Goal: Task Accomplishment & Management: Complete application form

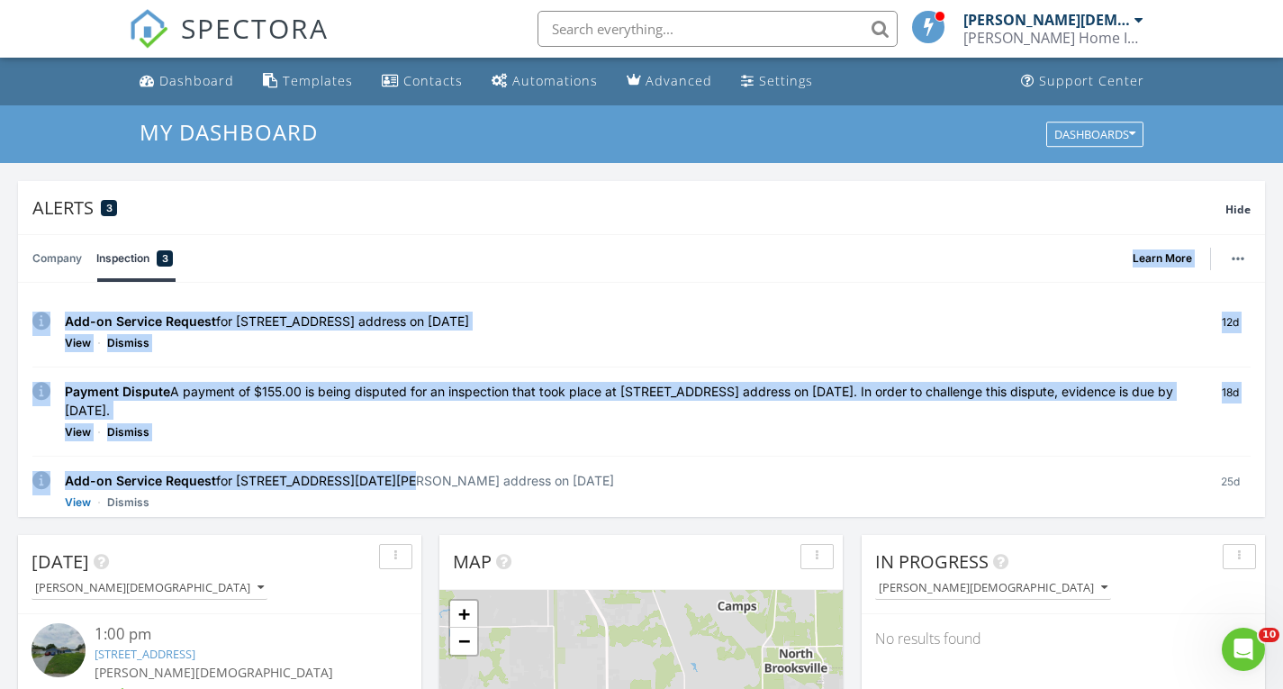
drag, startPoint x: 373, startPoint y: 236, endPoint x: 349, endPoint y: 476, distance: 240.8
click at [349, 476] on div "Company Inspection 3 Learn More No new alerts You can view dismissed alerts if …" at bounding box center [641, 375] width 1247 height 283
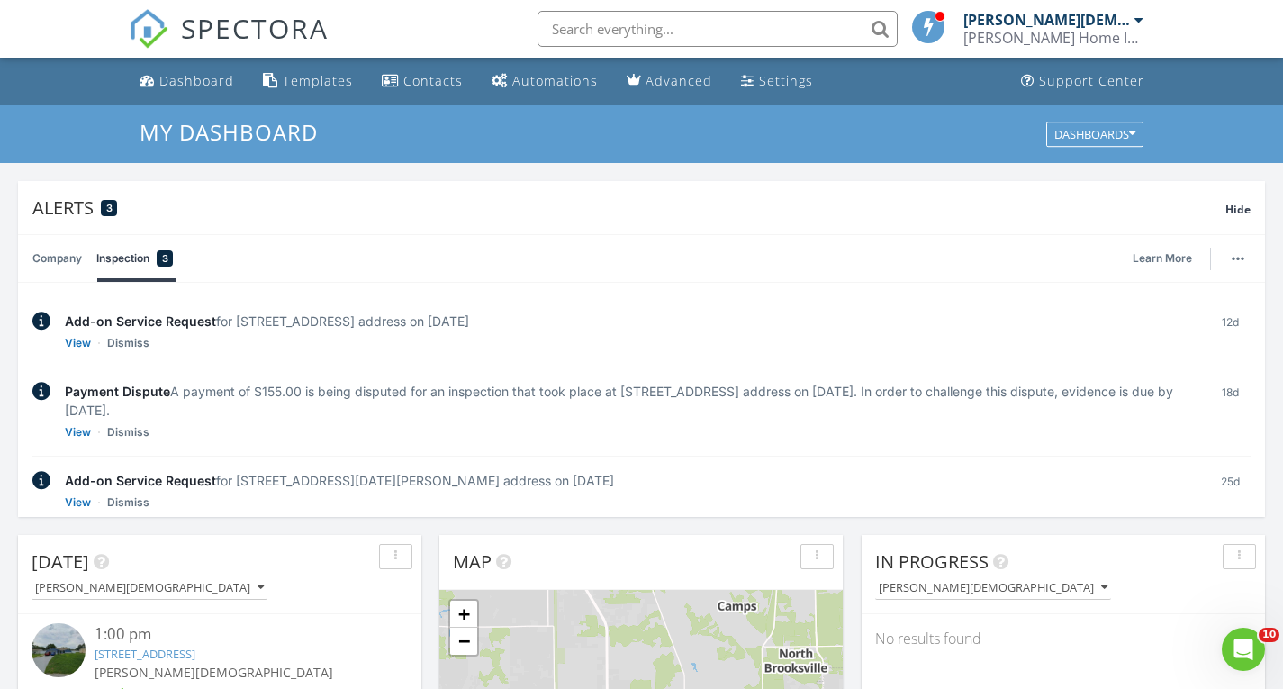
click at [372, 247] on div "Company Inspection 3 Learn More" at bounding box center [641, 258] width 1219 height 47
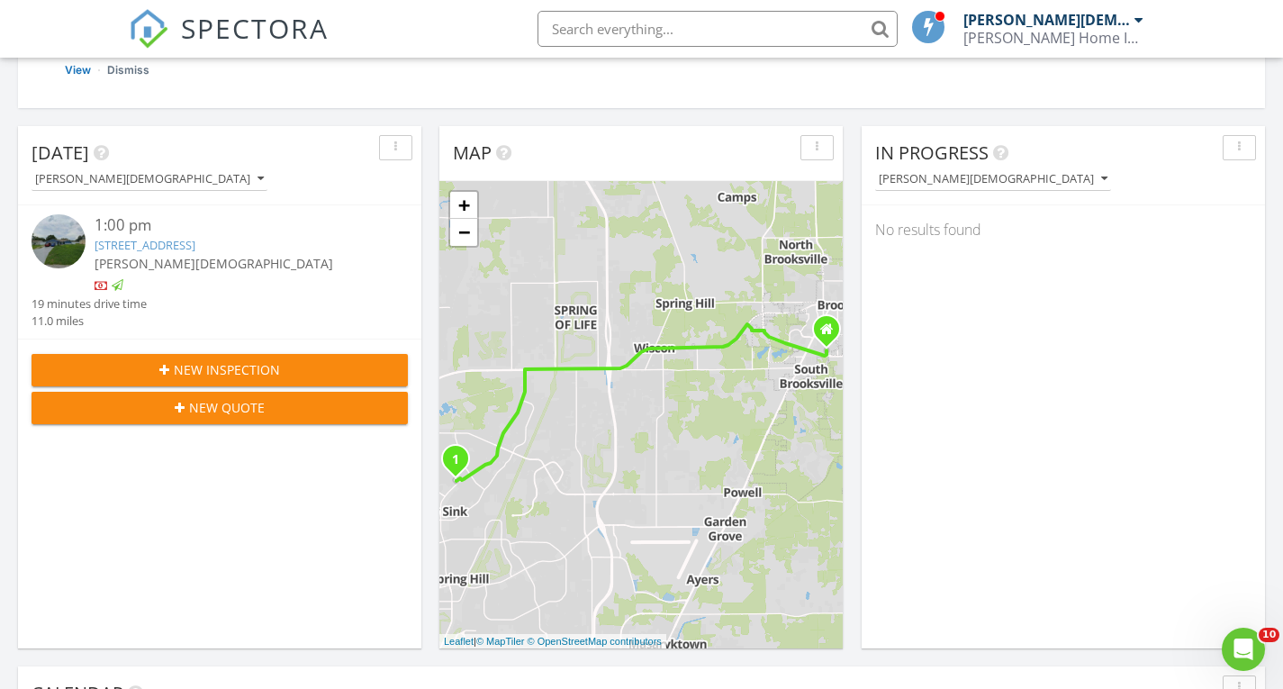
scroll to position [410, 0]
click at [218, 363] on span "New Inspection" at bounding box center [227, 368] width 106 height 19
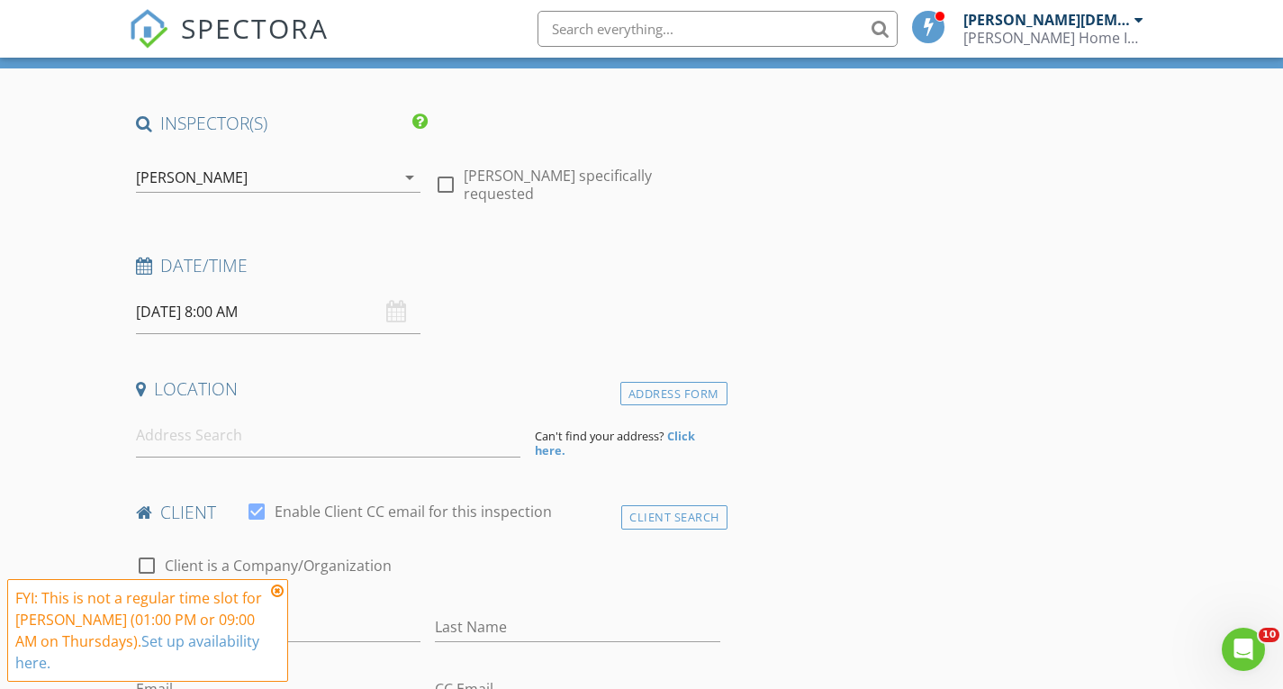
scroll to position [112, 0]
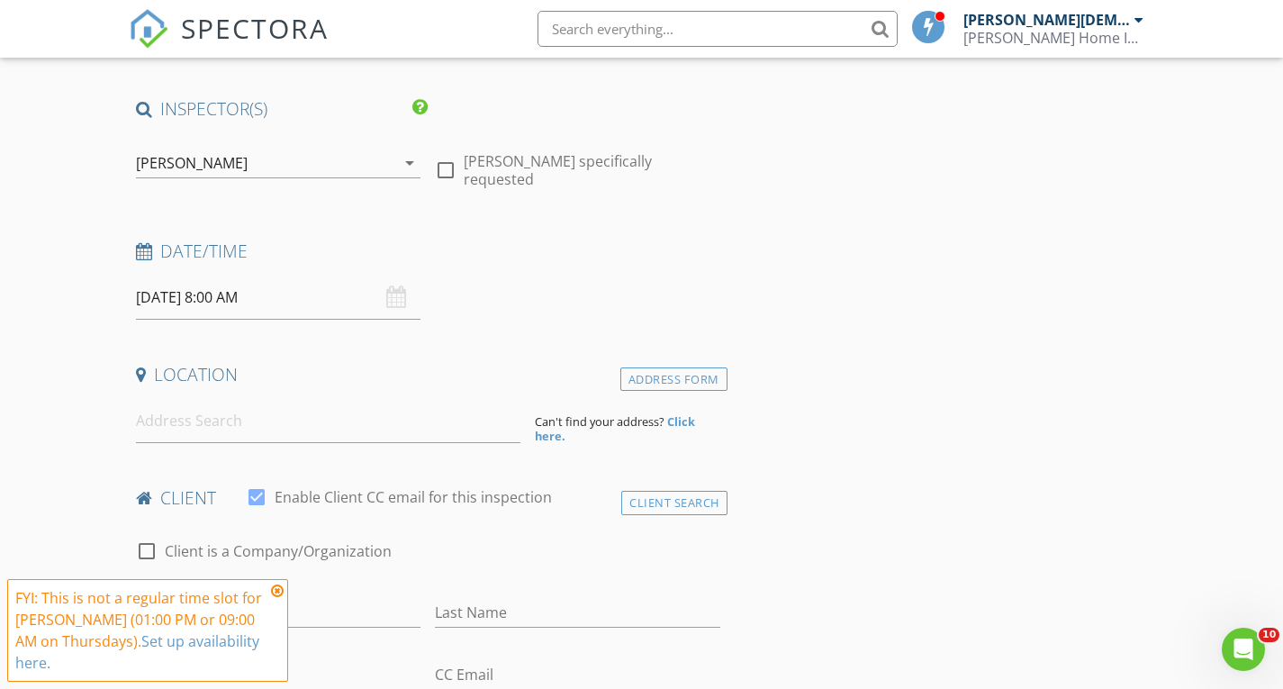
click at [406, 155] on icon "arrow_drop_down" at bounding box center [410, 163] width 22 height 22
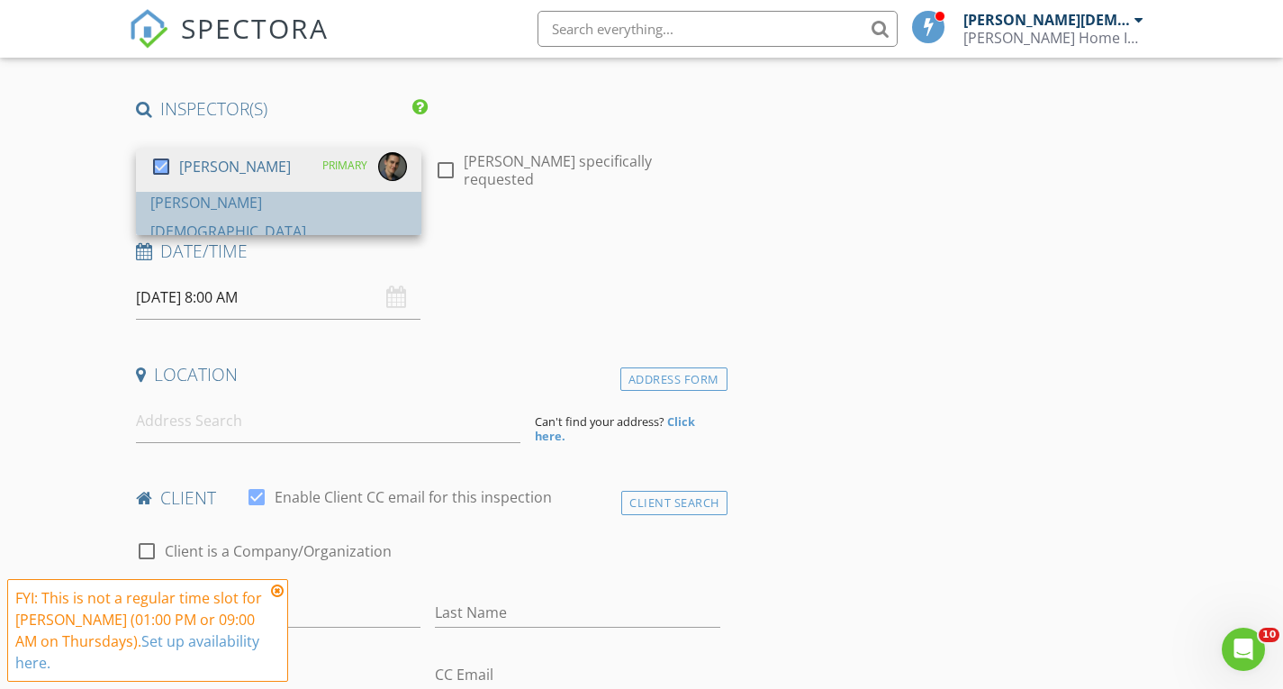
click at [213, 203] on div "[PERSON_NAME][DEMOGRAPHIC_DATA]" at bounding box center [278, 217] width 257 height 58
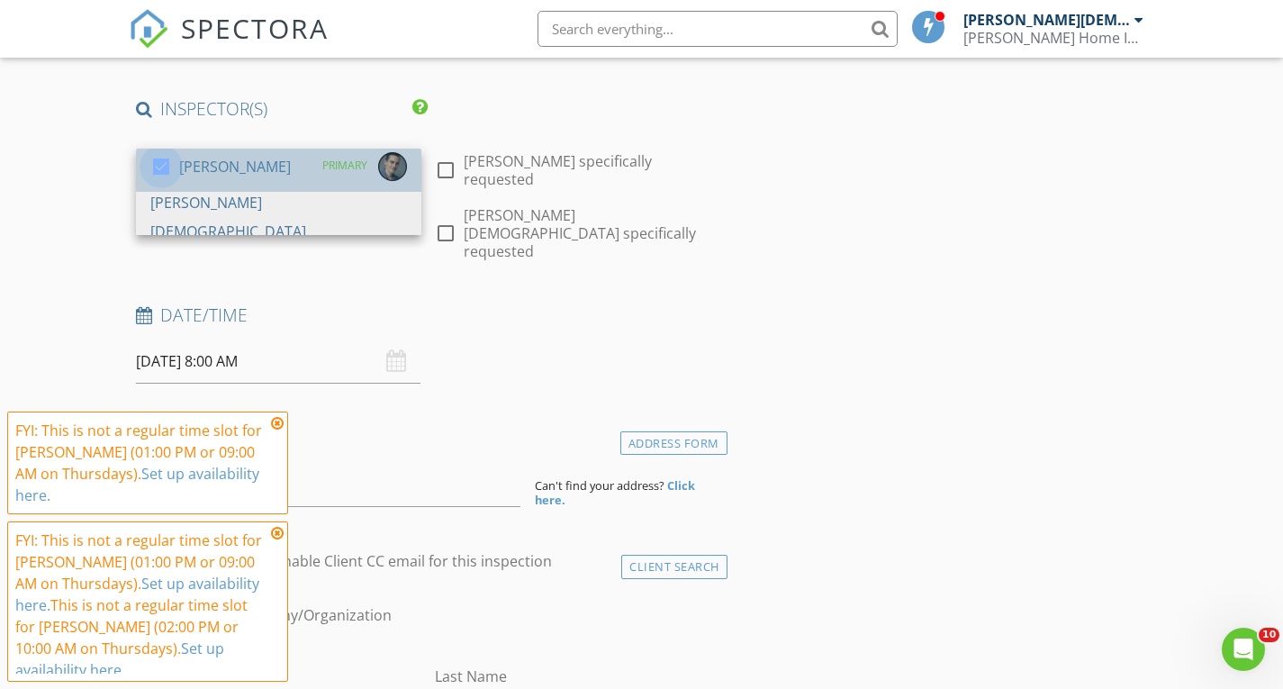
click at [160, 157] on div at bounding box center [161, 166] width 31 height 31
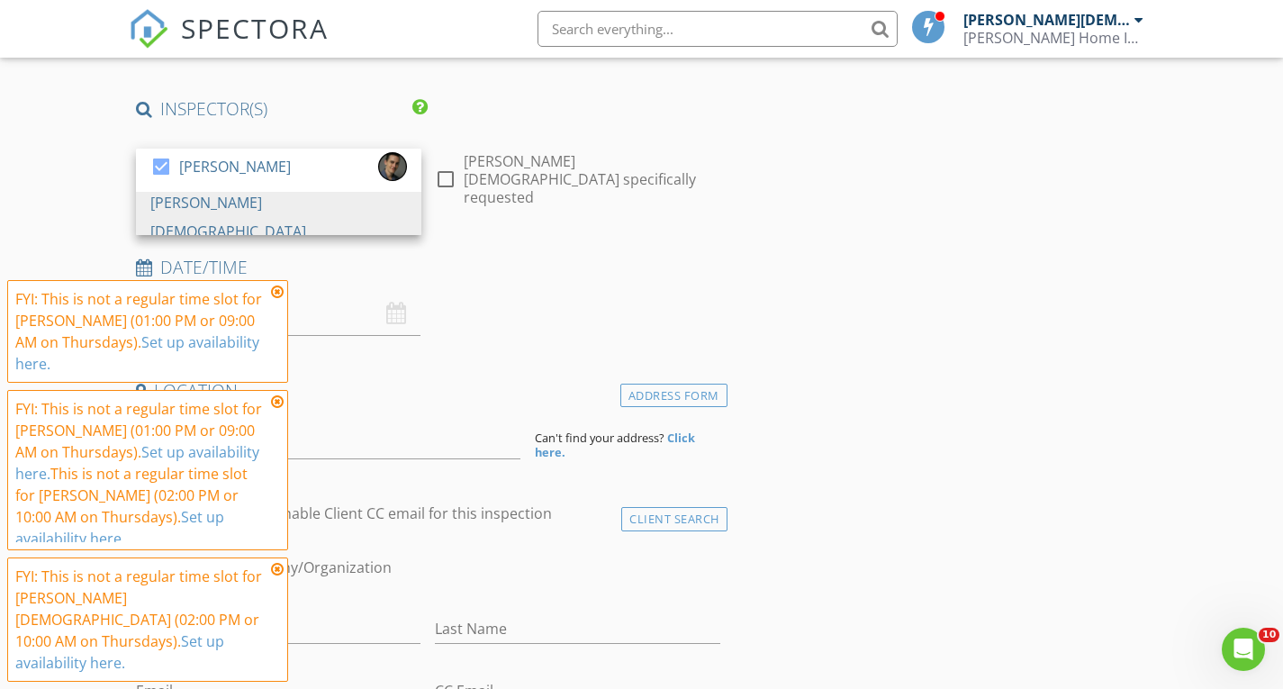
click at [472, 289] on div "Date/Time 08/28/2025 8:00 AM" at bounding box center [428, 296] width 599 height 80
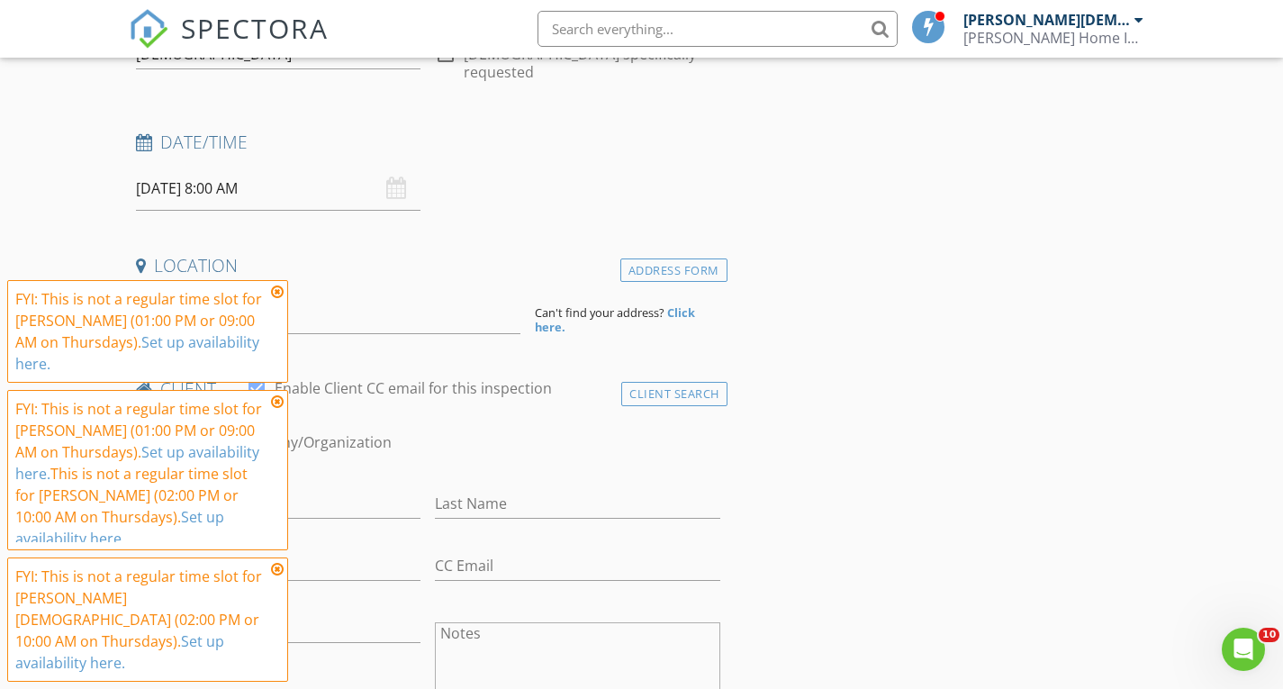
scroll to position [275, 0]
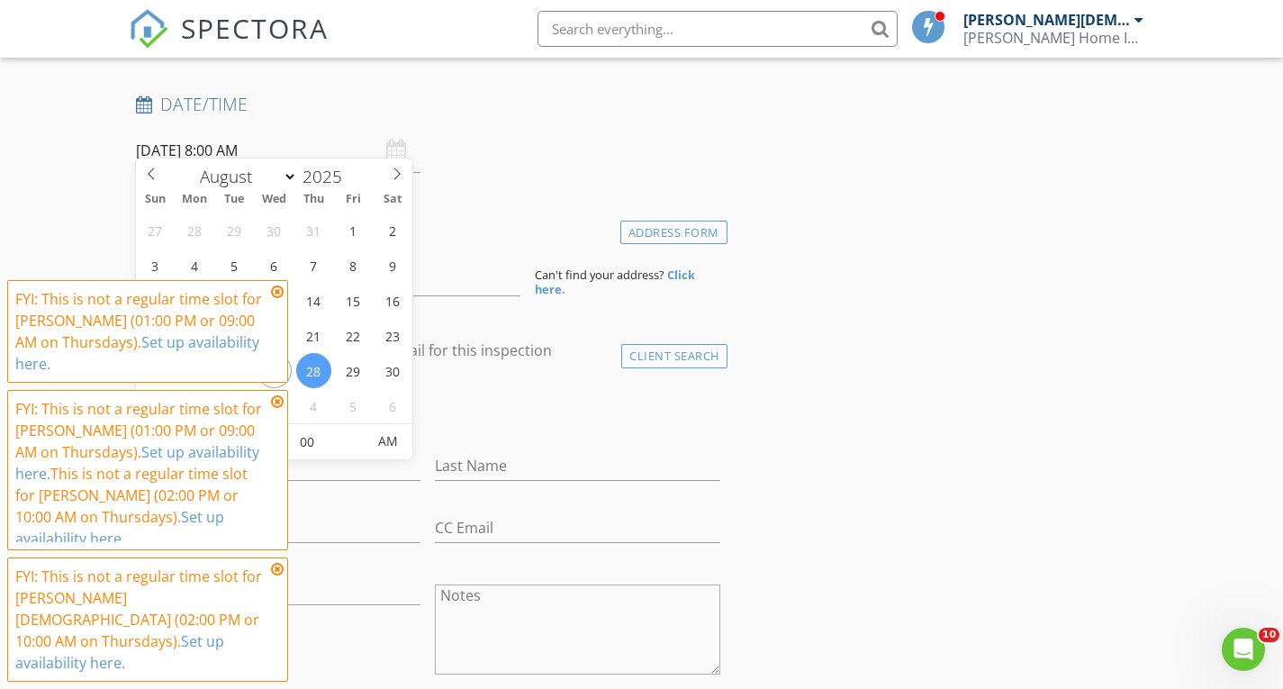
click at [187, 130] on input "08/28/2025 8:00 AM" at bounding box center [279, 151] width 286 height 44
type input "08/30/2025 8:00 AM"
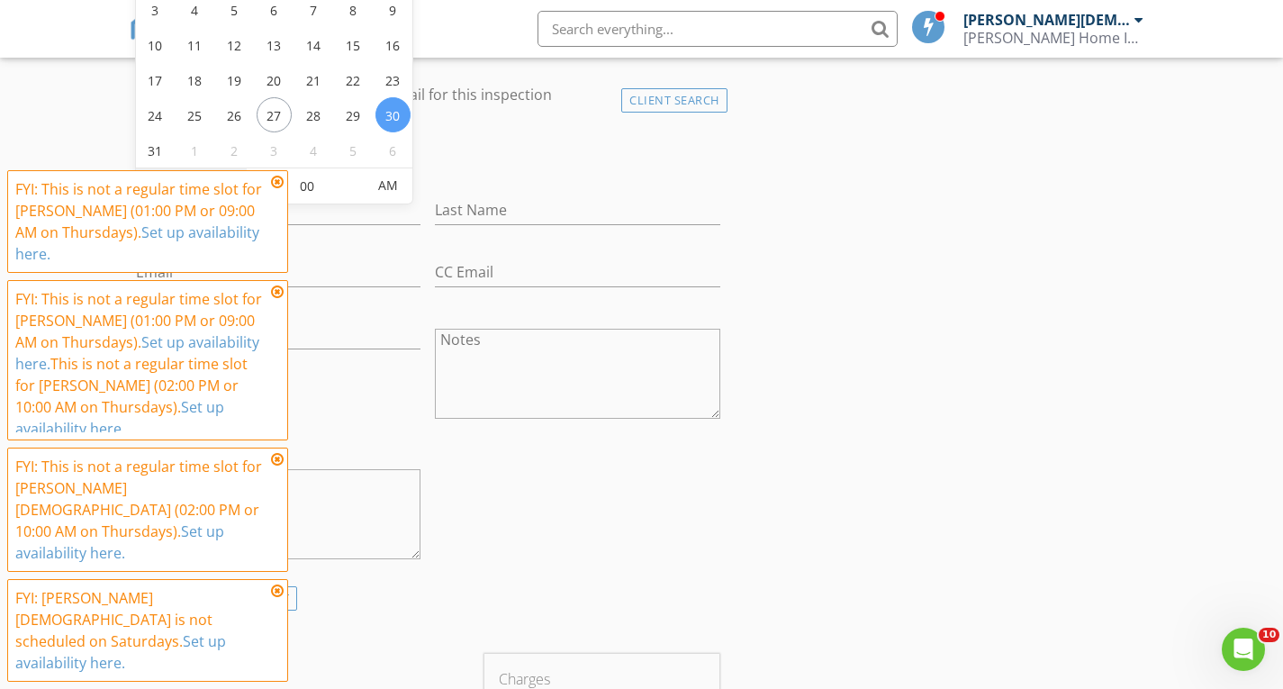
scroll to position [514, 0]
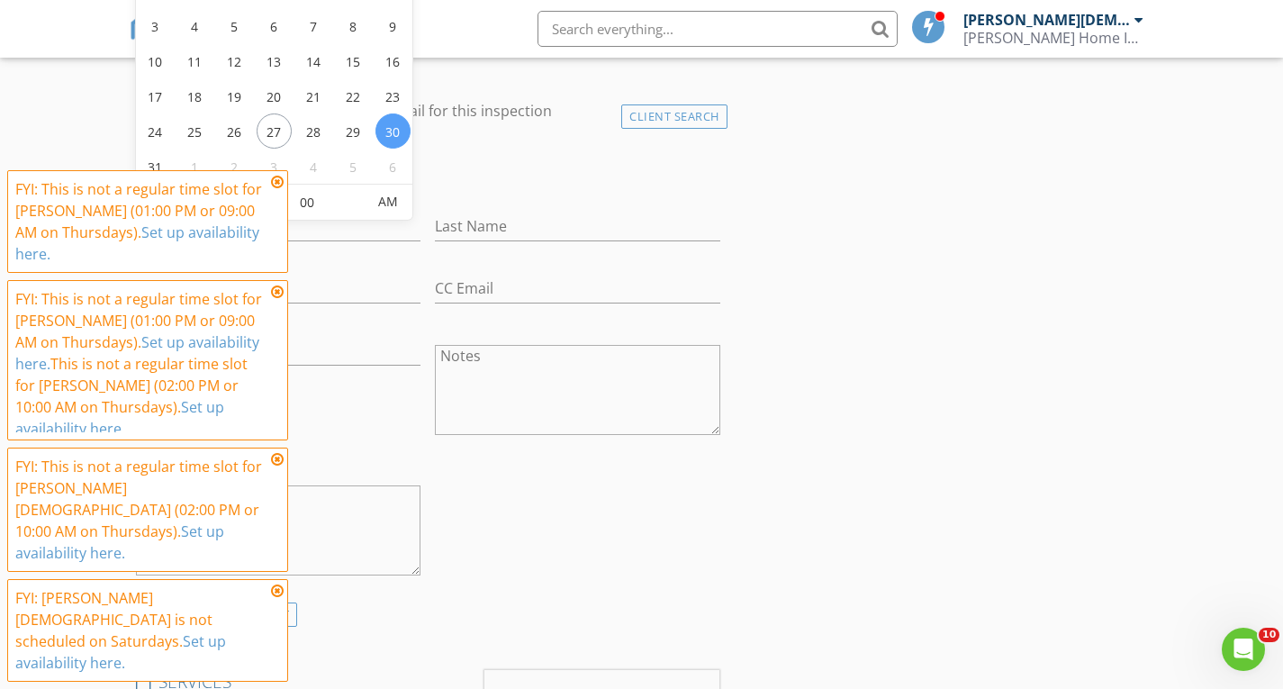
type input "09"
type input "08/30/2025 9:00 AM"
click at [240, 188] on span at bounding box center [240, 194] width 13 height 18
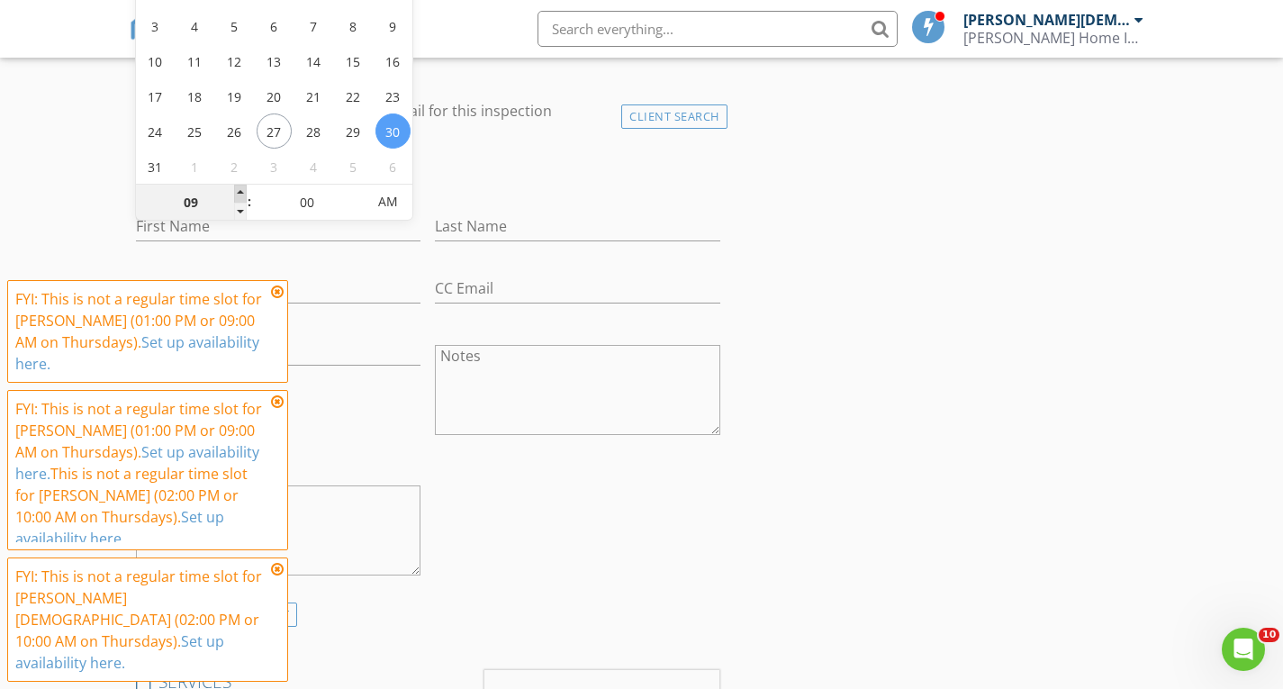
type input "10"
type input "08/30/2025 10:00 AM"
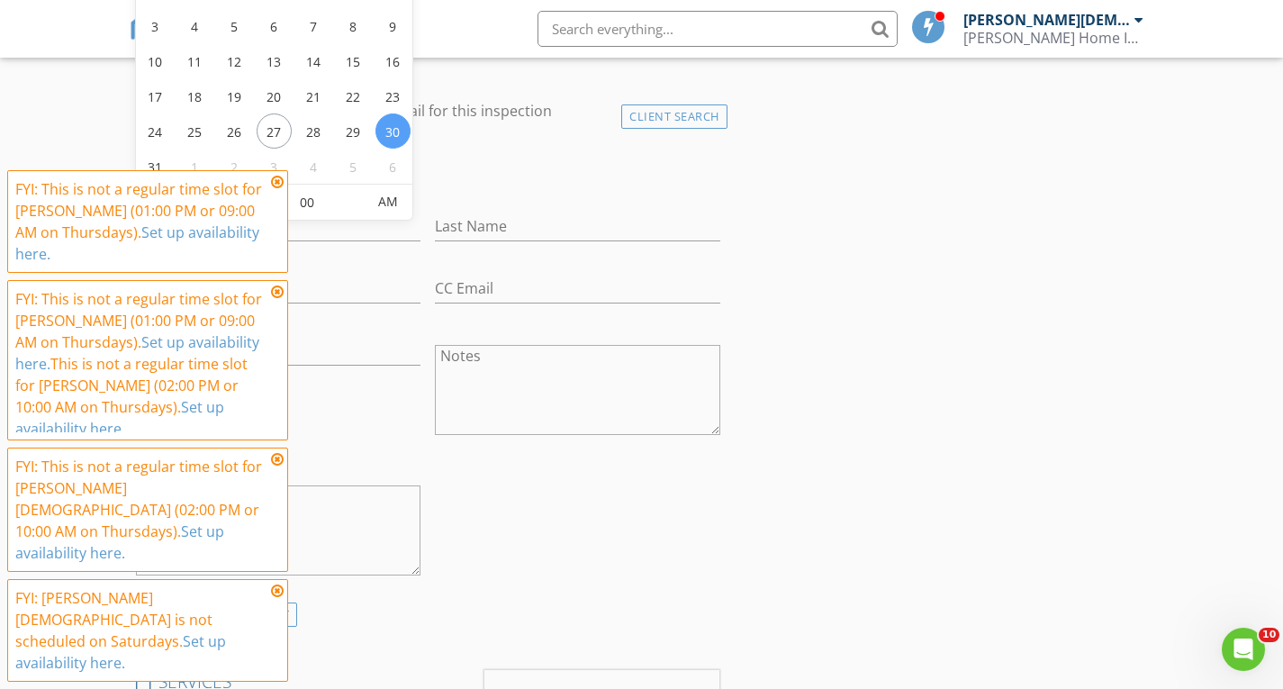
click at [240, 188] on span at bounding box center [240, 194] width 13 height 18
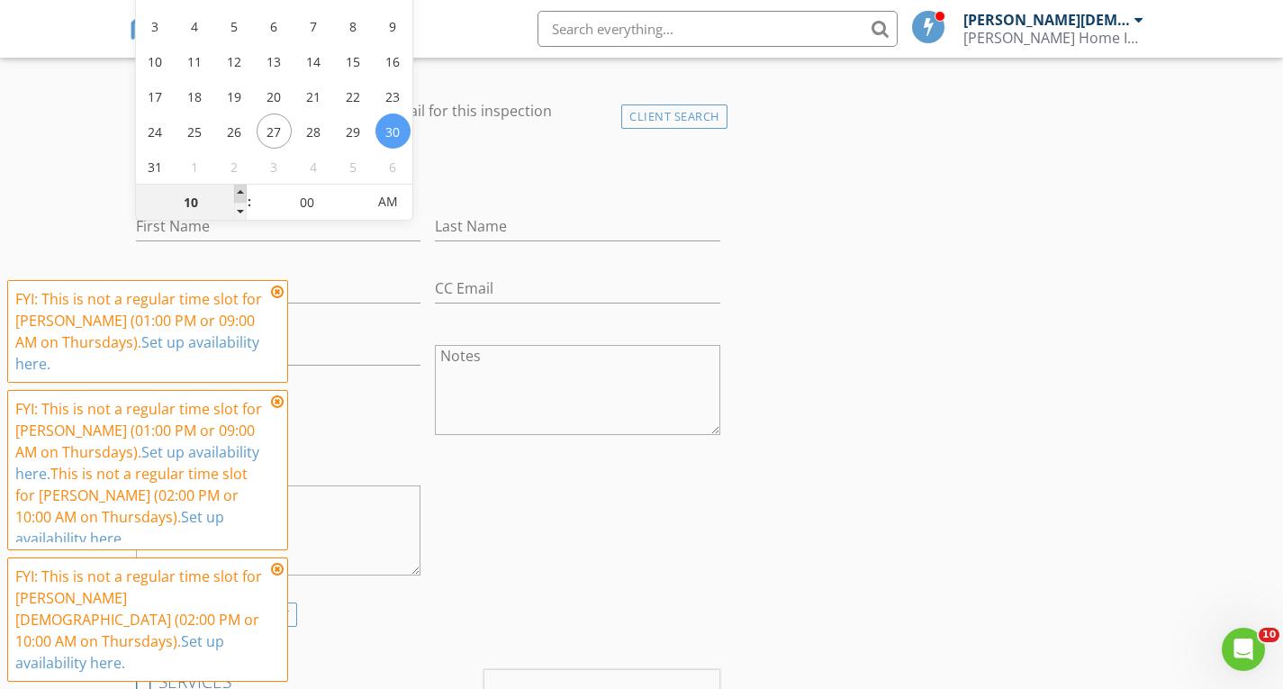
type input "11"
type input "08/30/2025 11:00 AM"
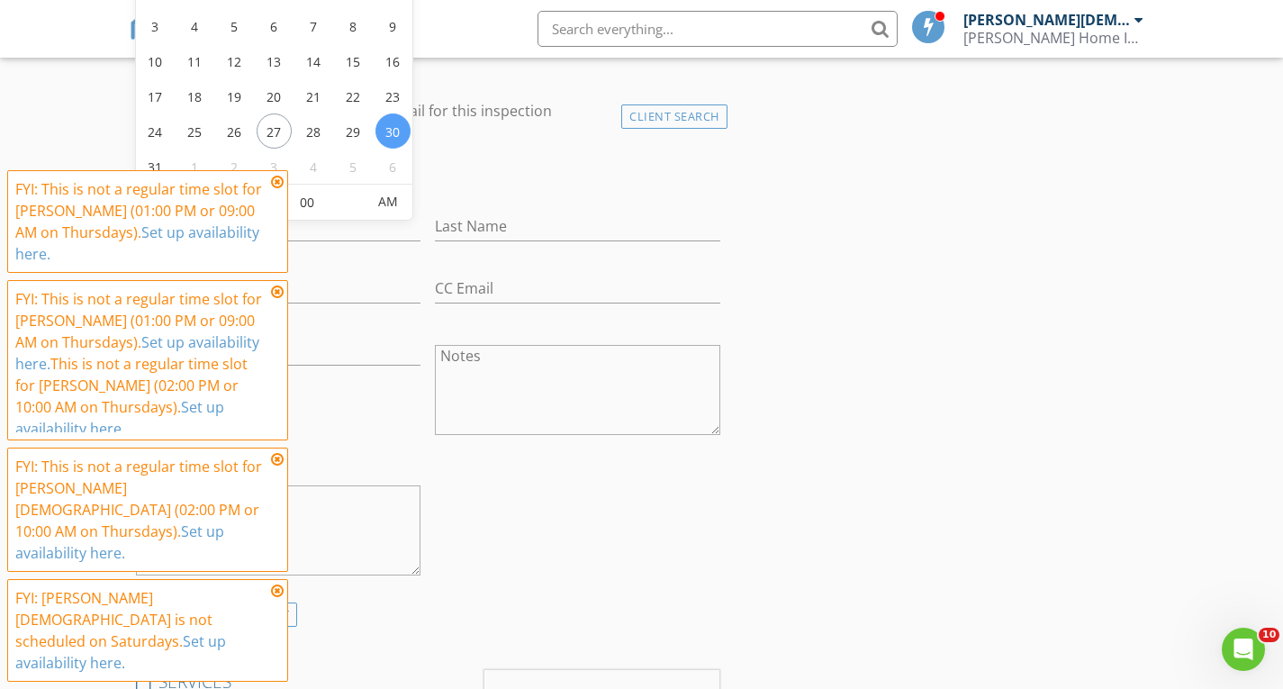
click at [240, 188] on span at bounding box center [240, 194] width 13 height 18
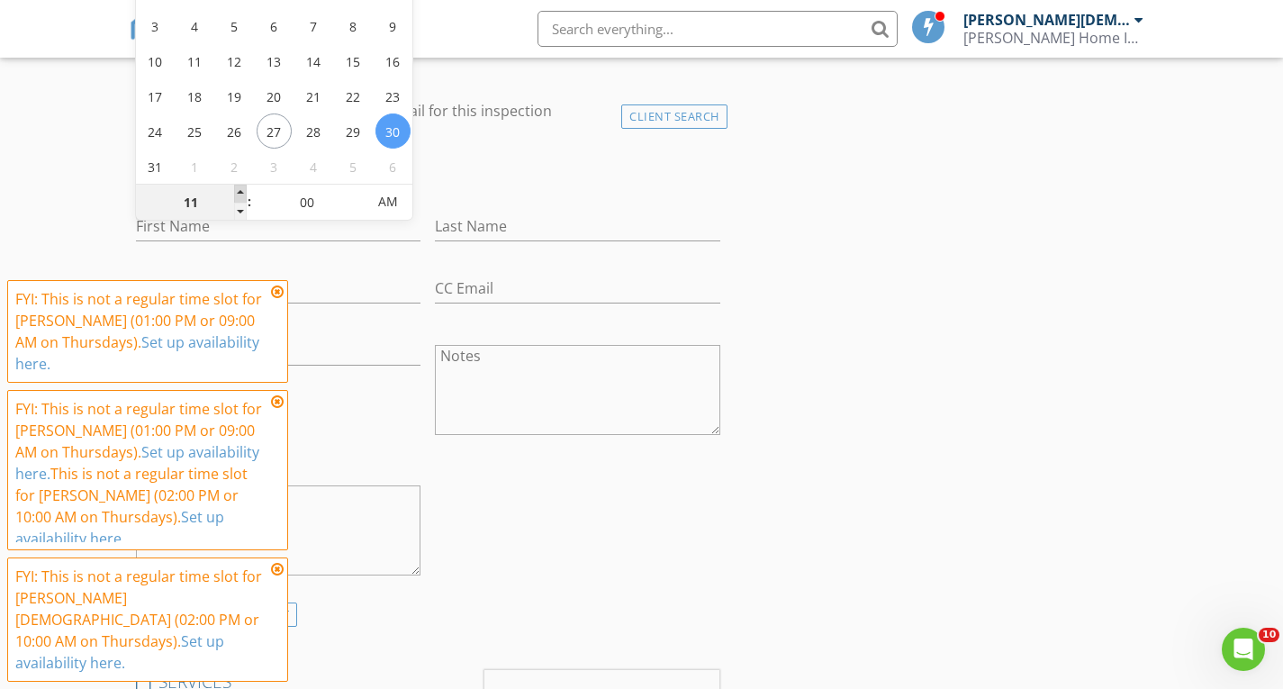
type input "12"
type input "08/30/2025 12:00 PM"
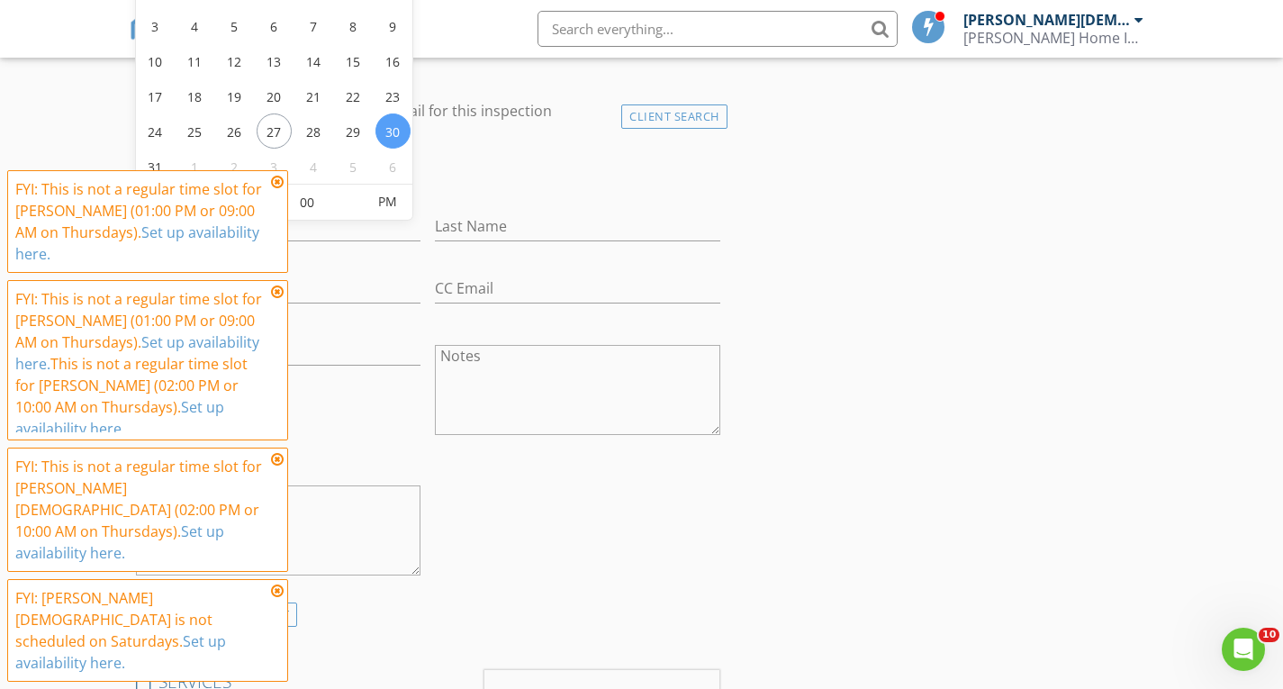
click at [240, 188] on span at bounding box center [240, 194] width 13 height 18
type input "01"
type input "08/30/2025 1:00 PM"
click at [240, 188] on span at bounding box center [240, 194] width 13 height 18
type input "02"
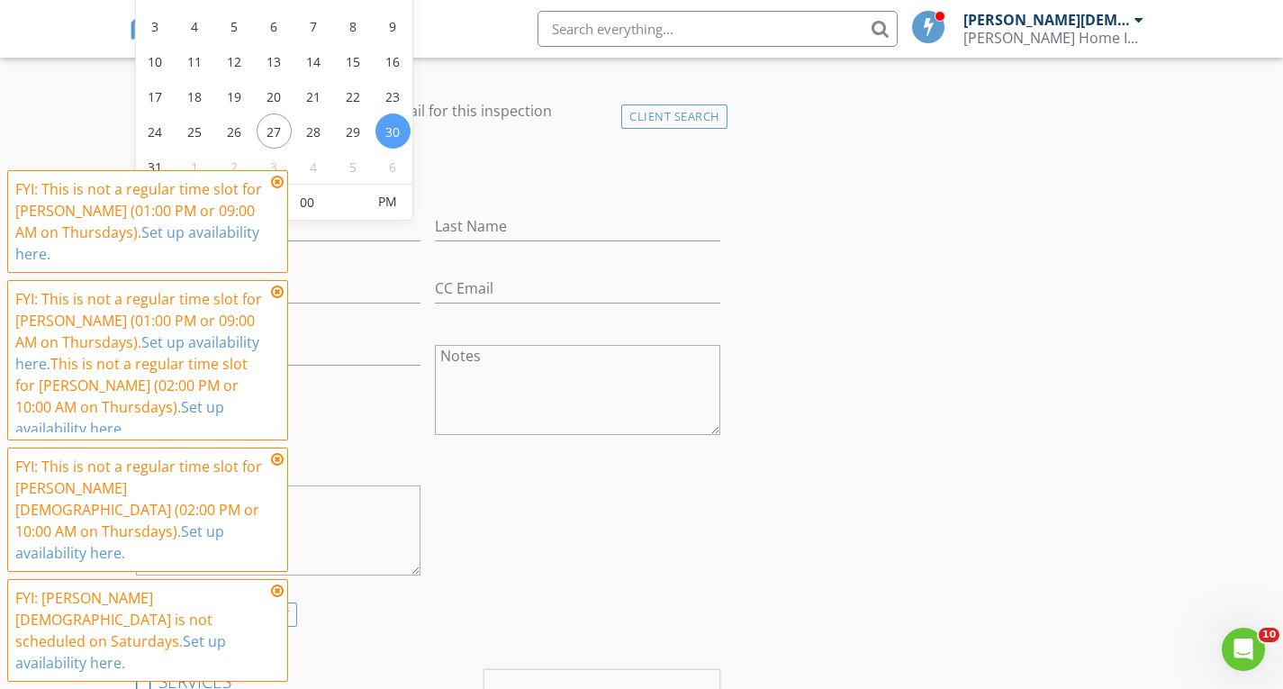
type input "08/30/2025 2:00 PM"
click at [240, 188] on span at bounding box center [240, 194] width 13 height 18
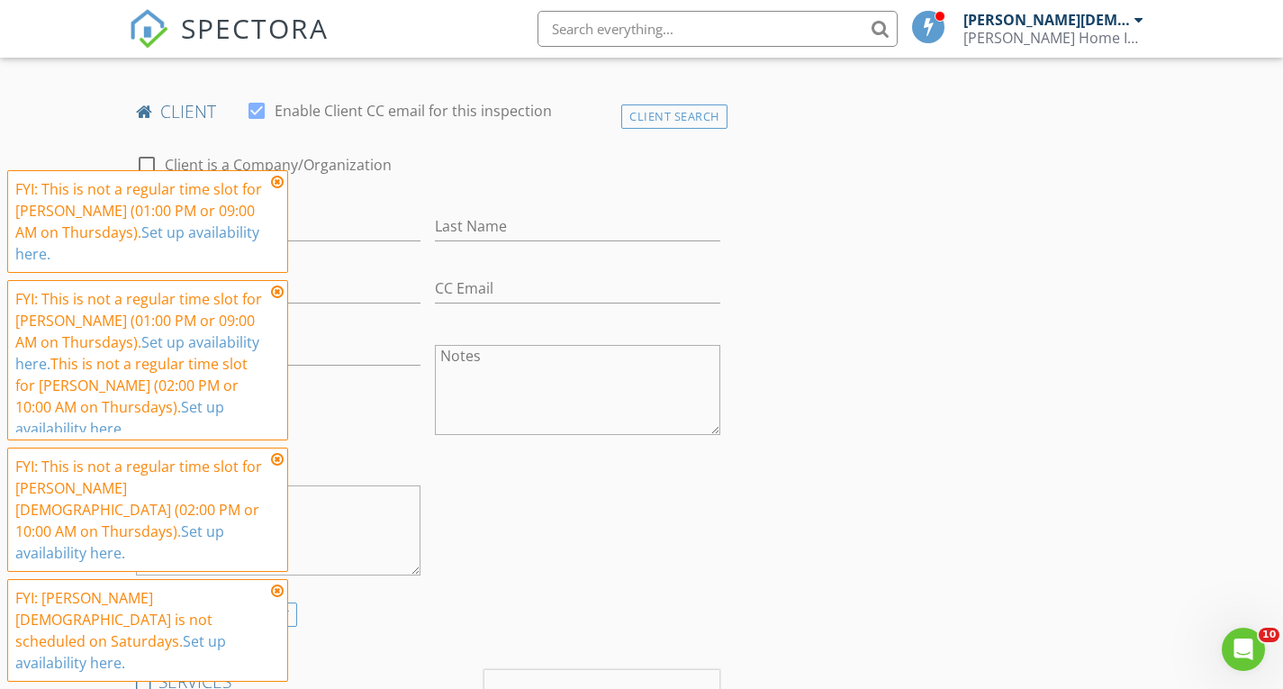
click at [498, 177] on div "check_box_outline_blank Client is a Company/Organization" at bounding box center [428, 173] width 585 height 47
click at [276, 189] on icon at bounding box center [277, 182] width 13 height 14
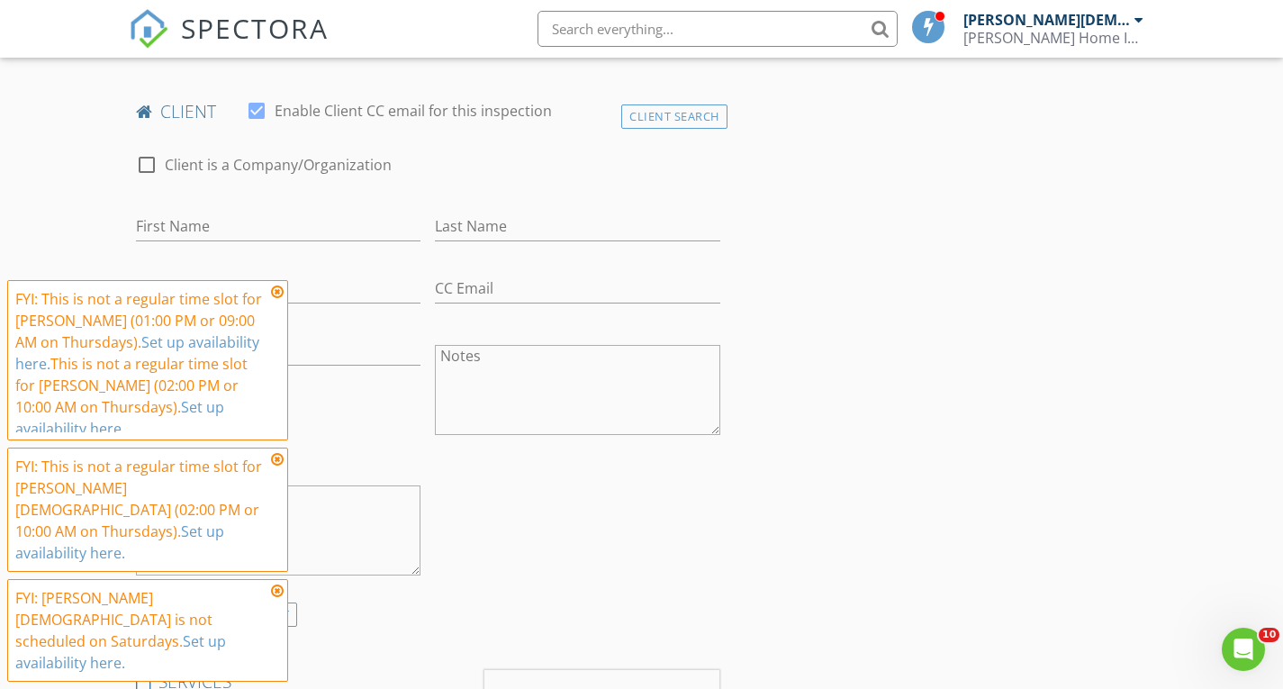
click at [274, 299] on icon at bounding box center [277, 292] width 13 height 14
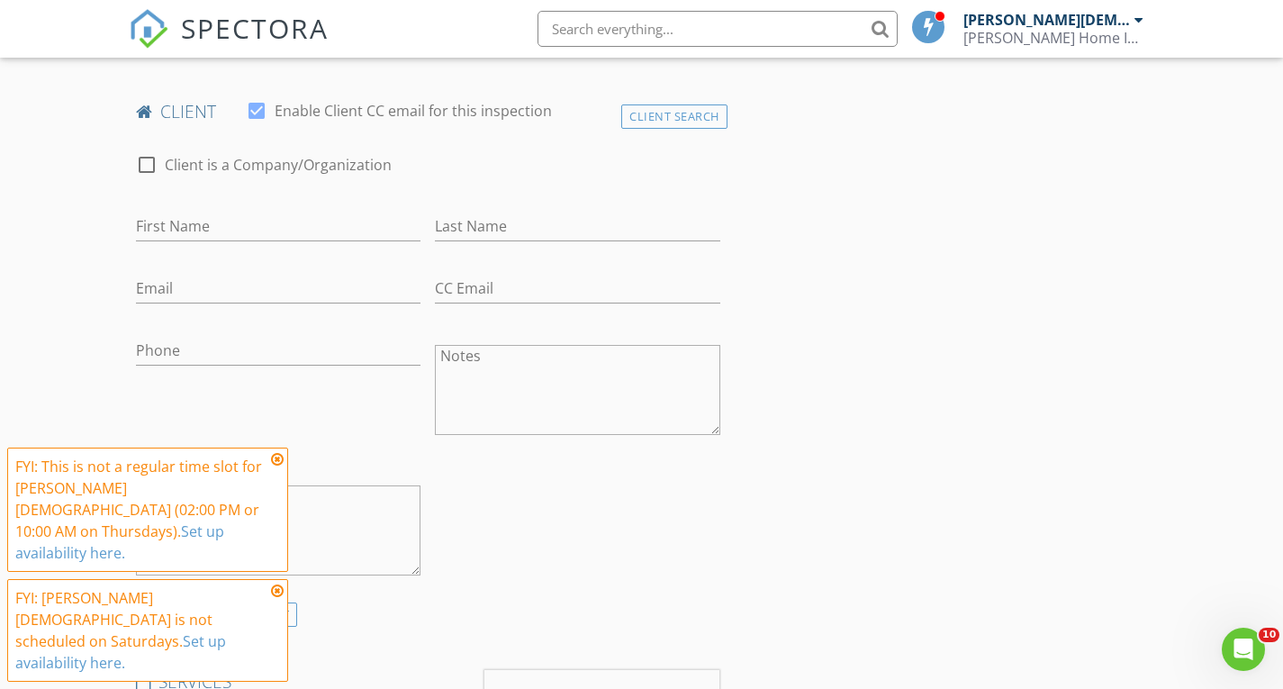
click at [277, 467] on icon at bounding box center [277, 459] width 13 height 14
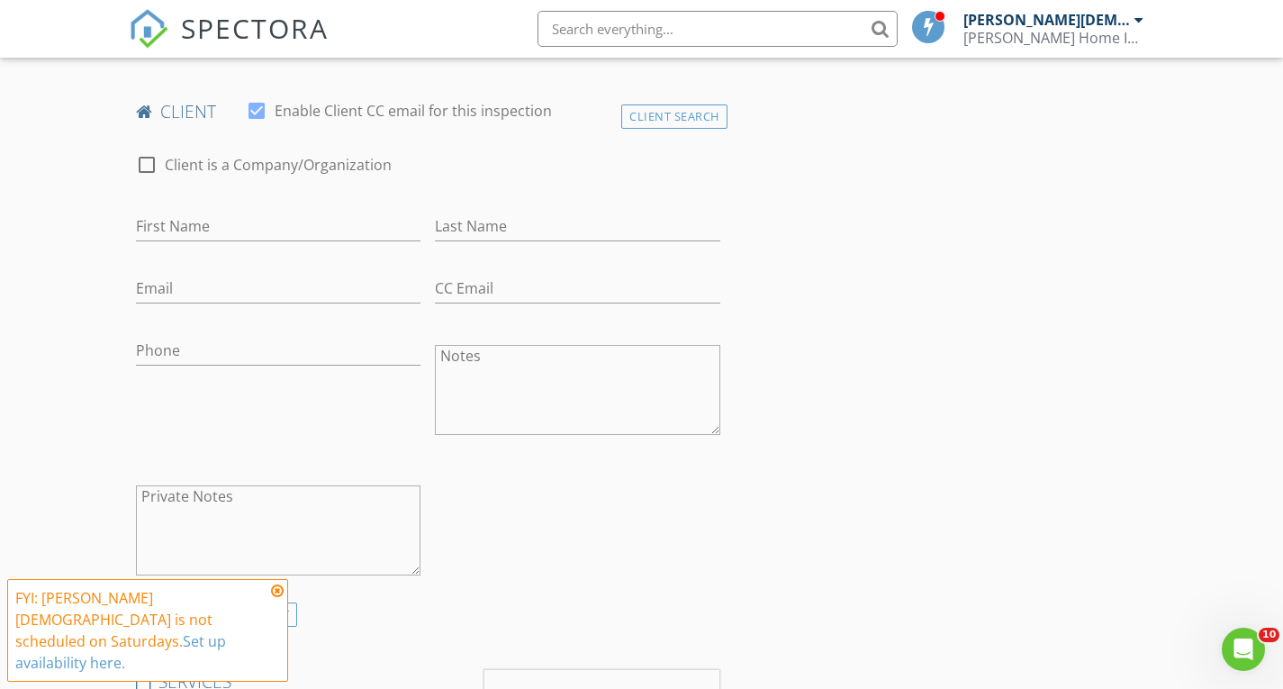
click at [280, 598] on icon at bounding box center [277, 591] width 13 height 14
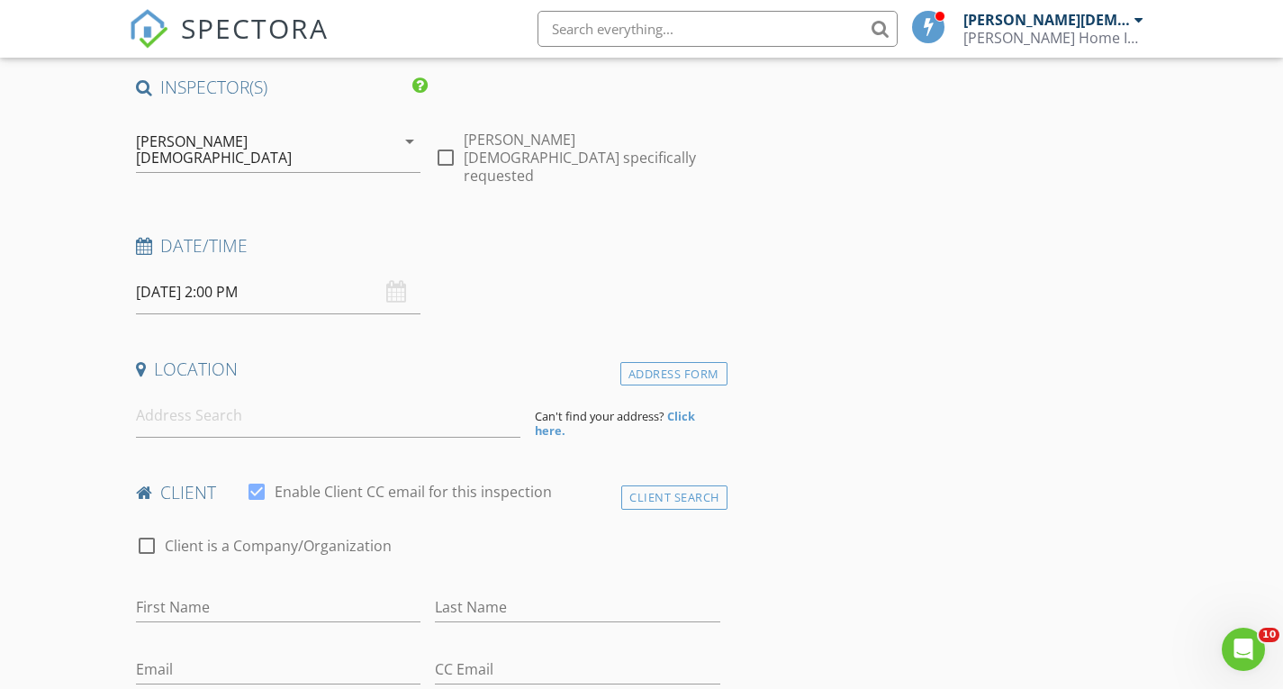
scroll to position [135, 0]
click at [201, 397] on input at bounding box center [328, 414] width 385 height 44
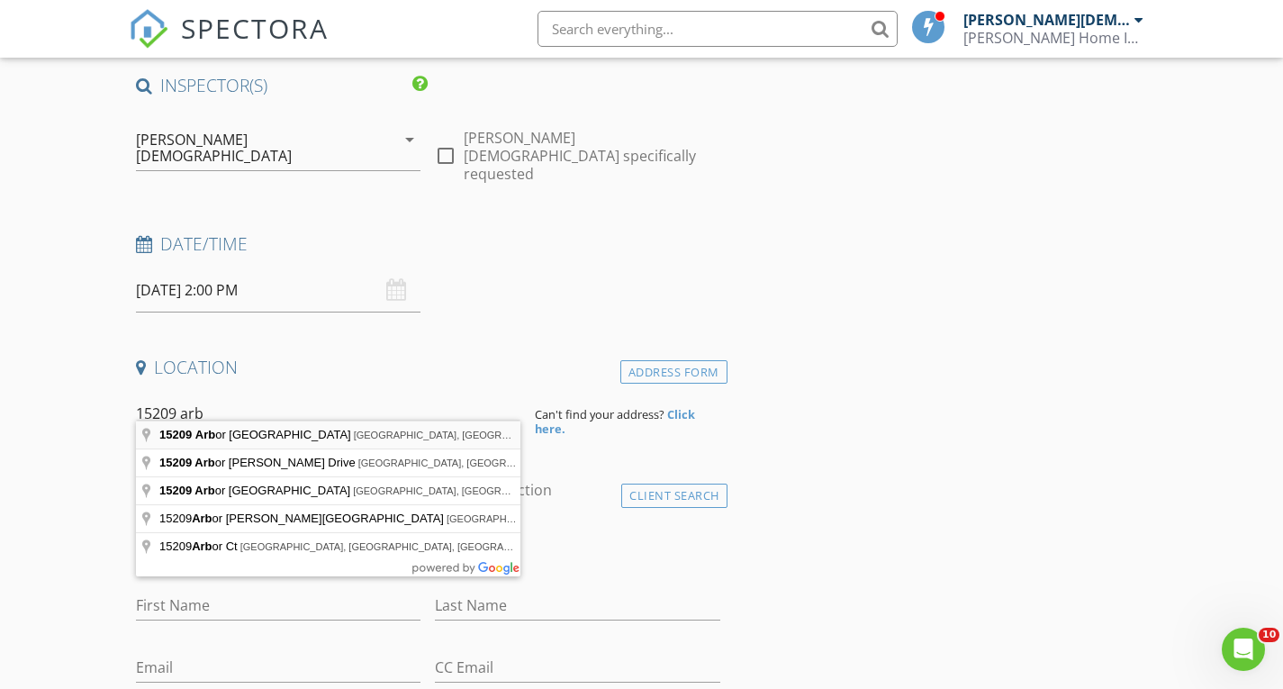
type input "15209 Arbor Hollow Drive, Odessa, FL, USA"
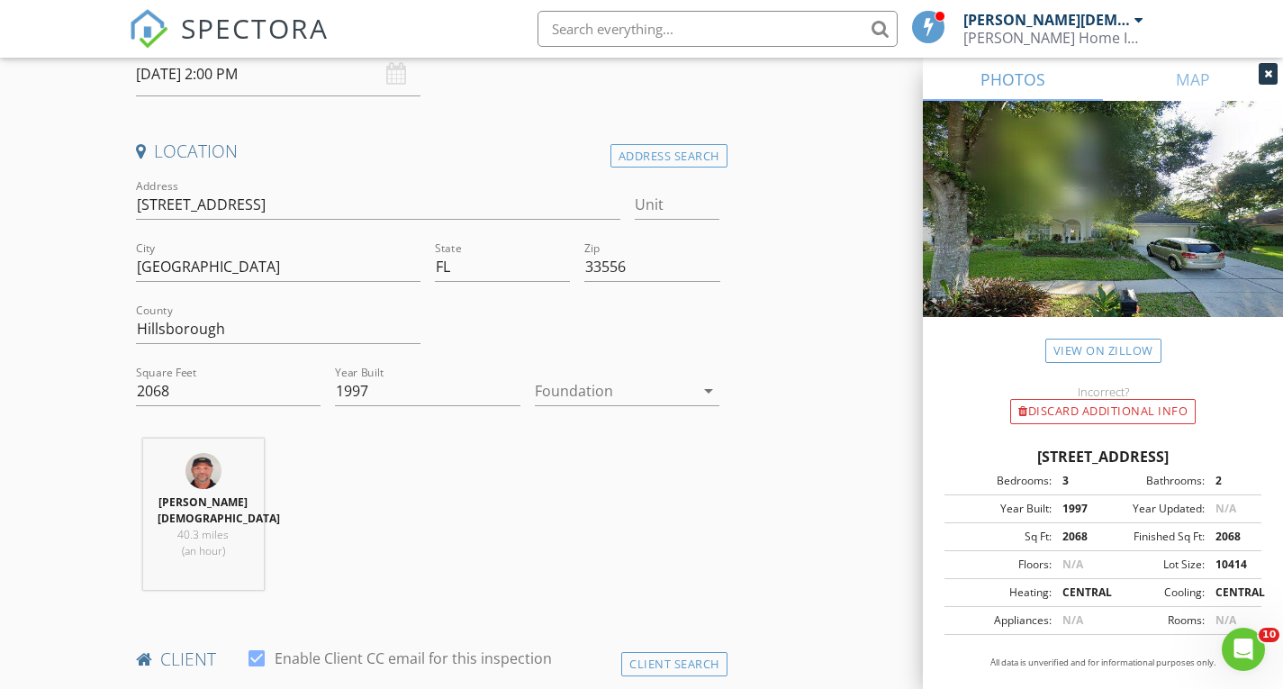
scroll to position [355, 0]
click at [709, 376] on icon "arrow_drop_down" at bounding box center [709, 387] width 22 height 22
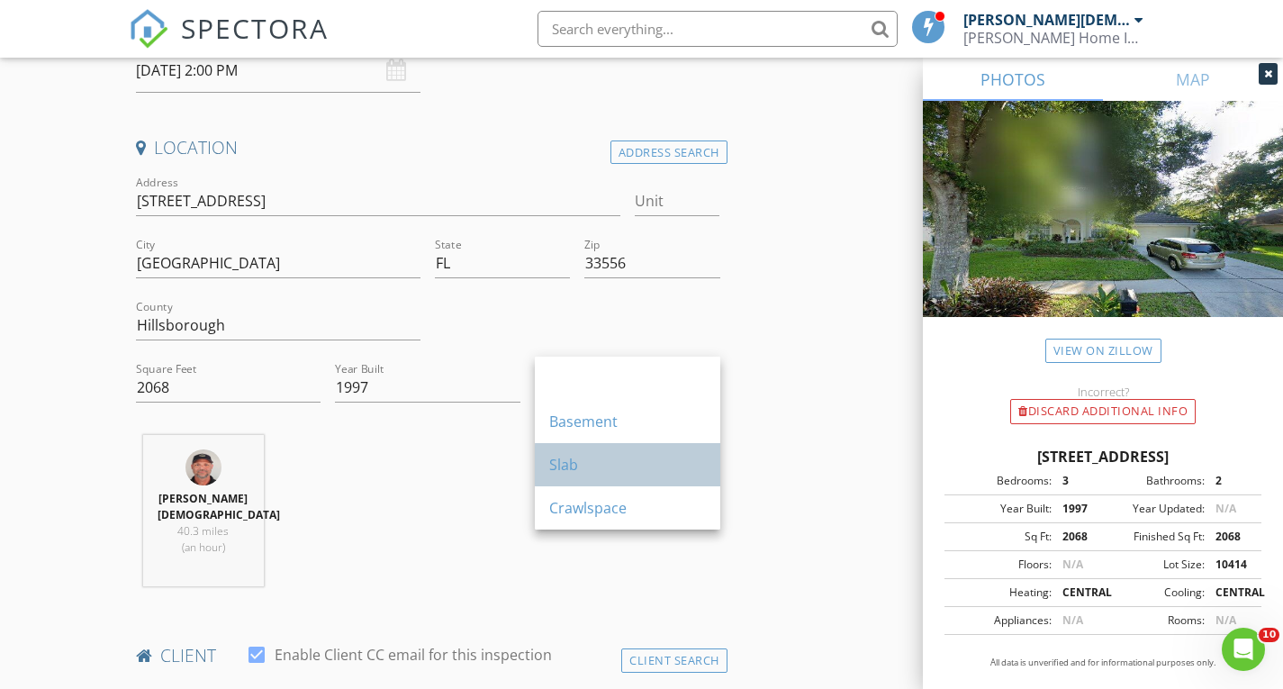
click at [634, 458] on div "Slab" at bounding box center [627, 465] width 157 height 22
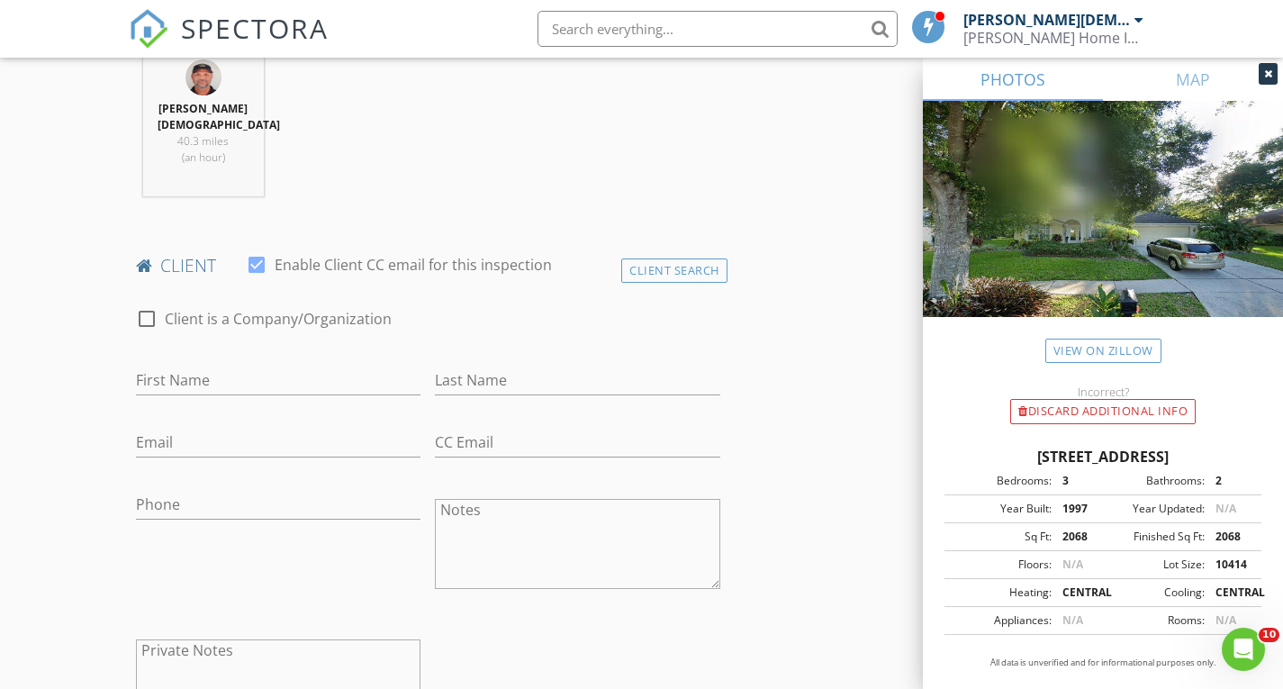
scroll to position [746, 0]
click at [257, 365] on input "First Name" at bounding box center [279, 380] width 286 height 30
type input "Katrina"
click at [477, 354] on div "Last Name" at bounding box center [578, 383] width 286 height 59
click at [481, 365] on input "Last Name" at bounding box center [578, 380] width 286 height 30
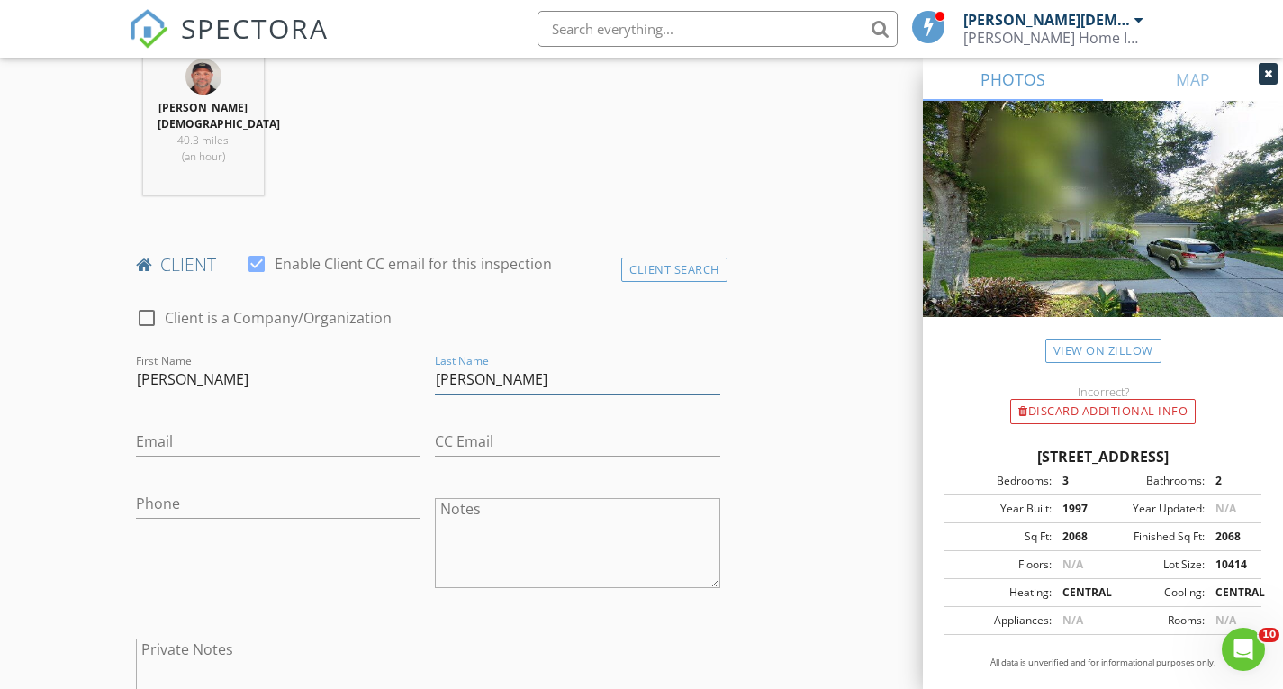
type input "Noto"
click at [196, 427] on input "Email" at bounding box center [279, 442] width 286 height 30
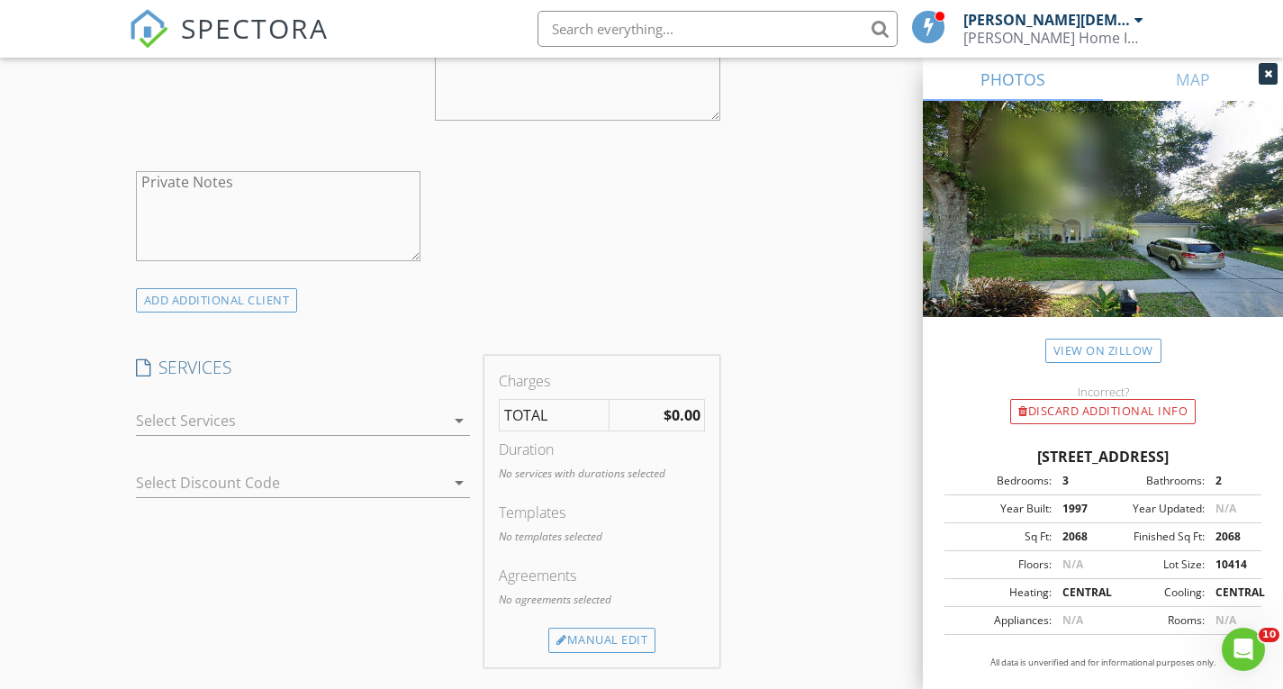
scroll to position [1214, 0]
type input "katsgotit7@gmail.com"
click at [460, 409] on icon "arrow_drop_down" at bounding box center [460, 420] width 22 height 22
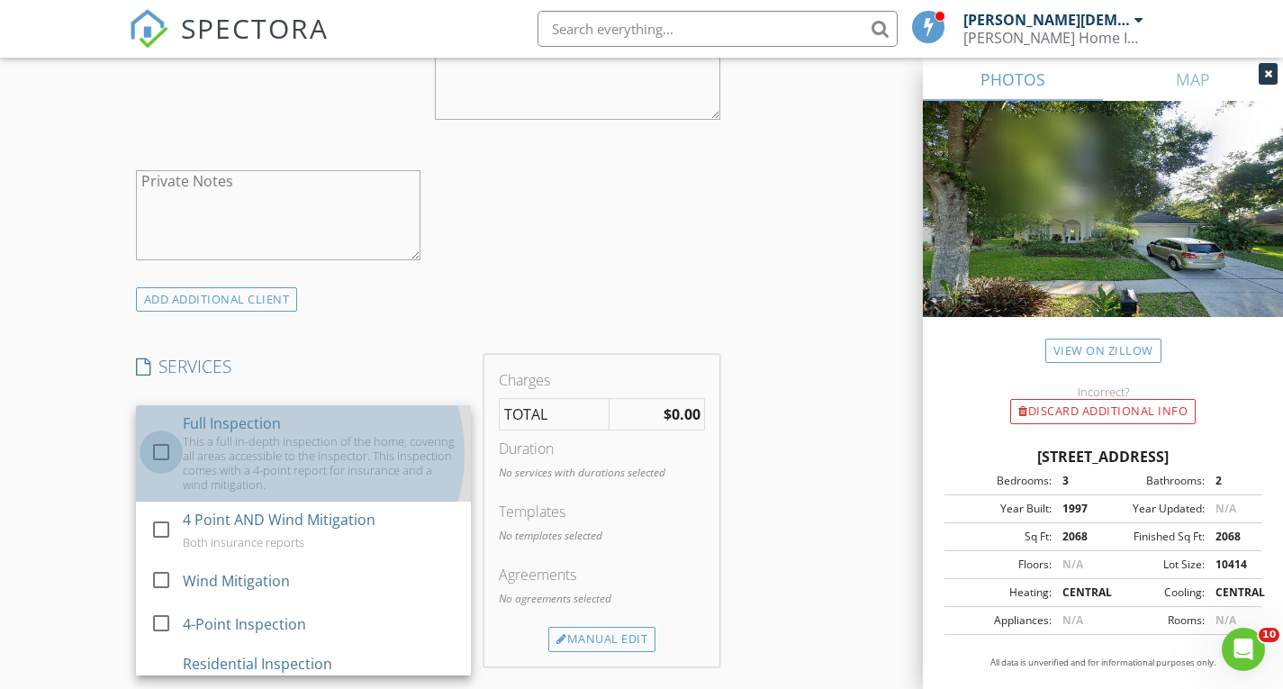
click at [164, 437] on div at bounding box center [161, 452] width 31 height 31
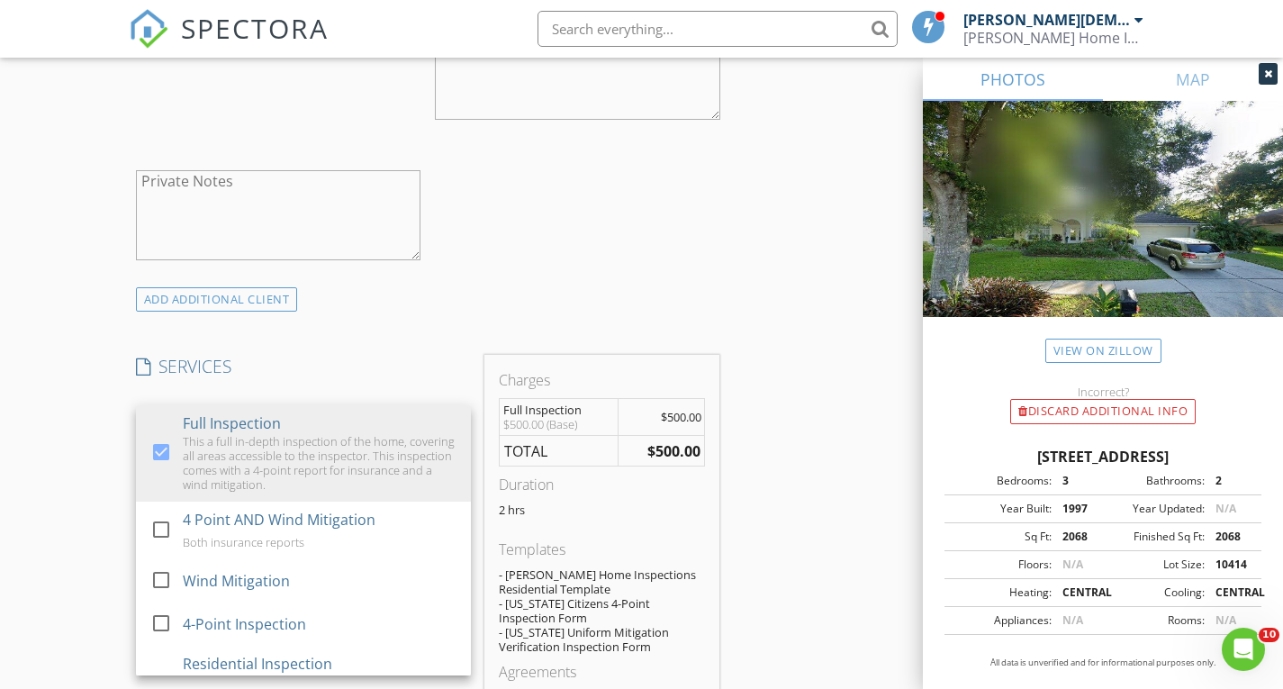
click at [769, 501] on div "INSPECTOR(S) check_box_outline_blank Shawn Mizell check_box Dan Crist PRIMARY D…" at bounding box center [642, 530] width 1027 height 3070
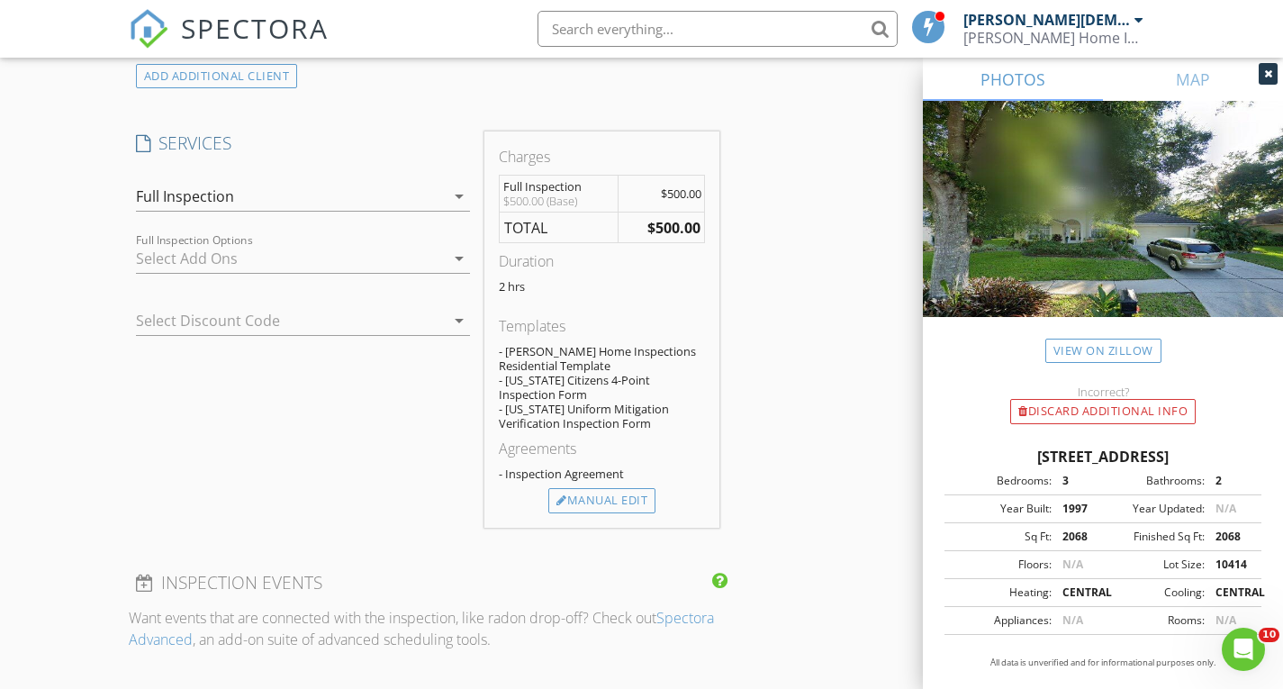
scroll to position [1438, 0]
click at [614, 487] on div "Manual Edit" at bounding box center [602, 499] width 107 height 25
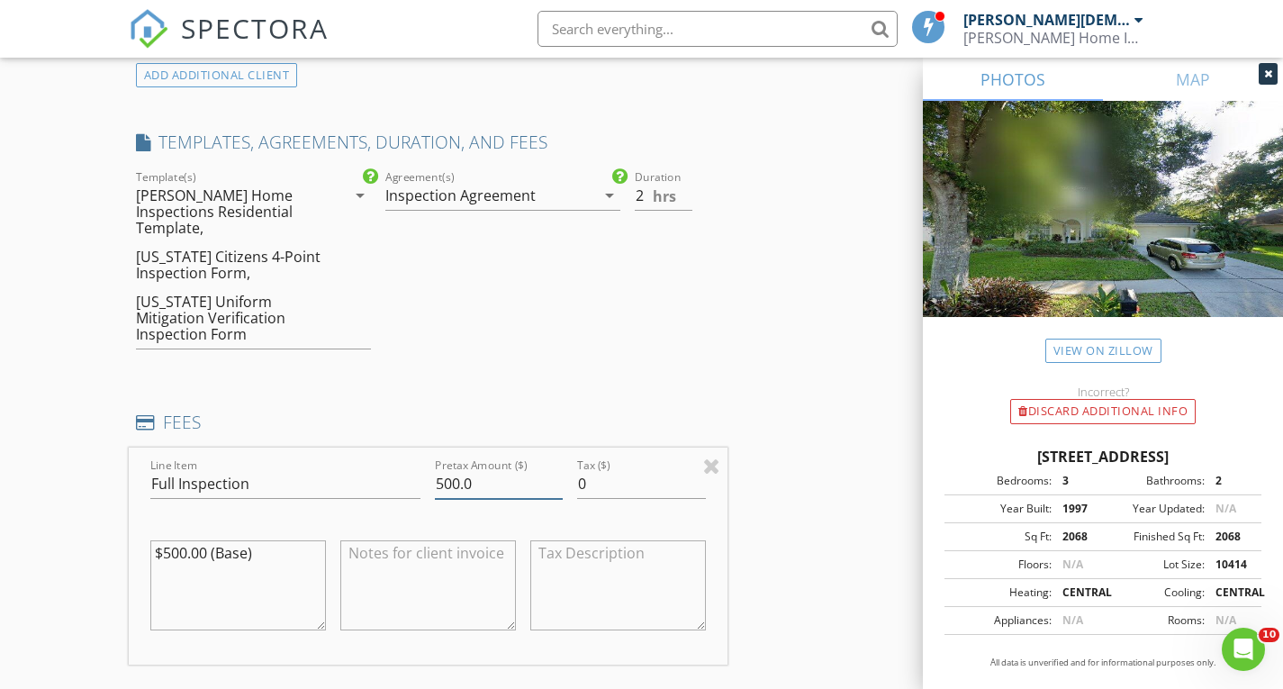
click at [451, 469] on input "500.0" at bounding box center [499, 484] width 128 height 30
type input "550.0"
click at [806, 447] on div "INSPECTOR(S) check_box_outline_blank Shawn Mizell check_box Dan Crist PRIMARY D…" at bounding box center [642, 431] width 1027 height 3321
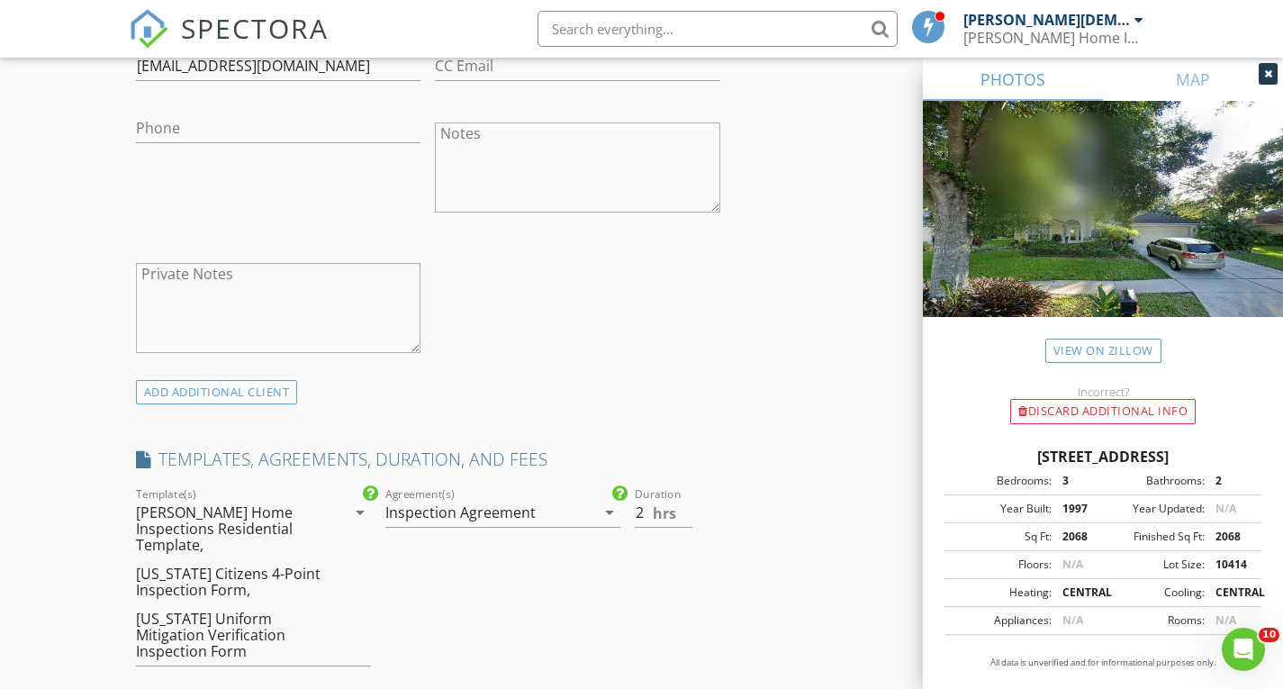
scroll to position [1120, 0]
click at [686, 499] on input "1.5" at bounding box center [664, 514] width 59 height 30
click at [686, 499] on input "2" at bounding box center [664, 514] width 59 height 30
click at [686, 499] on input "2.5" at bounding box center [664, 514] width 59 height 30
type input "3"
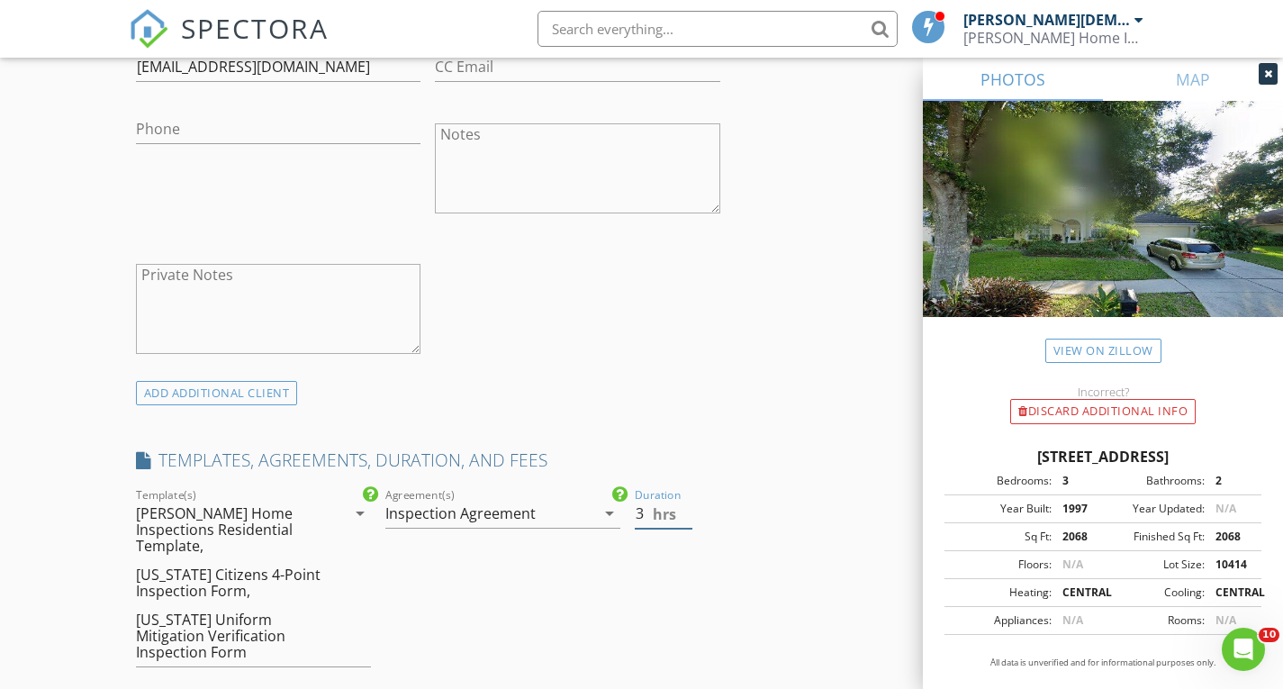
click at [686, 499] on input "3" at bounding box center [664, 514] width 59 height 30
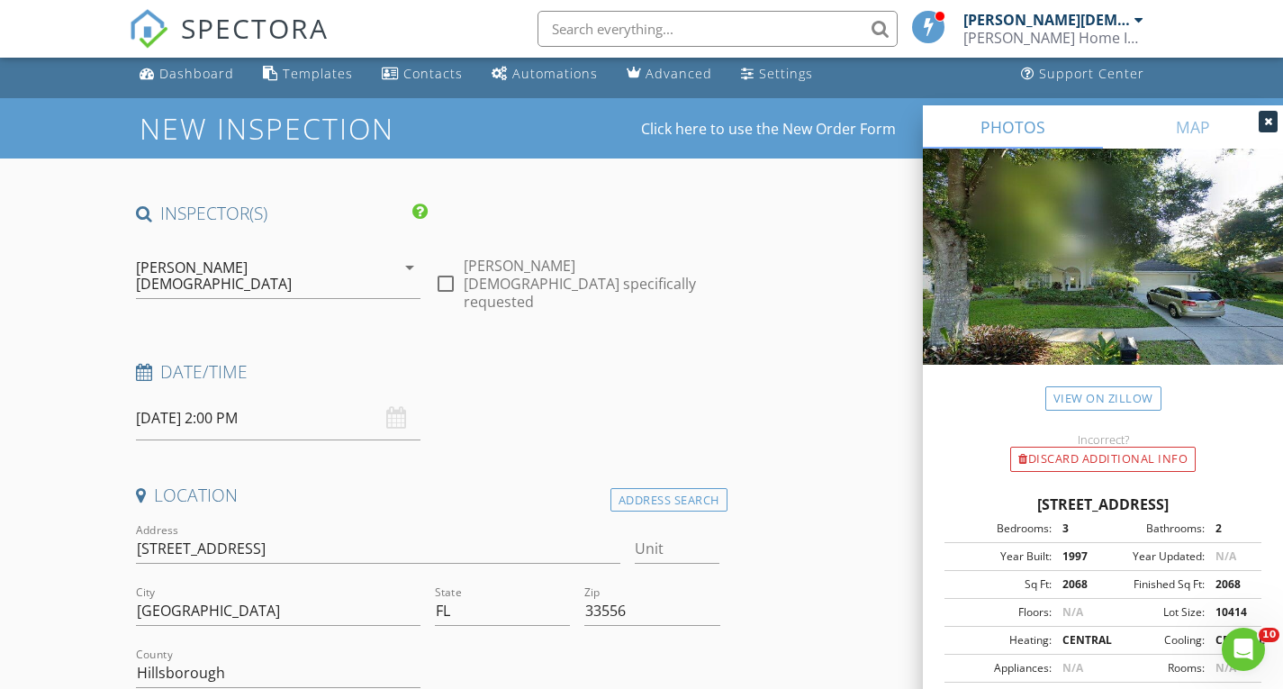
scroll to position [0, 0]
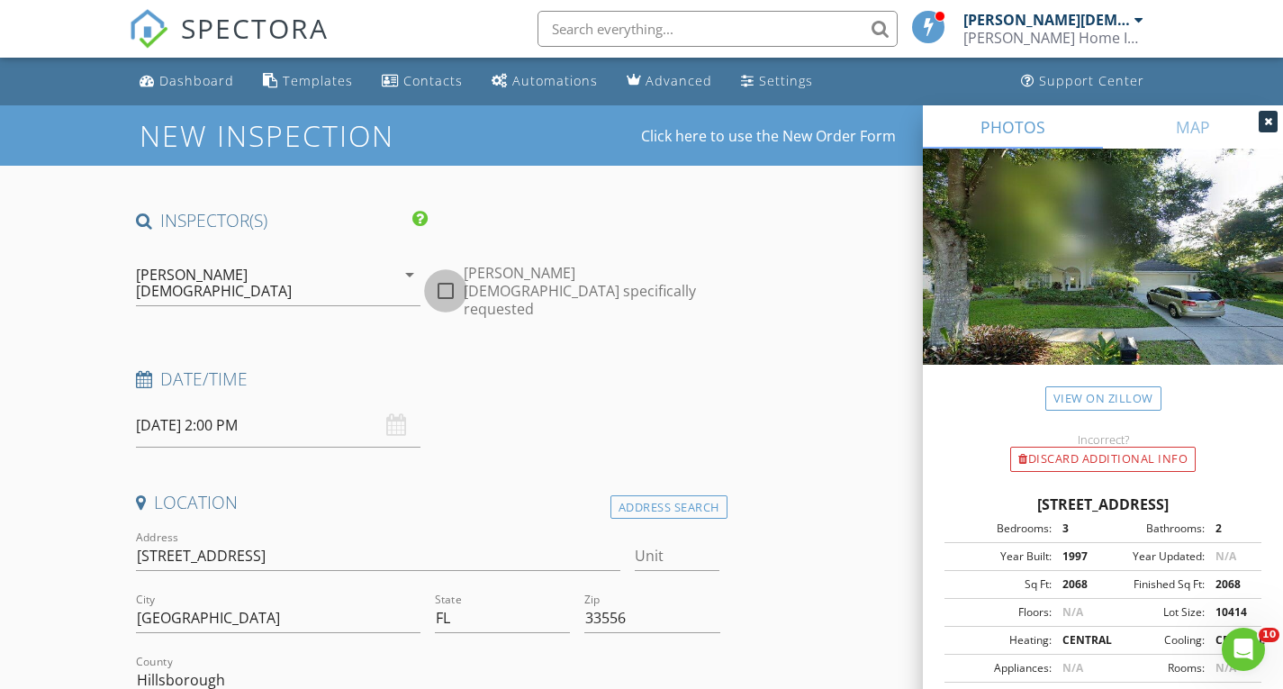
click at [447, 276] on div at bounding box center [446, 291] width 31 height 31
checkbox input "true"
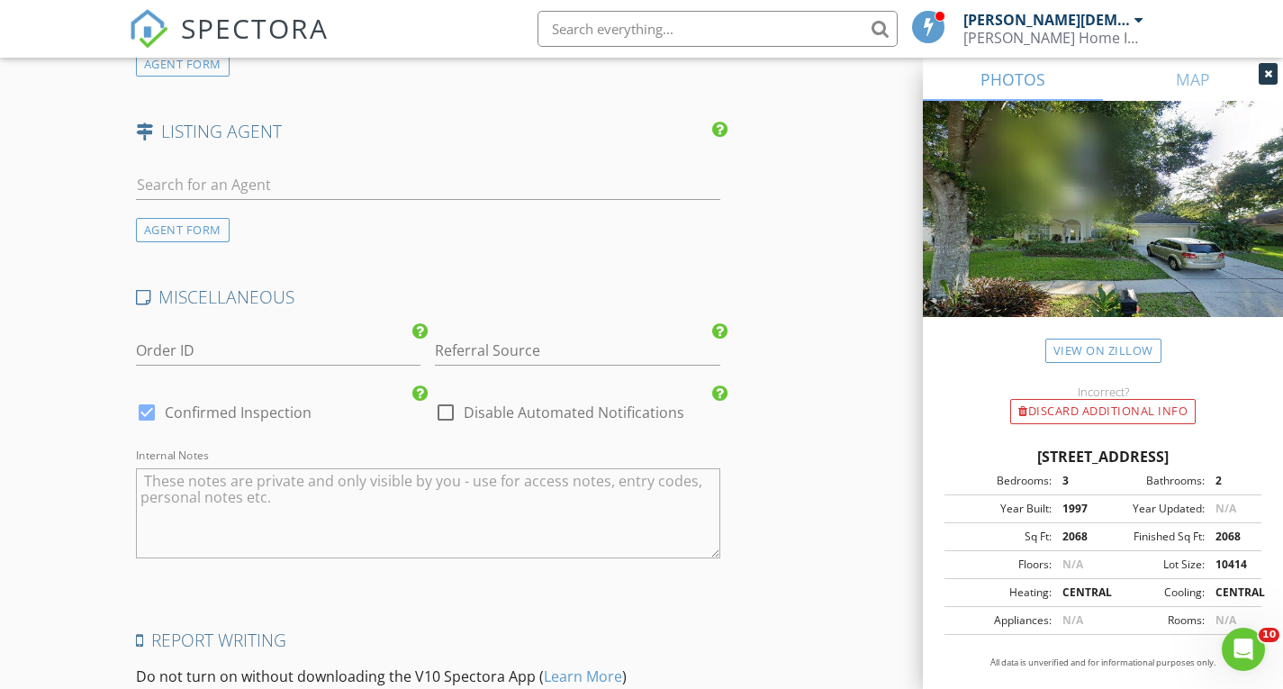
scroll to position [2819, 0]
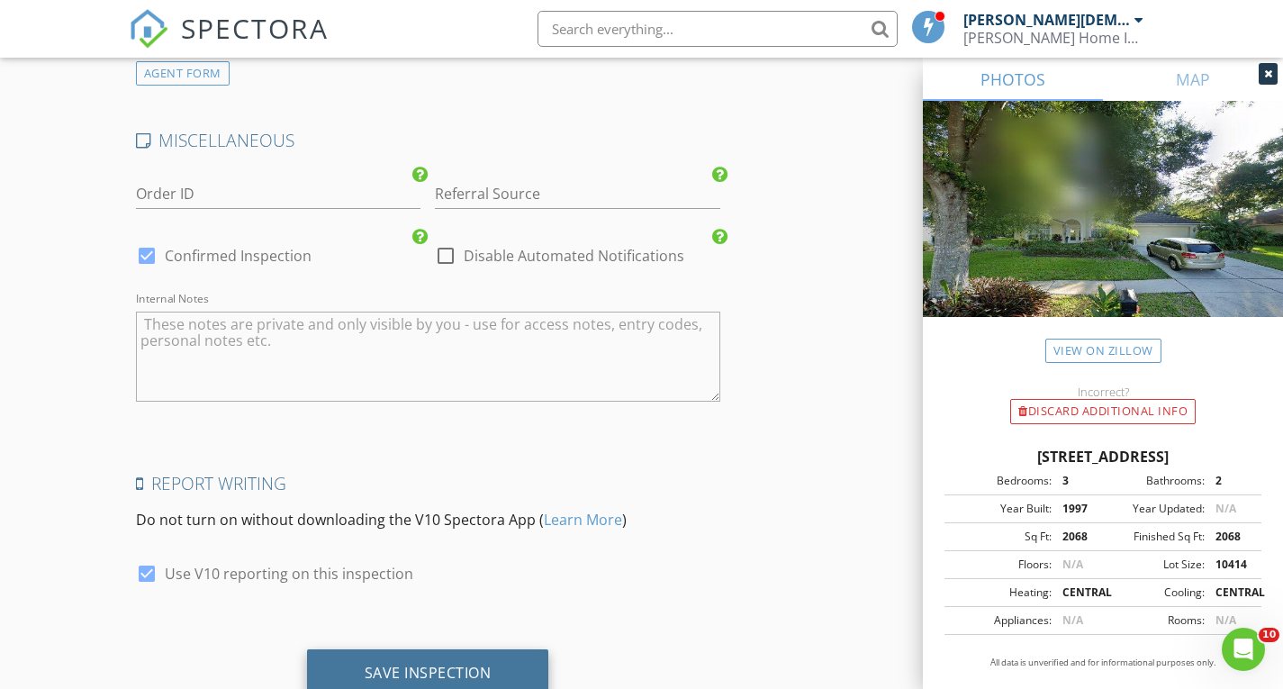
click at [419, 664] on div "Save Inspection" at bounding box center [428, 673] width 127 height 18
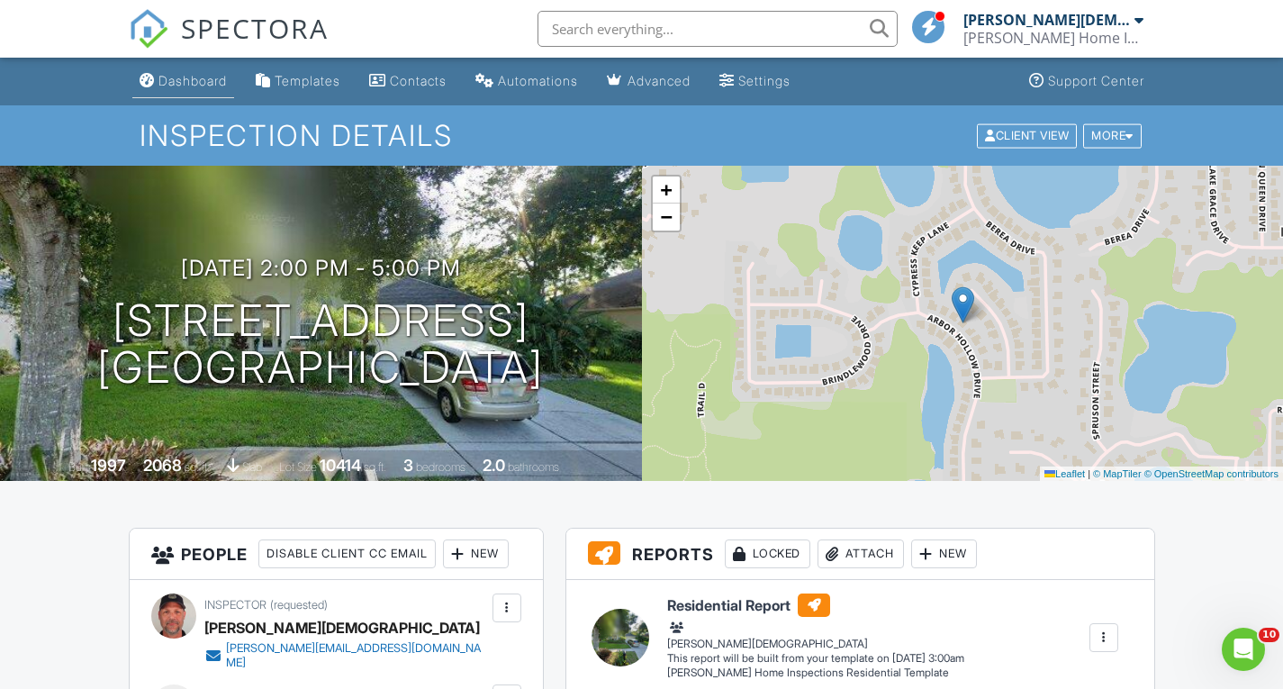
click at [174, 76] on div "Dashboard" at bounding box center [193, 80] width 68 height 15
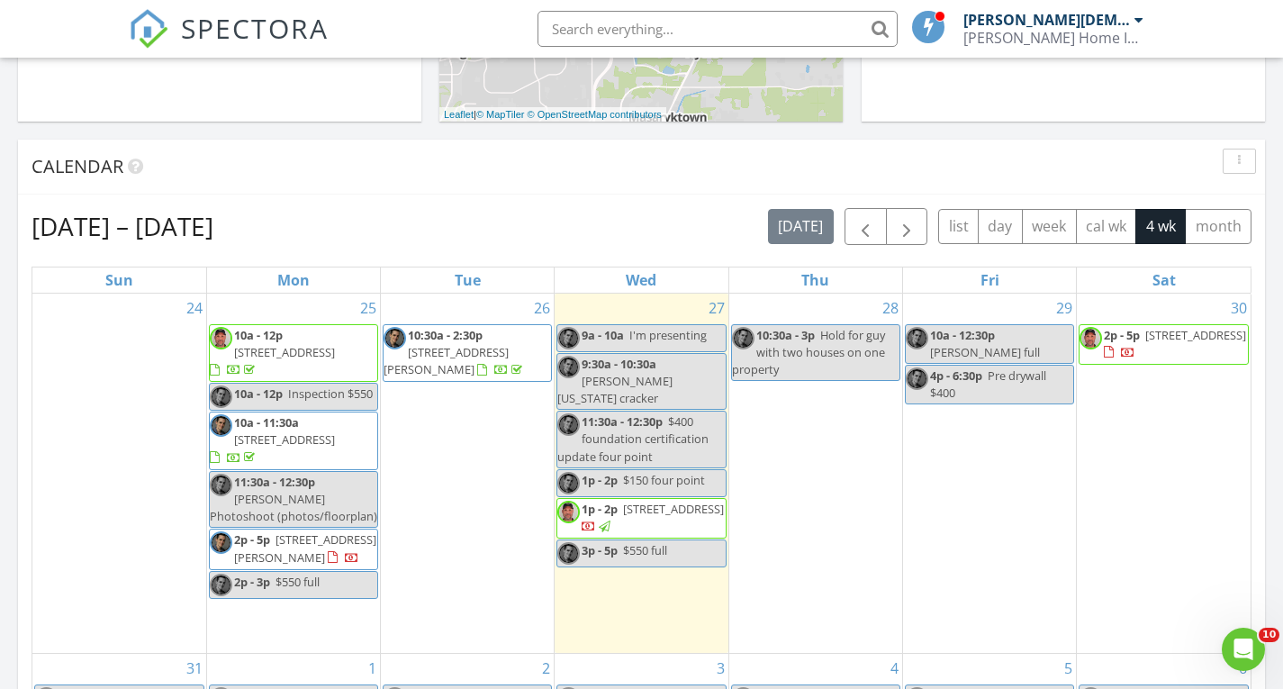
scroll to position [934, 0]
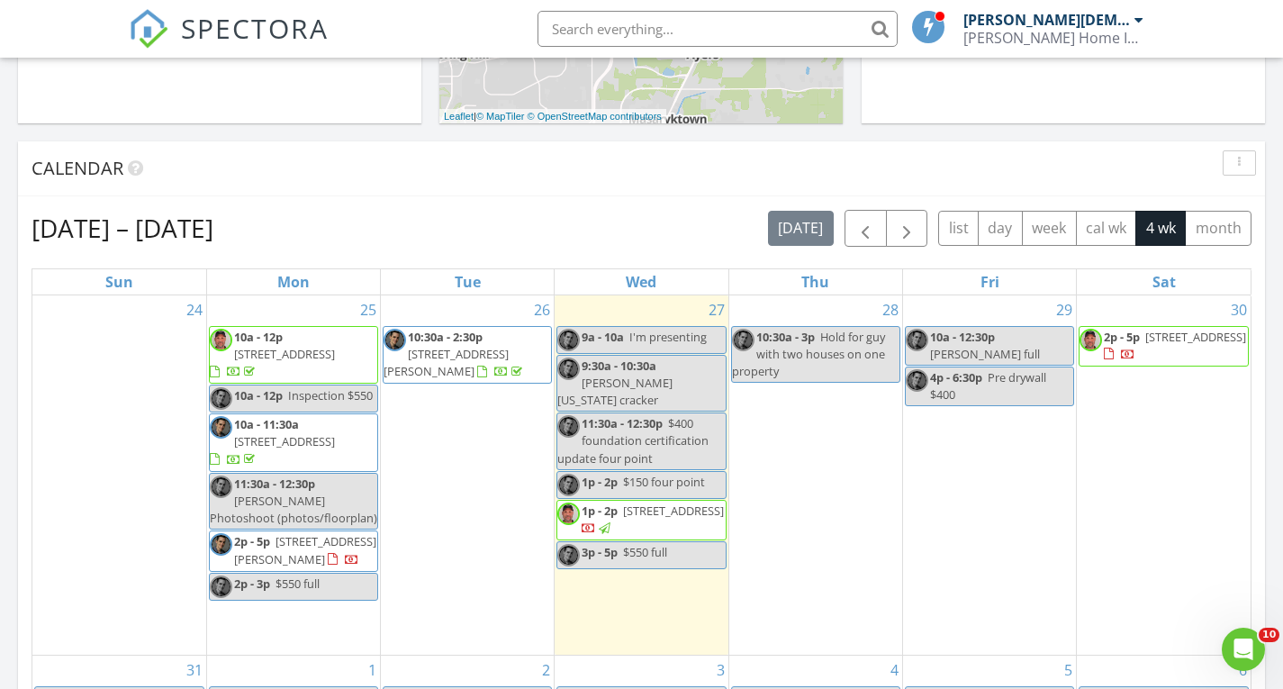
click at [1016, 346] on span "[PERSON_NAME] full" at bounding box center [985, 354] width 110 height 16
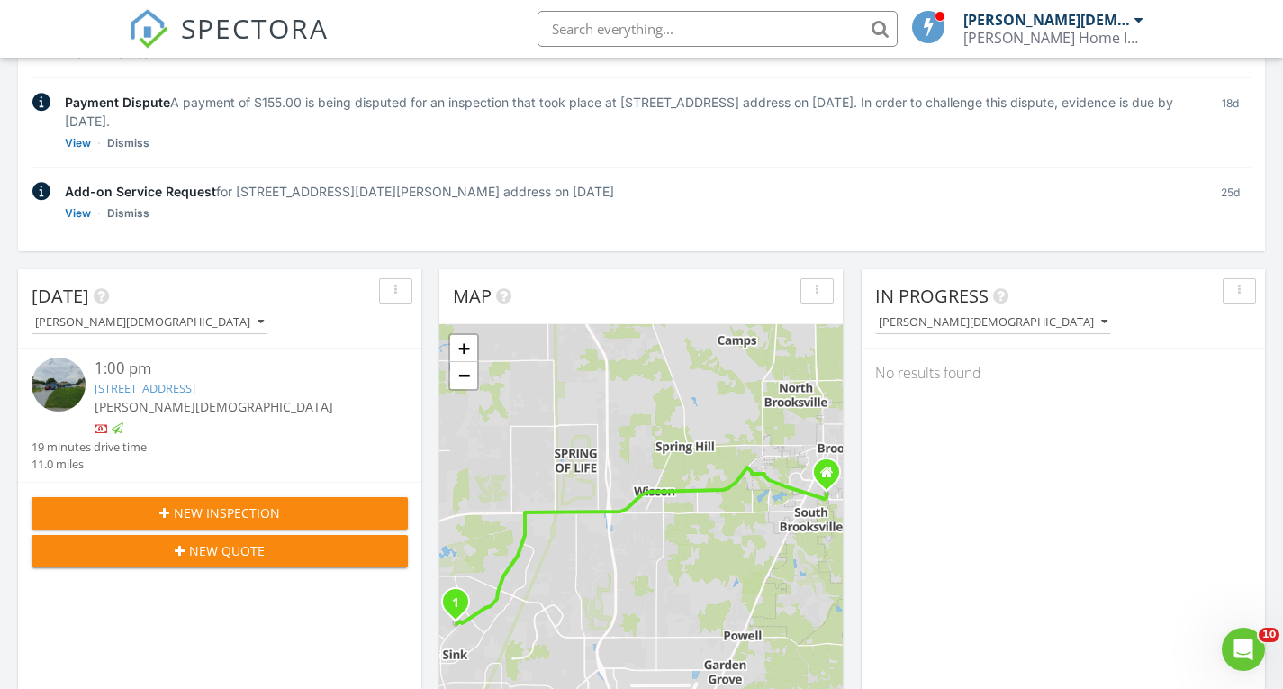
scroll to position [268, 0]
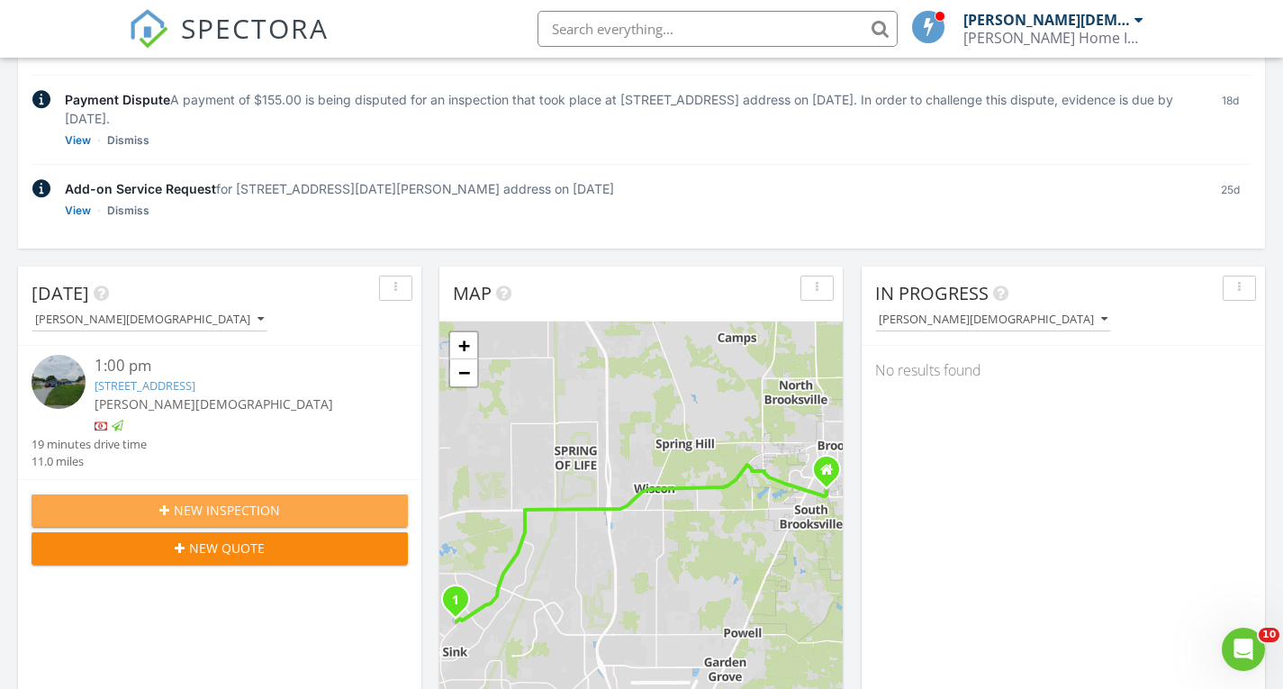
click at [221, 503] on span "New Inspection" at bounding box center [227, 510] width 106 height 19
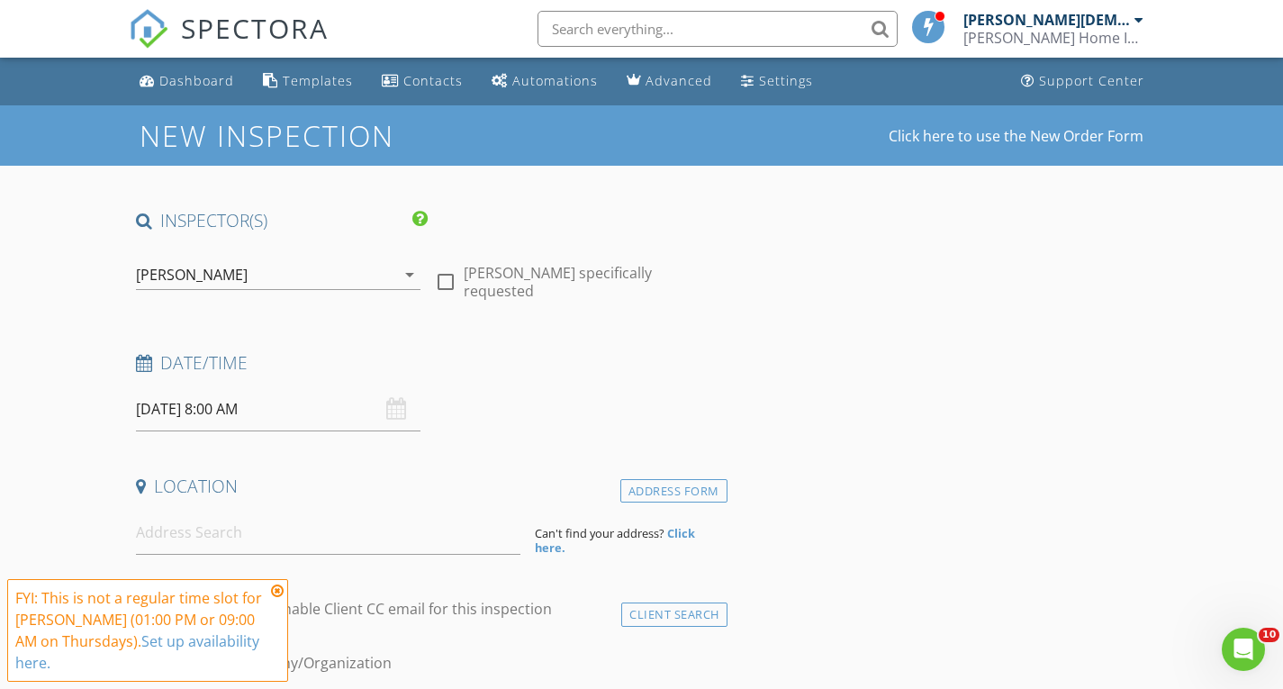
click at [408, 271] on icon "arrow_drop_down" at bounding box center [410, 275] width 22 height 22
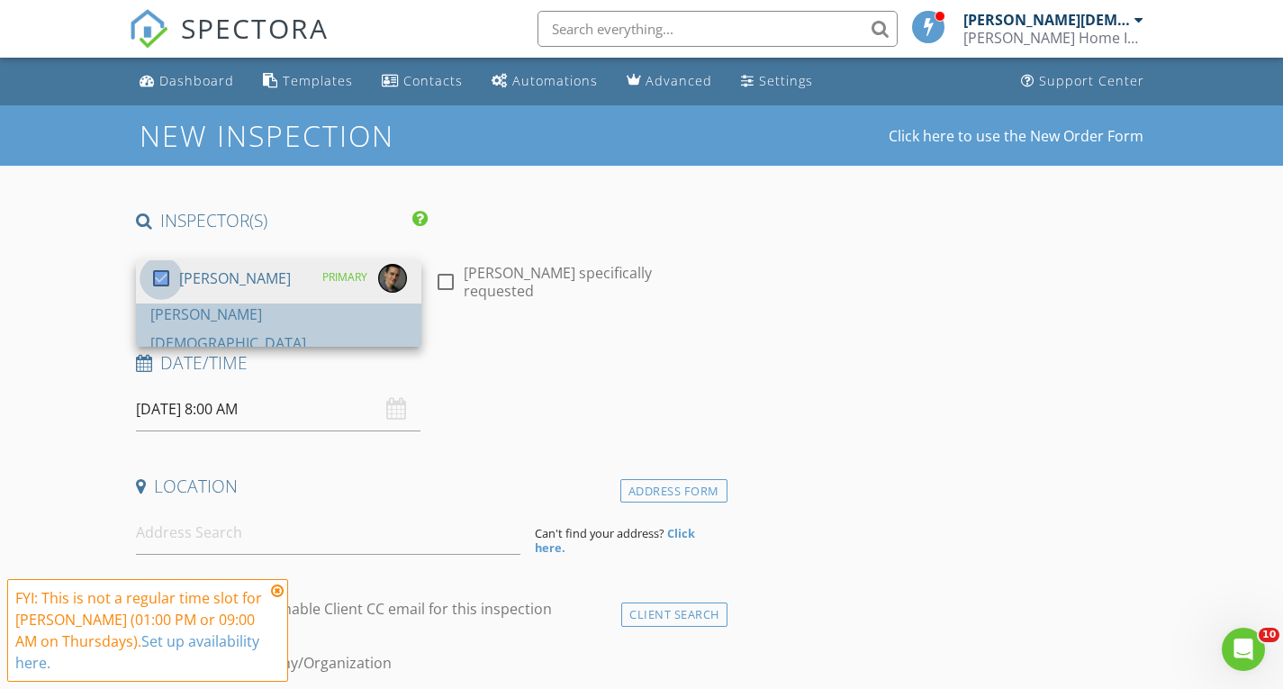
click at [169, 294] on div at bounding box center [161, 278] width 31 height 31
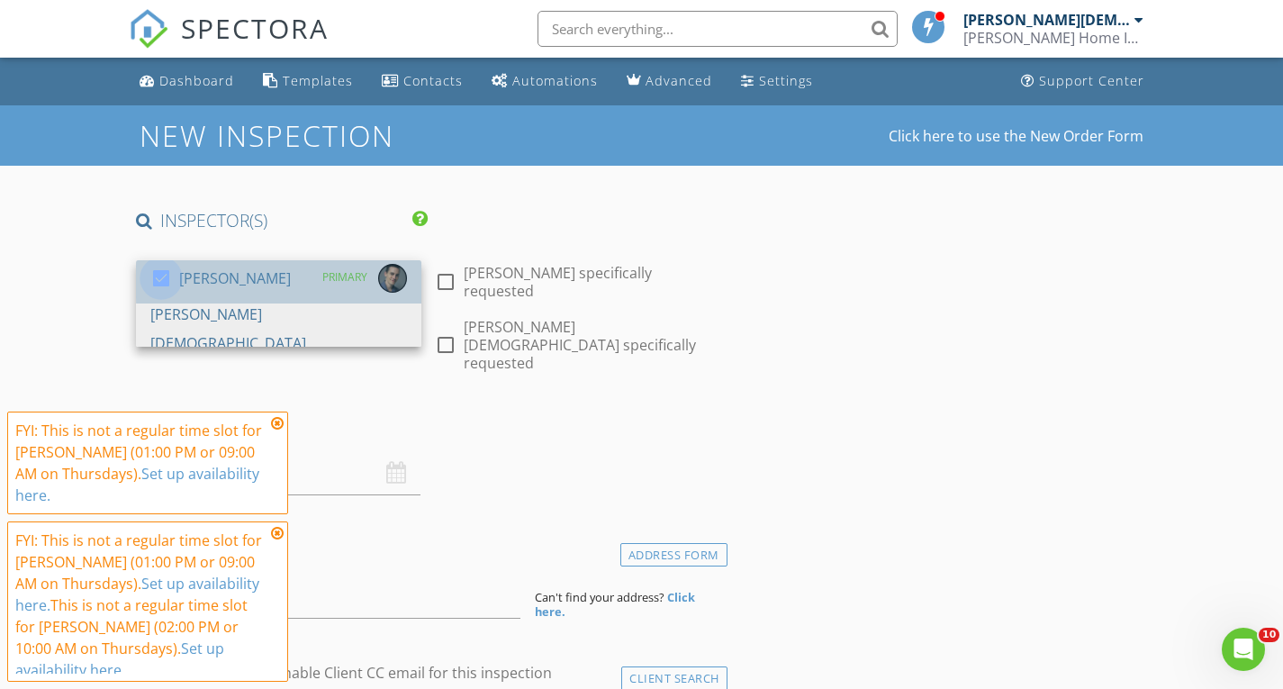
click at [157, 274] on div at bounding box center [161, 278] width 31 height 31
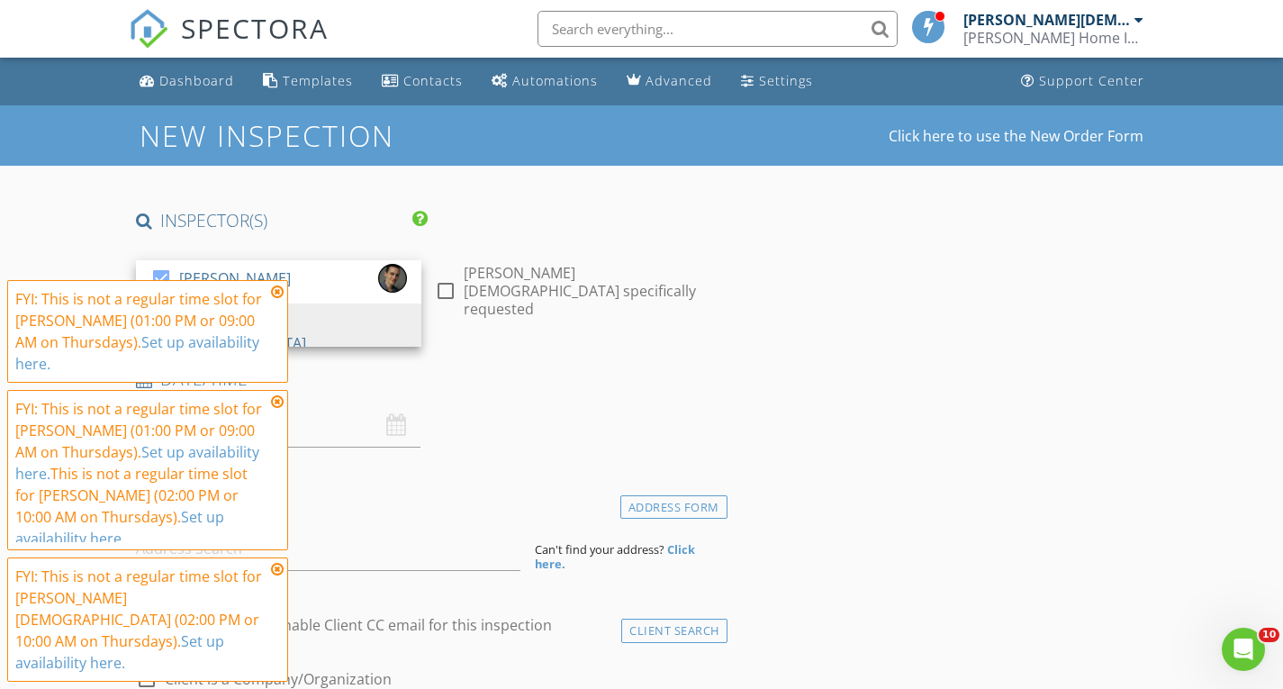
click at [271, 299] on icon at bounding box center [277, 292] width 13 height 14
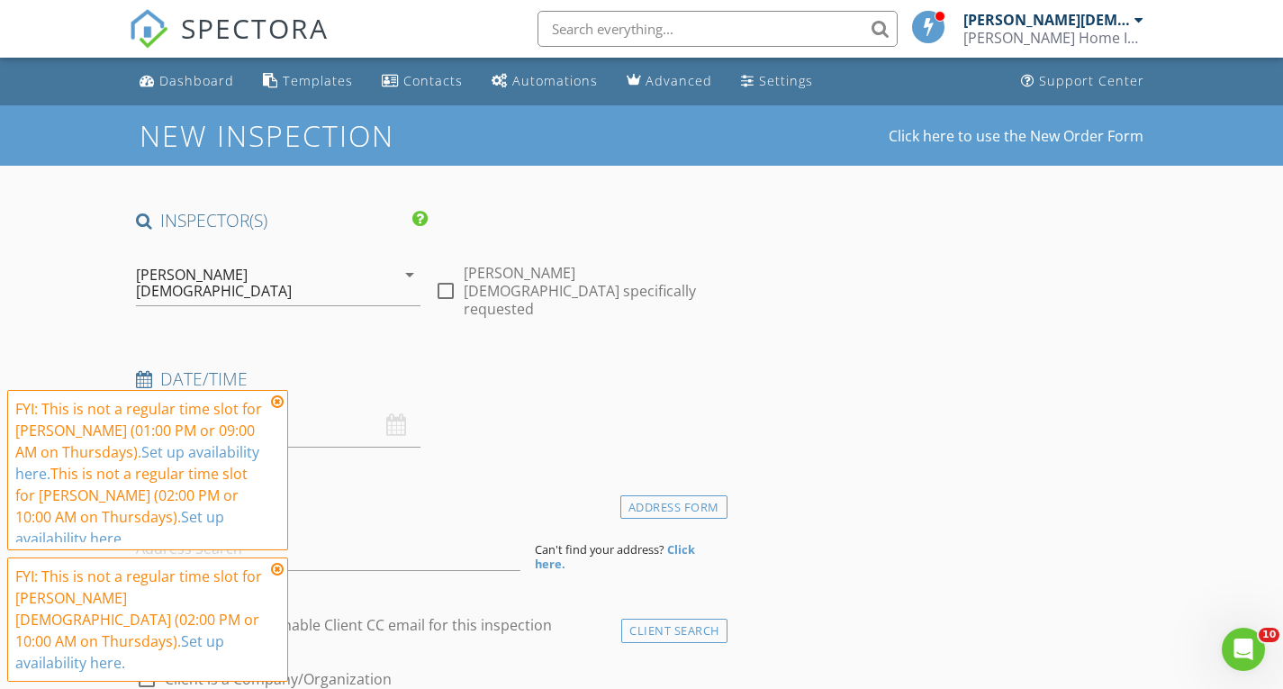
click at [277, 409] on icon at bounding box center [277, 402] width 13 height 14
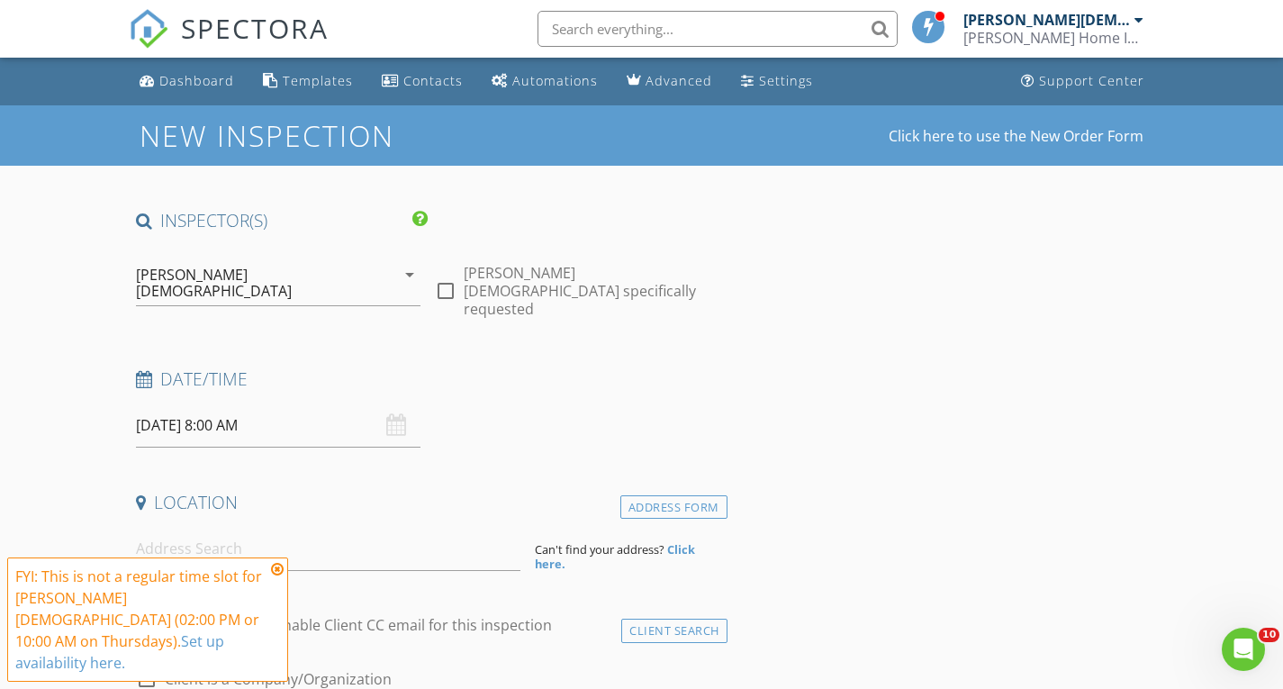
click at [277, 576] on icon at bounding box center [277, 569] width 13 height 14
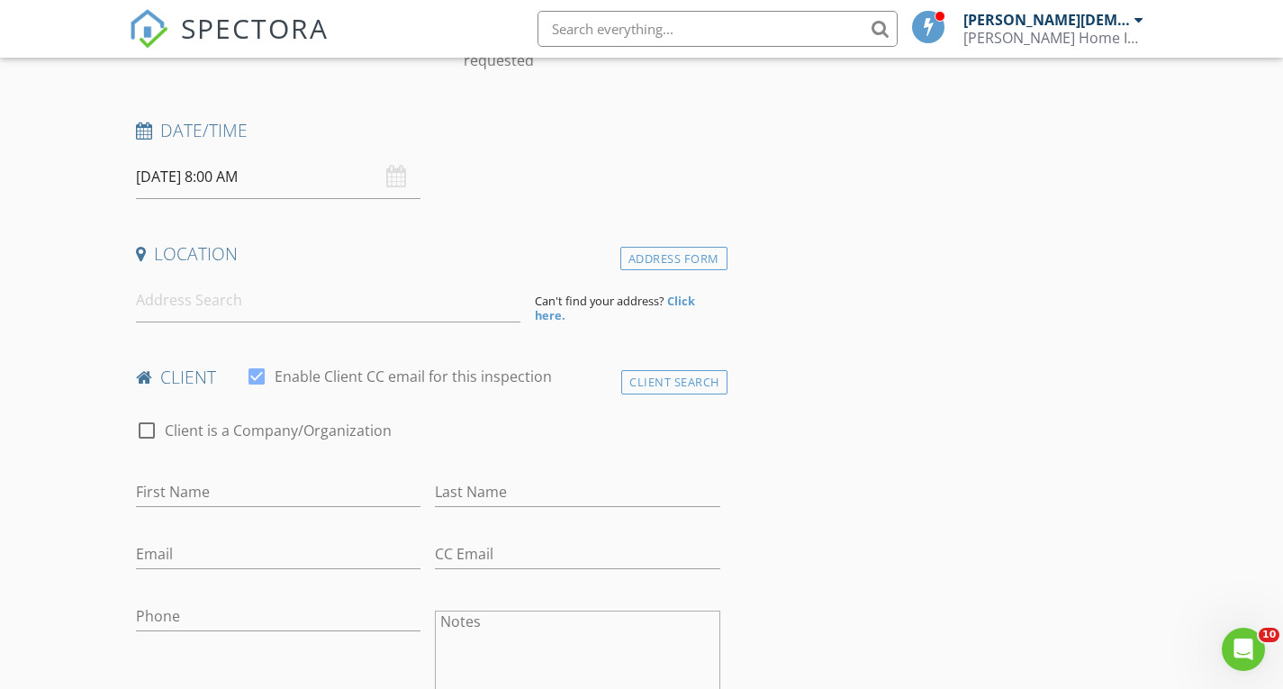
scroll to position [249, 0]
click at [141, 122] on icon at bounding box center [144, 130] width 16 height 17
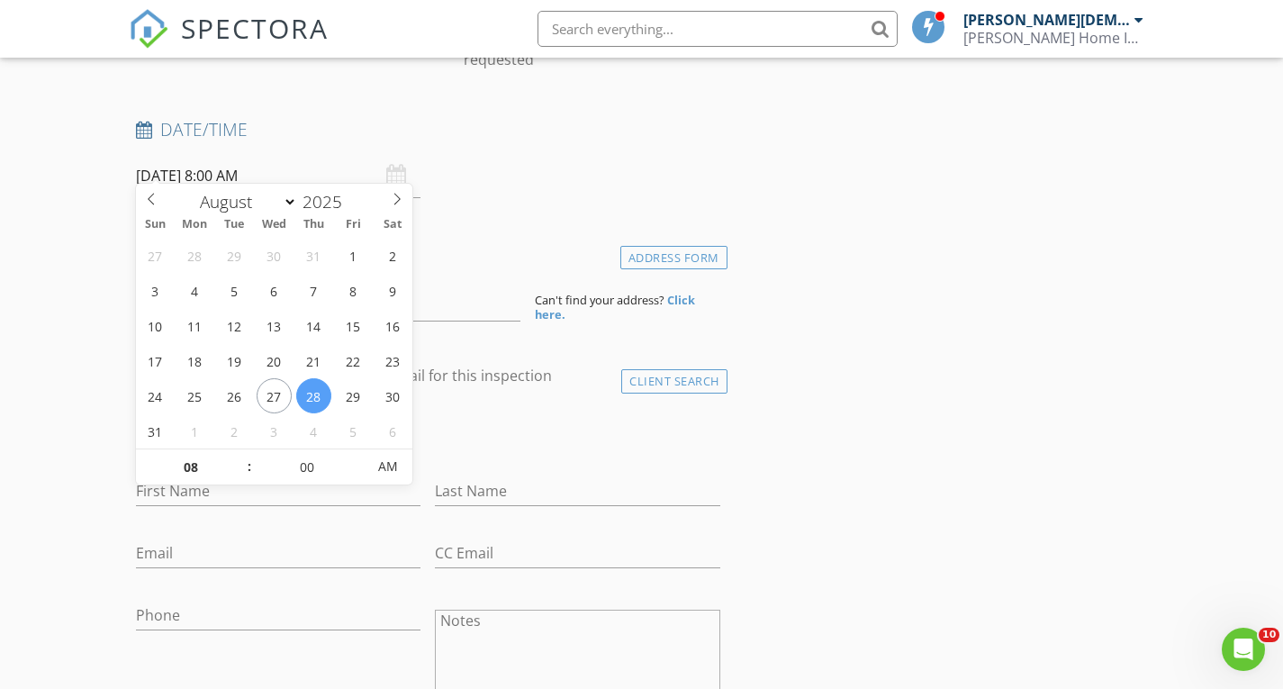
click at [191, 158] on input "08/28/2025 8:00 AM" at bounding box center [279, 176] width 286 height 44
type input "08/29/2025 8:00 AM"
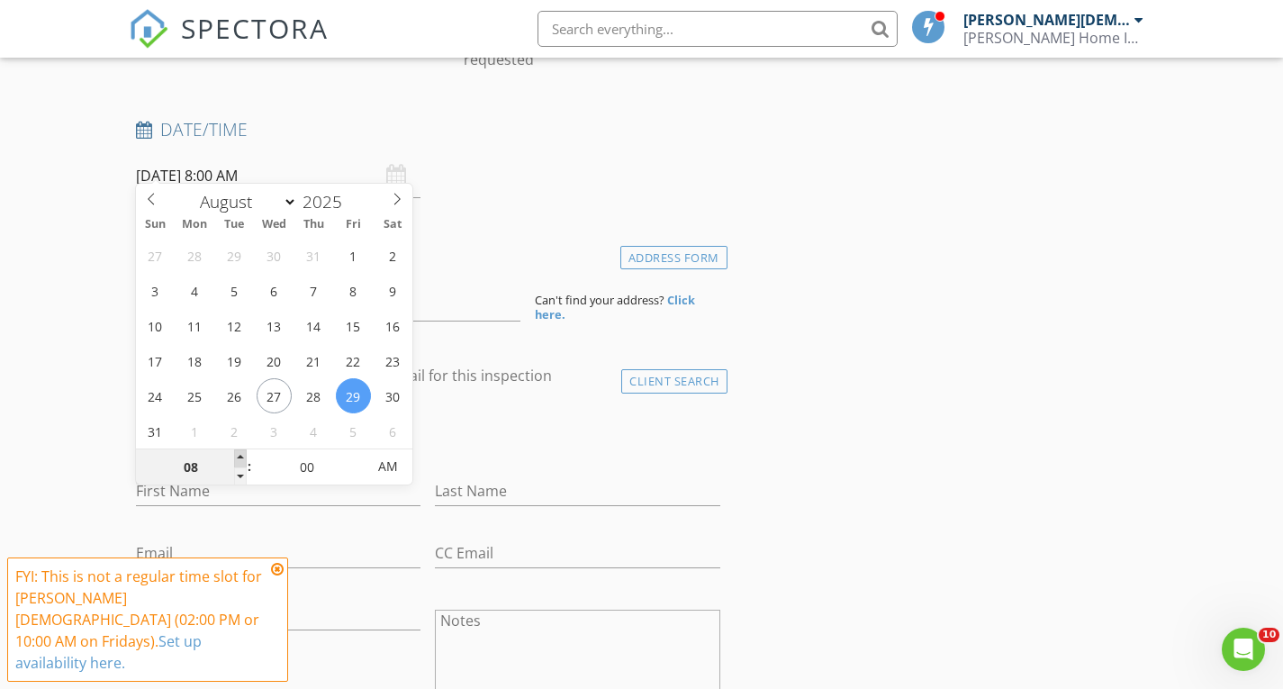
type input "09"
type input "08/29/2025 9:00 AM"
click at [239, 451] on span at bounding box center [240, 458] width 13 height 18
type input "10"
type input "08/29/2025 10:00 AM"
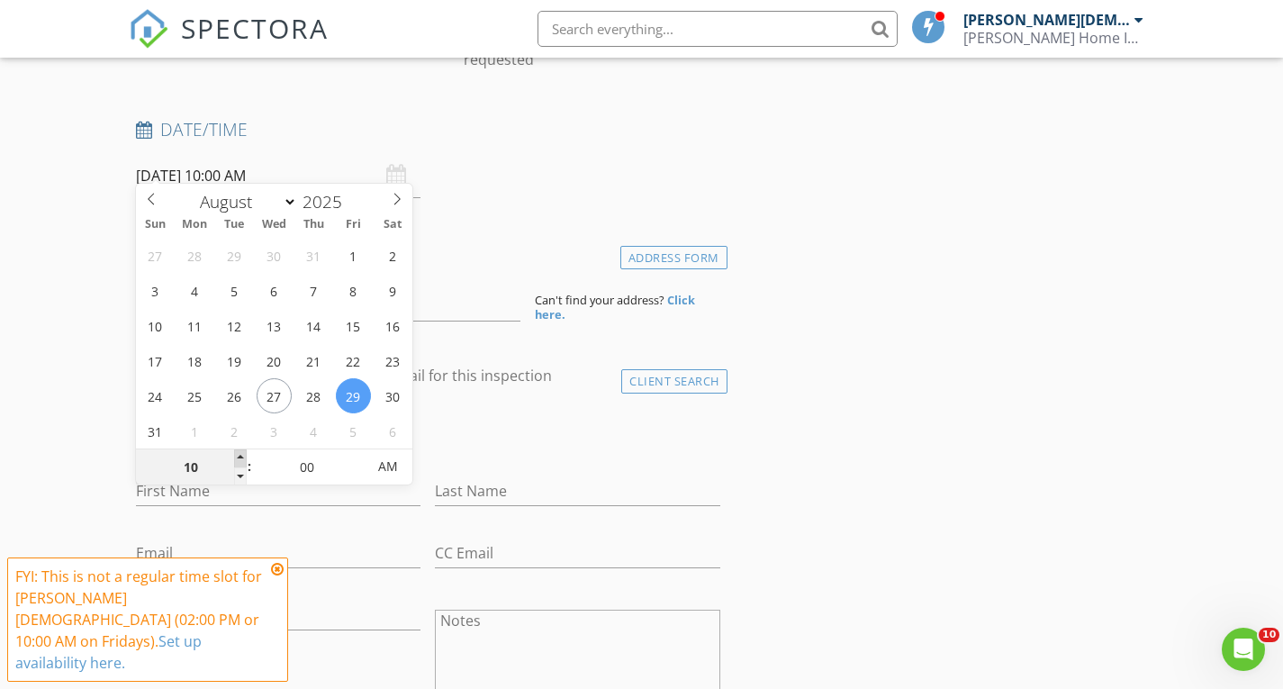
click at [239, 451] on span at bounding box center [240, 458] width 13 height 18
type input "11"
type input "08/29/2025 11:00 AM"
click at [239, 451] on span at bounding box center [240, 458] width 13 height 18
type input "12"
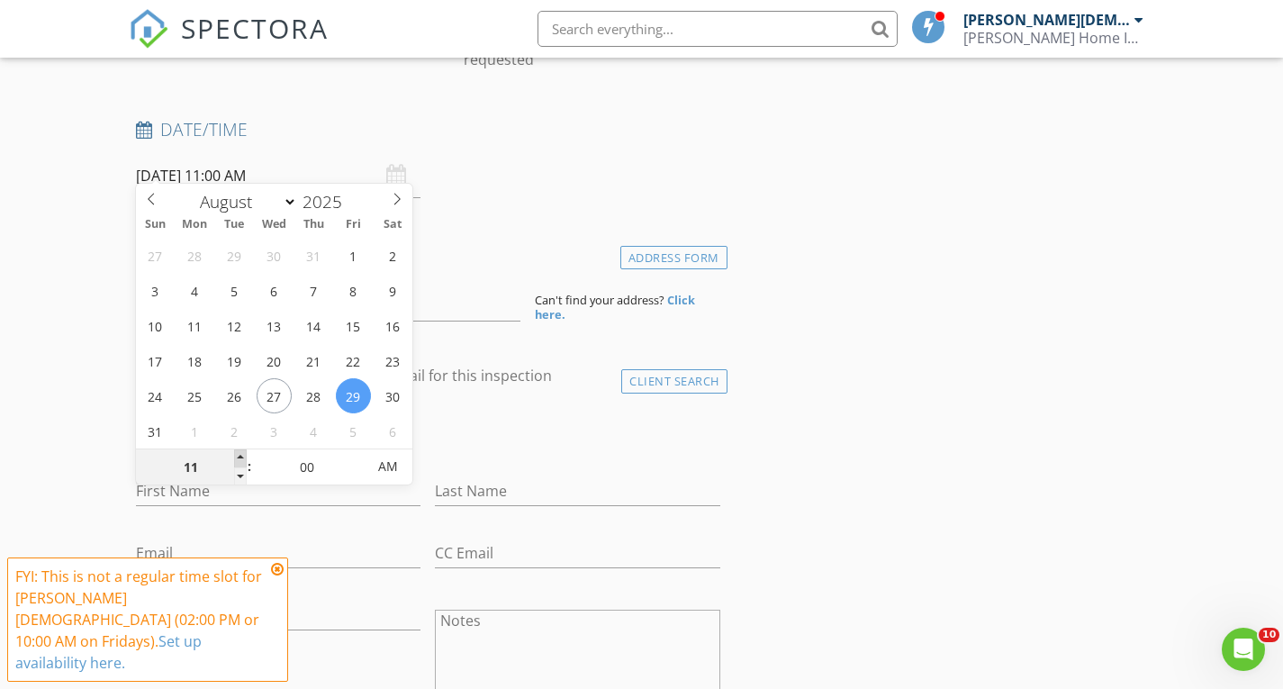
type input "08/29/2025 12:00 PM"
click at [239, 451] on span at bounding box center [240, 458] width 13 height 18
type input "01"
type input "08/29/2025 1:00 PM"
click at [239, 451] on span at bounding box center [240, 458] width 13 height 18
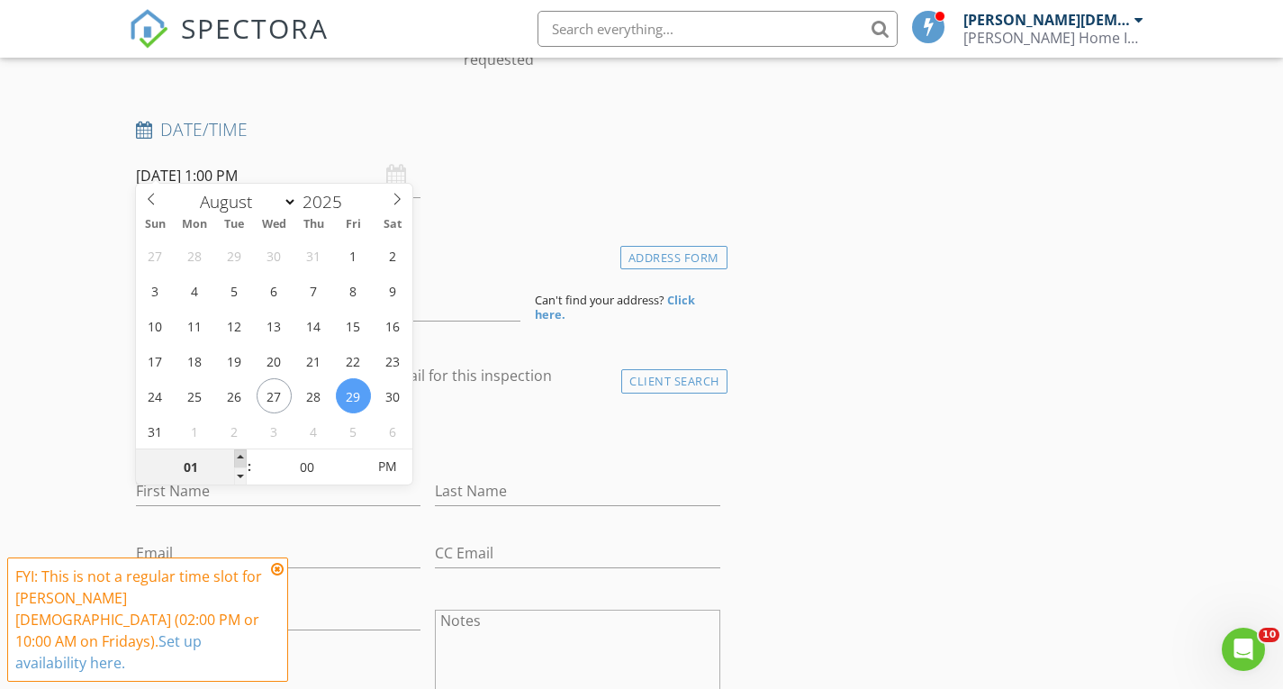
type input "02"
type input "08/29/2025 2:00 PM"
click at [239, 451] on span at bounding box center [240, 458] width 13 height 18
type input "03"
type input "08/29/2025 3:00 PM"
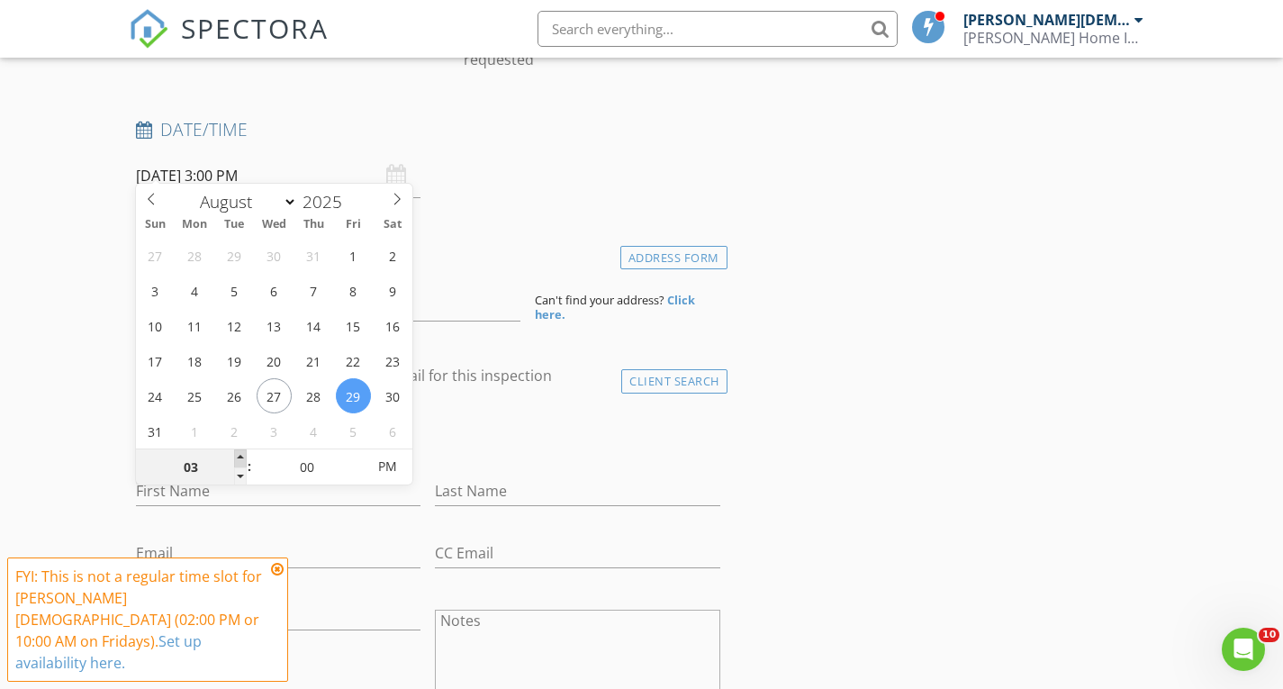
click at [239, 451] on span at bounding box center [240, 458] width 13 height 18
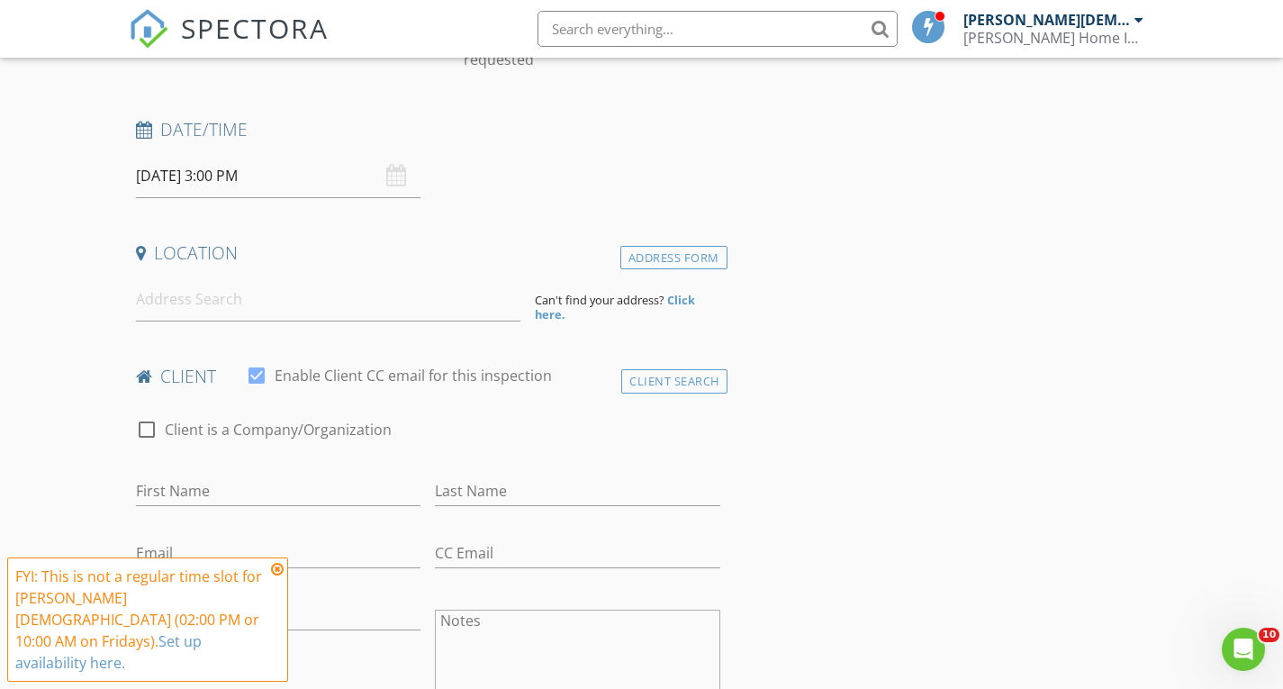
click at [525, 415] on div "check_box_outline_blank Client is a Company/Organization" at bounding box center [428, 438] width 585 height 47
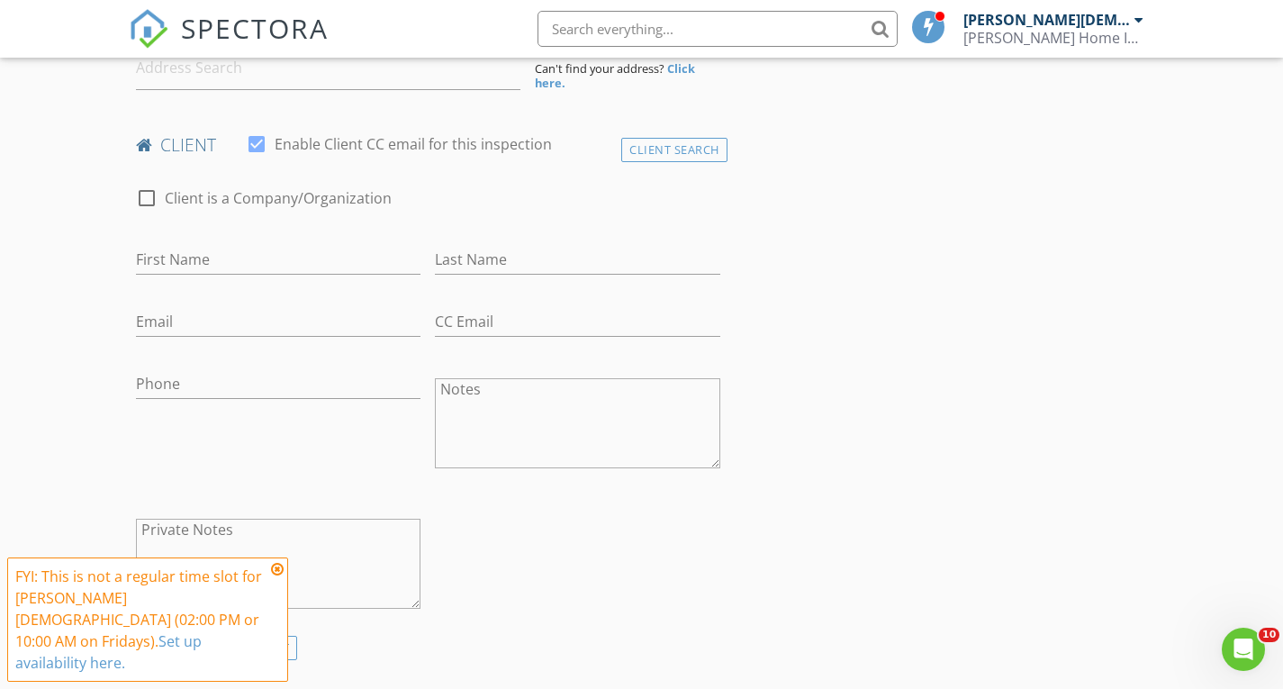
scroll to position [482, 0]
click at [240, 233] on div "First Name" at bounding box center [279, 262] width 286 height 59
click at [189, 244] on input "First Name" at bounding box center [279, 259] width 286 height 30
type input "Omar"
click at [516, 244] on input "Last Name" at bounding box center [578, 259] width 286 height 30
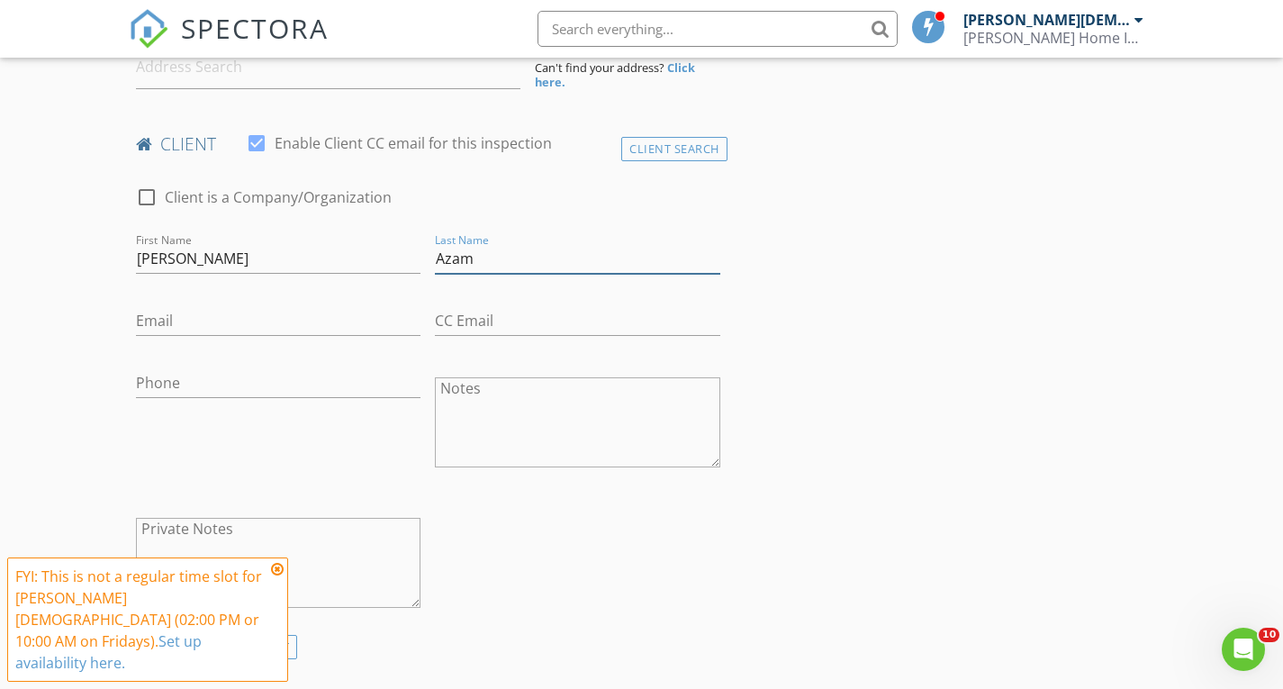
type input "Azam"
click at [226, 316] on input "Email" at bounding box center [279, 321] width 286 height 30
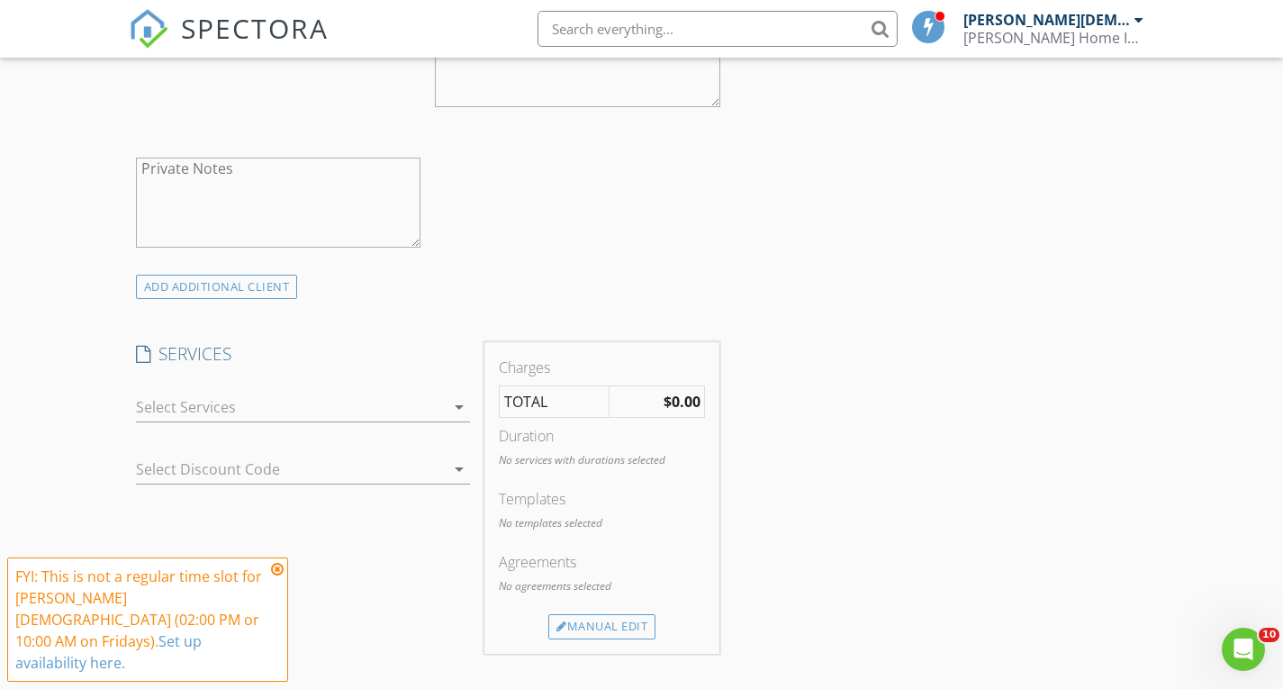
scroll to position [845, 0]
type input "realflorida@outlook.com"
click at [274, 576] on icon at bounding box center [277, 569] width 13 height 14
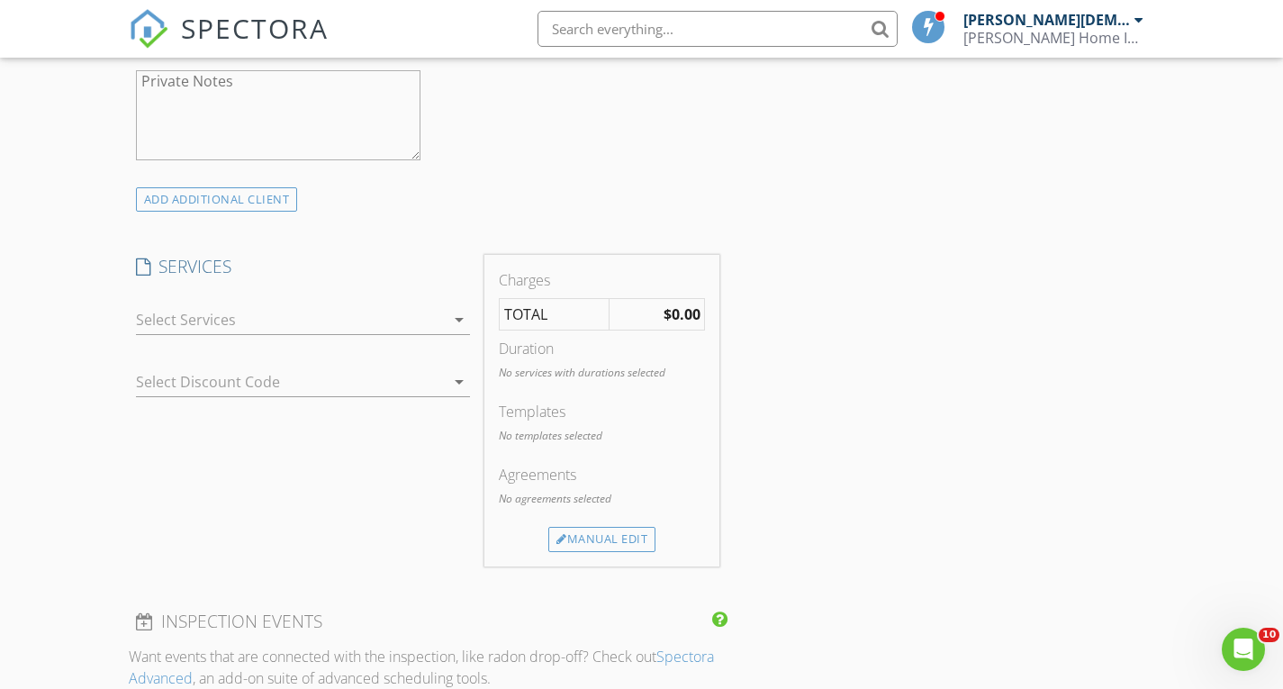
scroll to position [929, 0]
click at [461, 310] on icon "arrow_drop_down" at bounding box center [460, 321] width 22 height 22
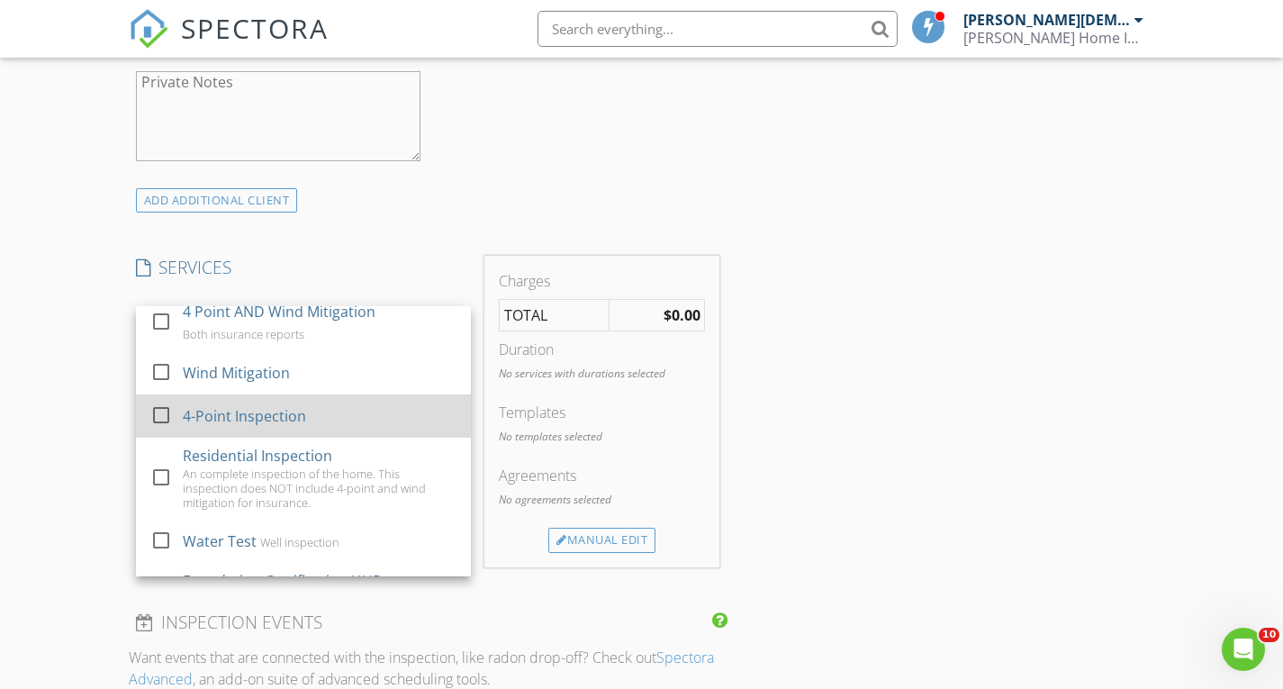
scroll to position [108, 0]
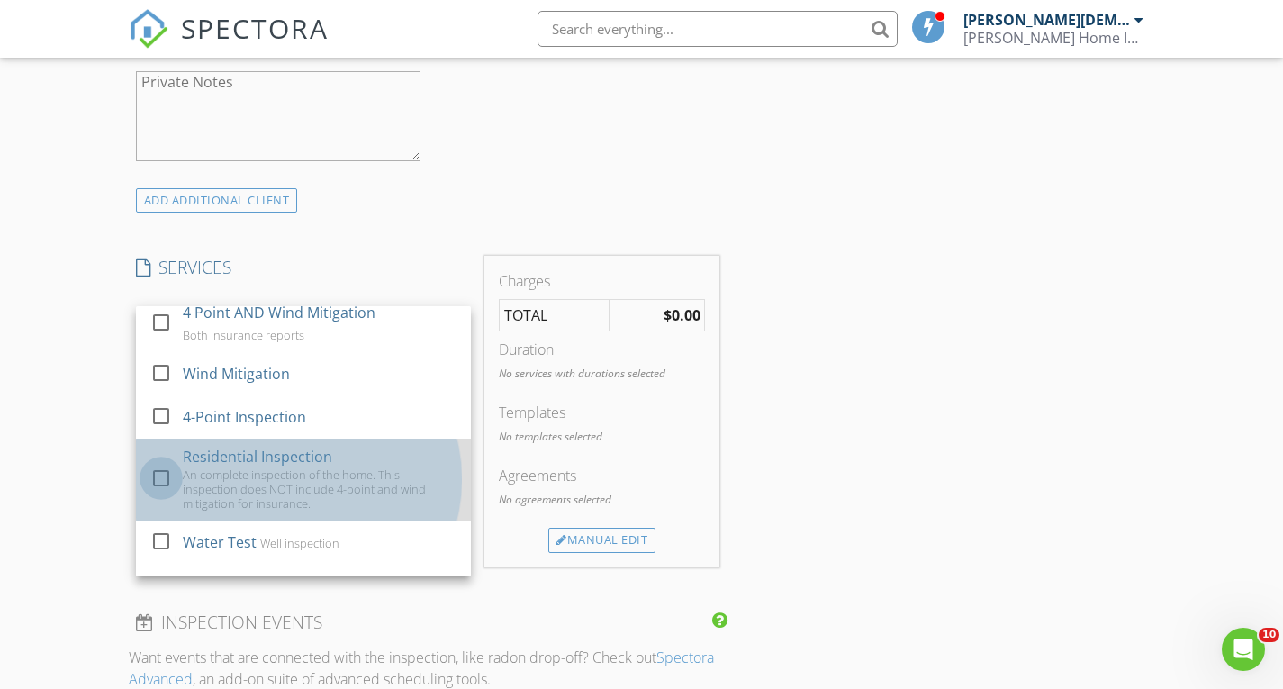
click at [162, 463] on div at bounding box center [161, 478] width 31 height 31
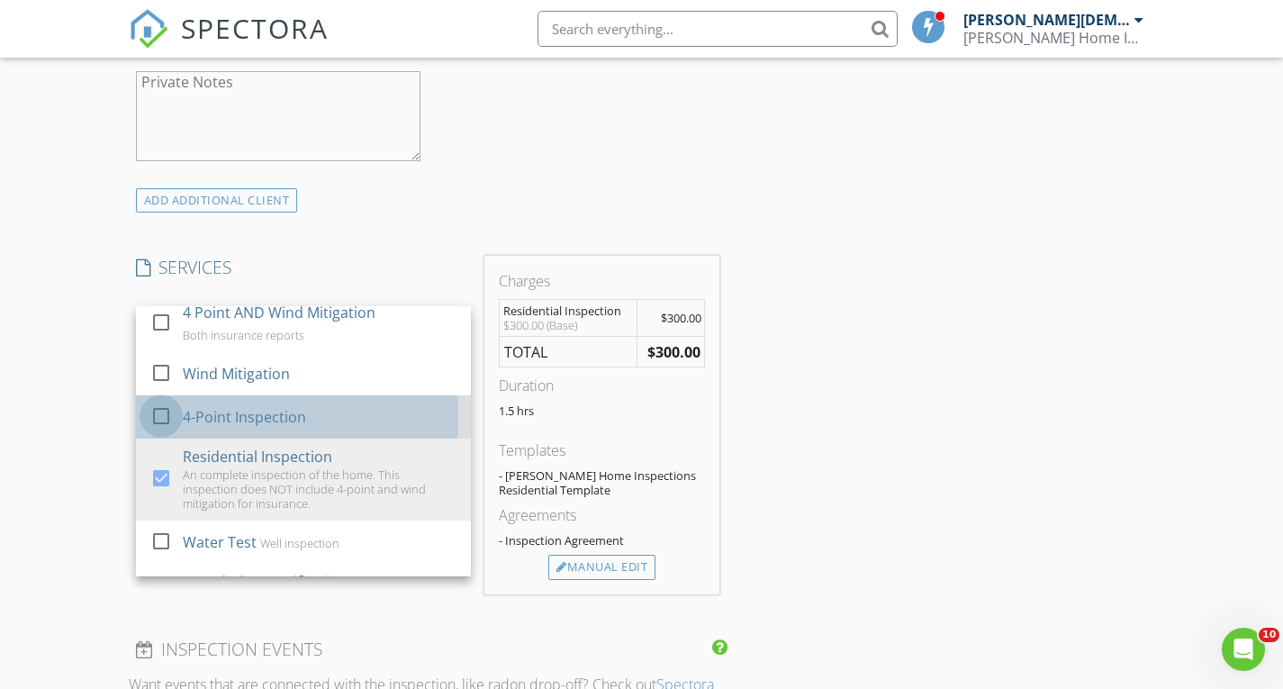
click at [157, 401] on div at bounding box center [161, 416] width 31 height 31
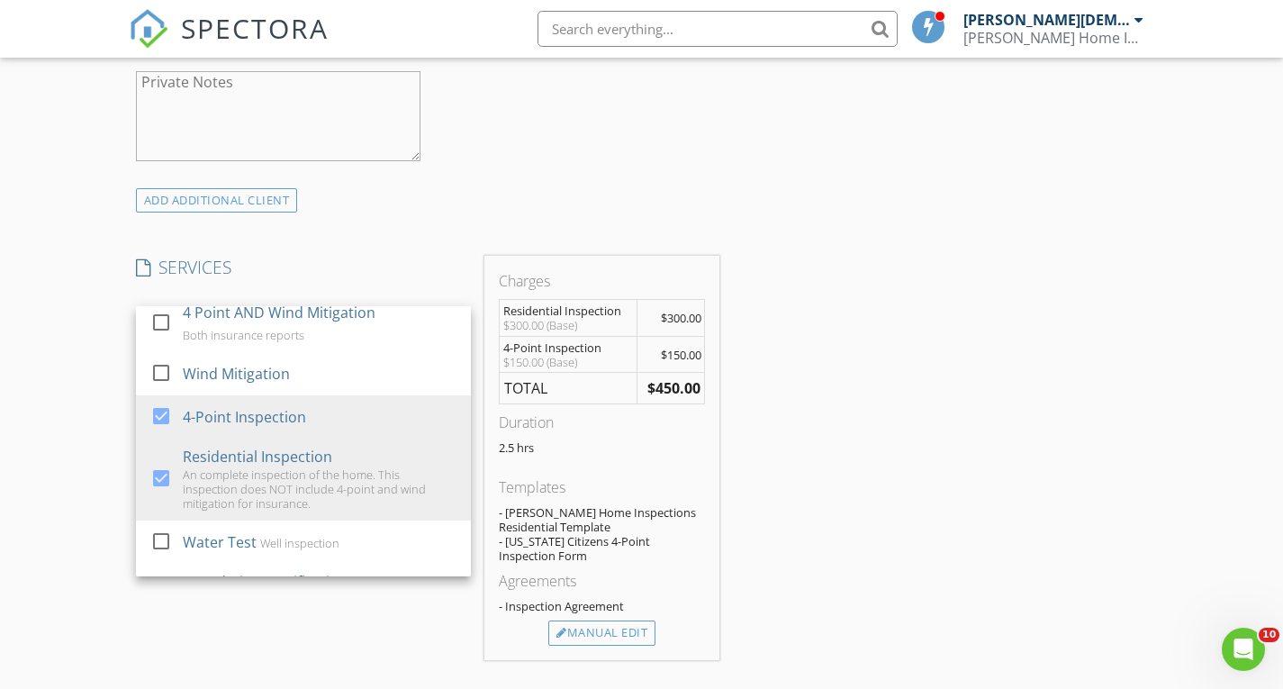
click at [441, 195] on div "ADD ADDITIONAL client" at bounding box center [428, 200] width 599 height 24
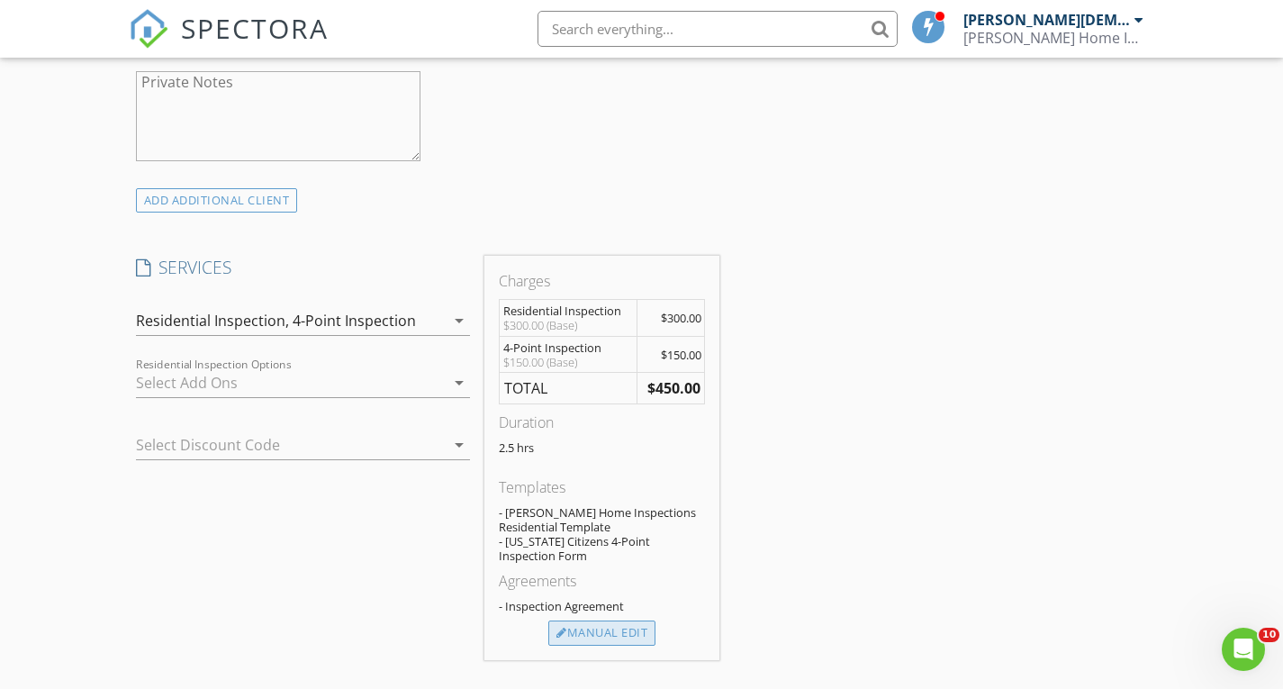
click at [600, 621] on div "Manual Edit" at bounding box center [602, 633] width 107 height 25
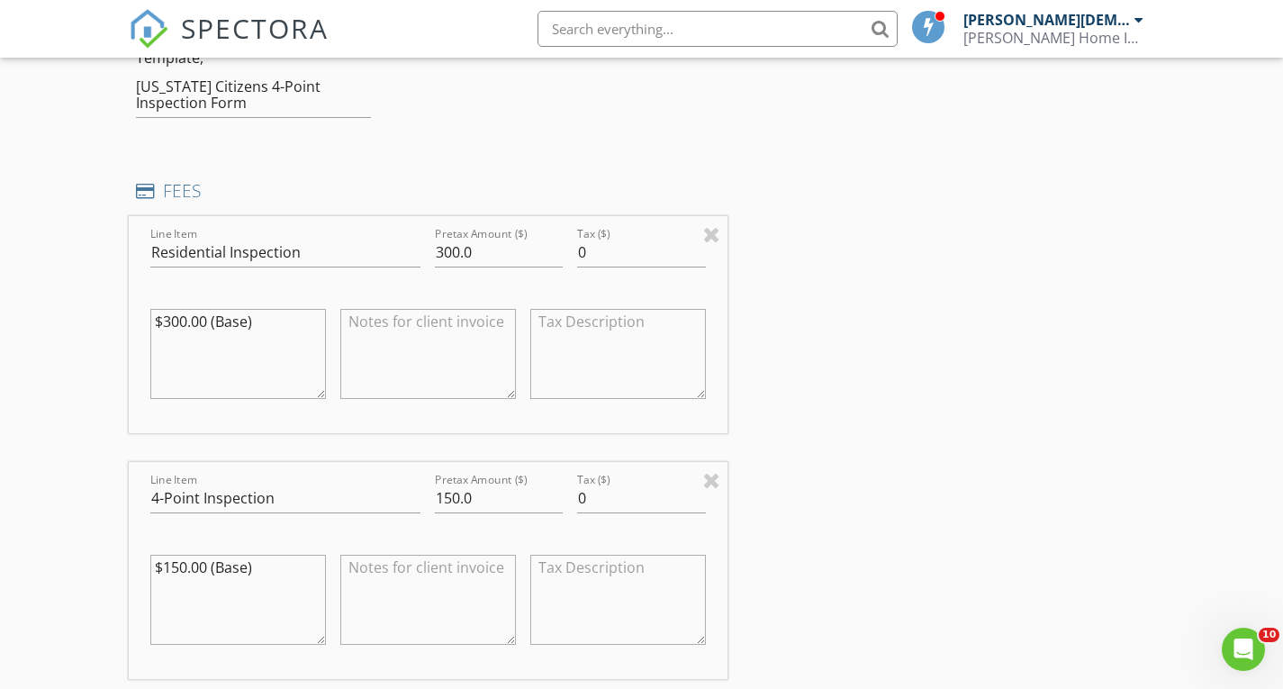
scroll to position [1226, 0]
click at [440, 236] on input "300.0" at bounding box center [499, 251] width 128 height 30
click at [442, 236] on input "300.0" at bounding box center [499, 251] width 128 height 30
type input "100.0"
click at [451, 482] on input "150.0" at bounding box center [499, 497] width 128 height 30
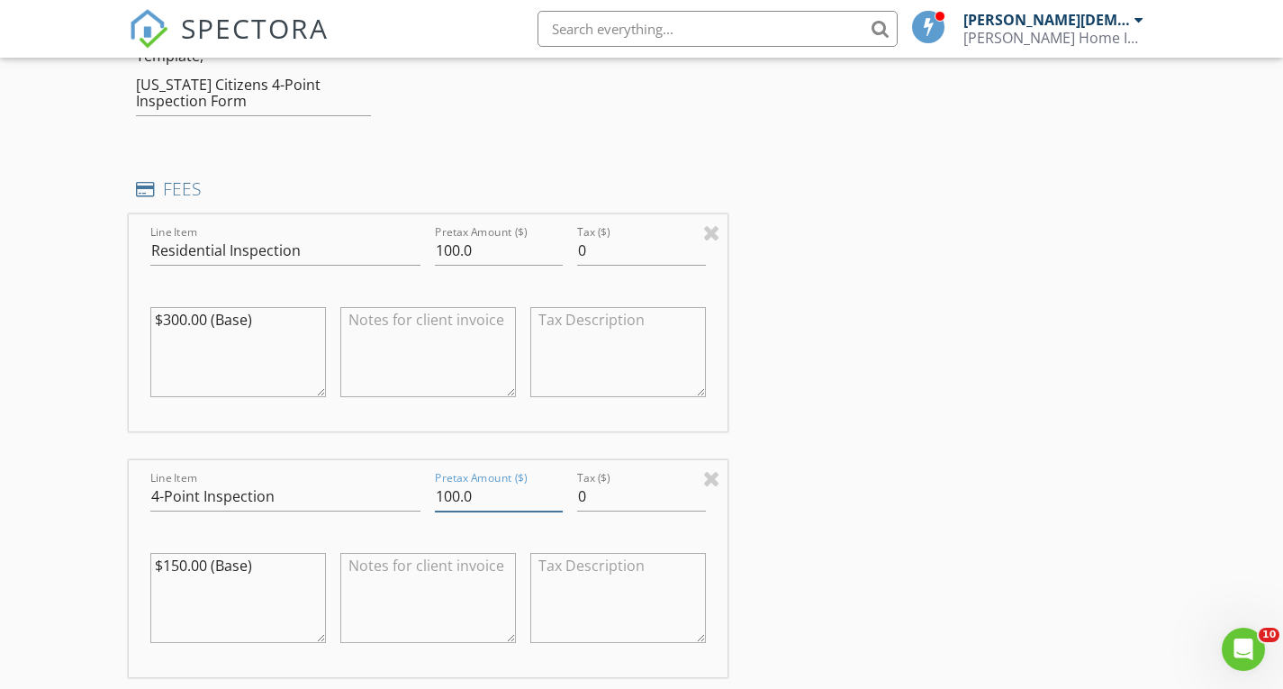
type input "100.0"
click at [928, 398] on div "INSPECTOR(S) check_box_outline_blank Shawn Mizell check_box Dan Crist PRIMARY D…" at bounding box center [642, 543] width 1027 height 3121
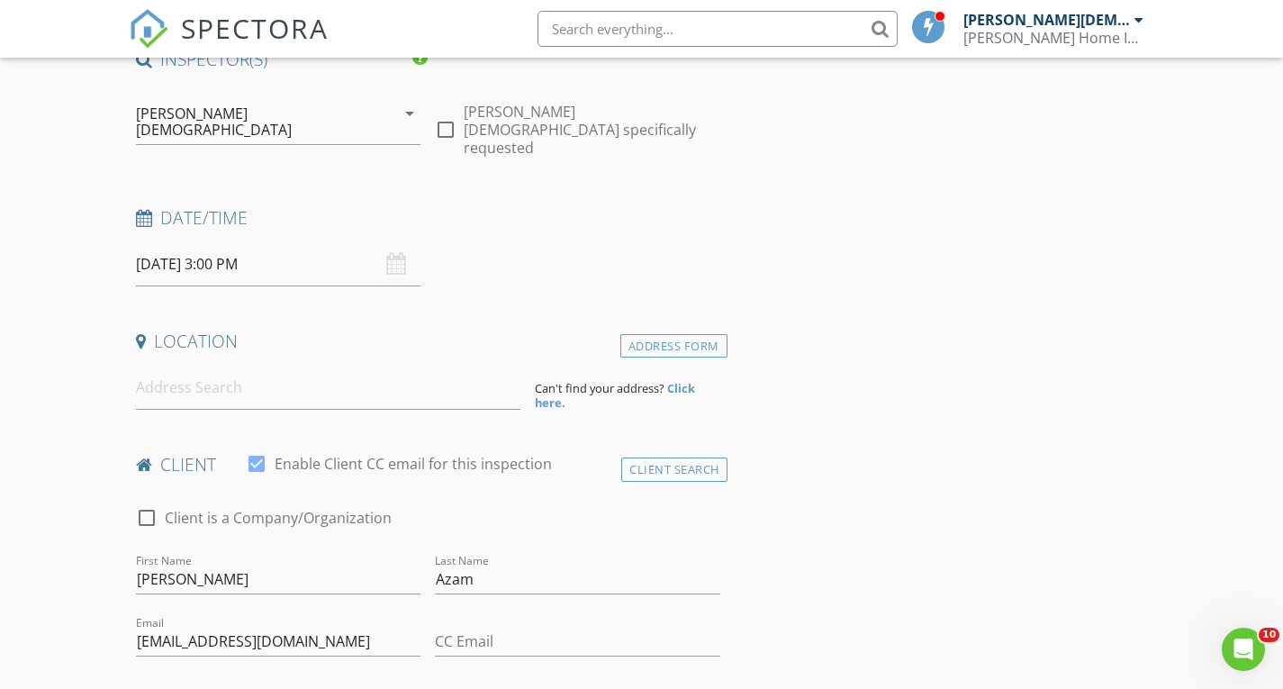
scroll to position [153, 0]
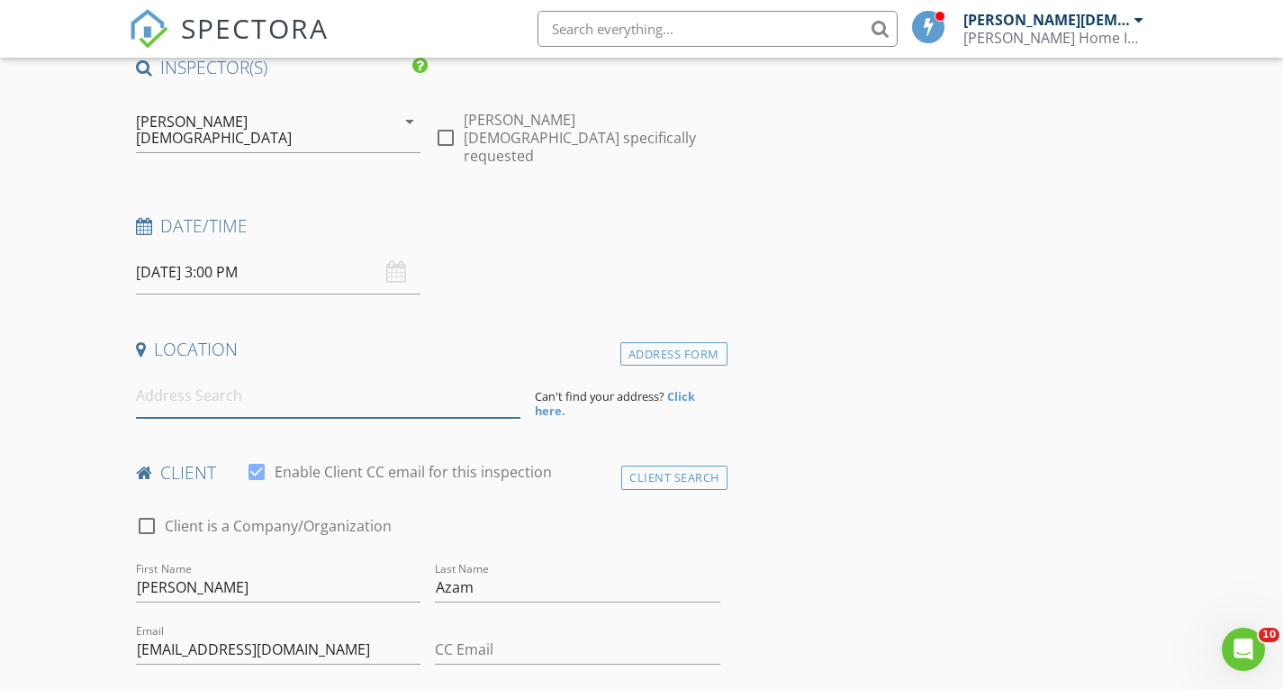
click at [180, 378] on input at bounding box center [328, 396] width 385 height 44
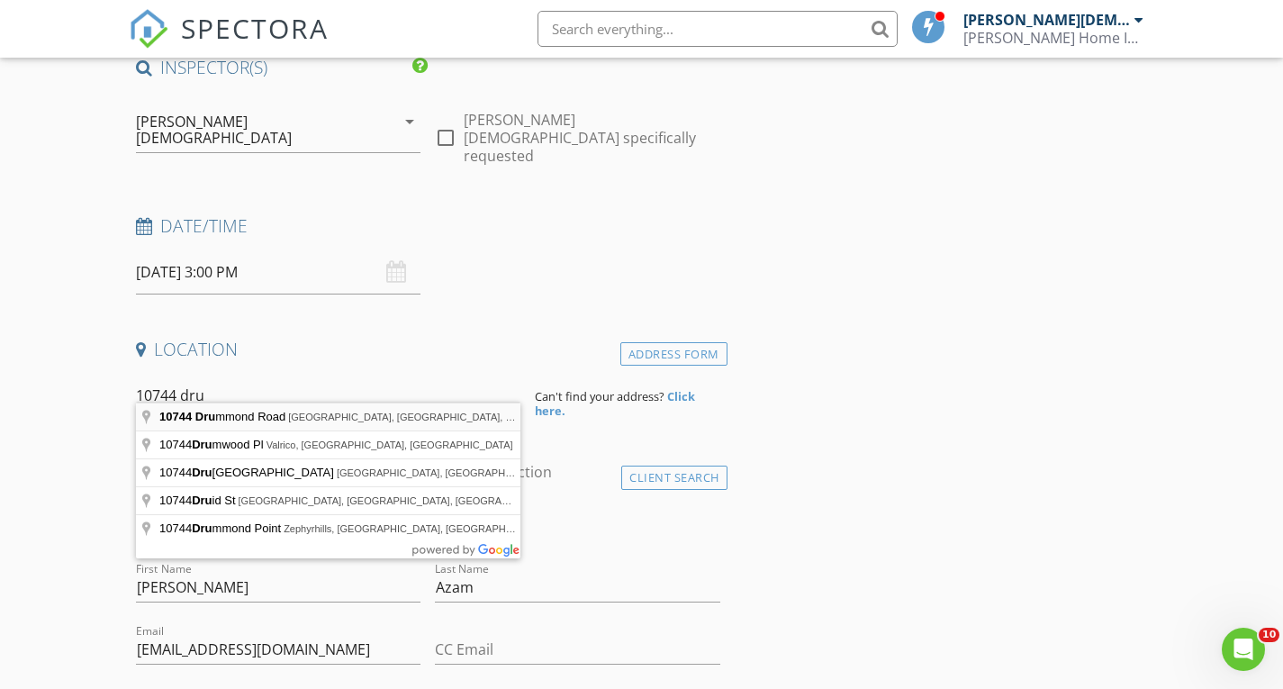
type input "10744 Drummond Road, Tampa, FL, USA"
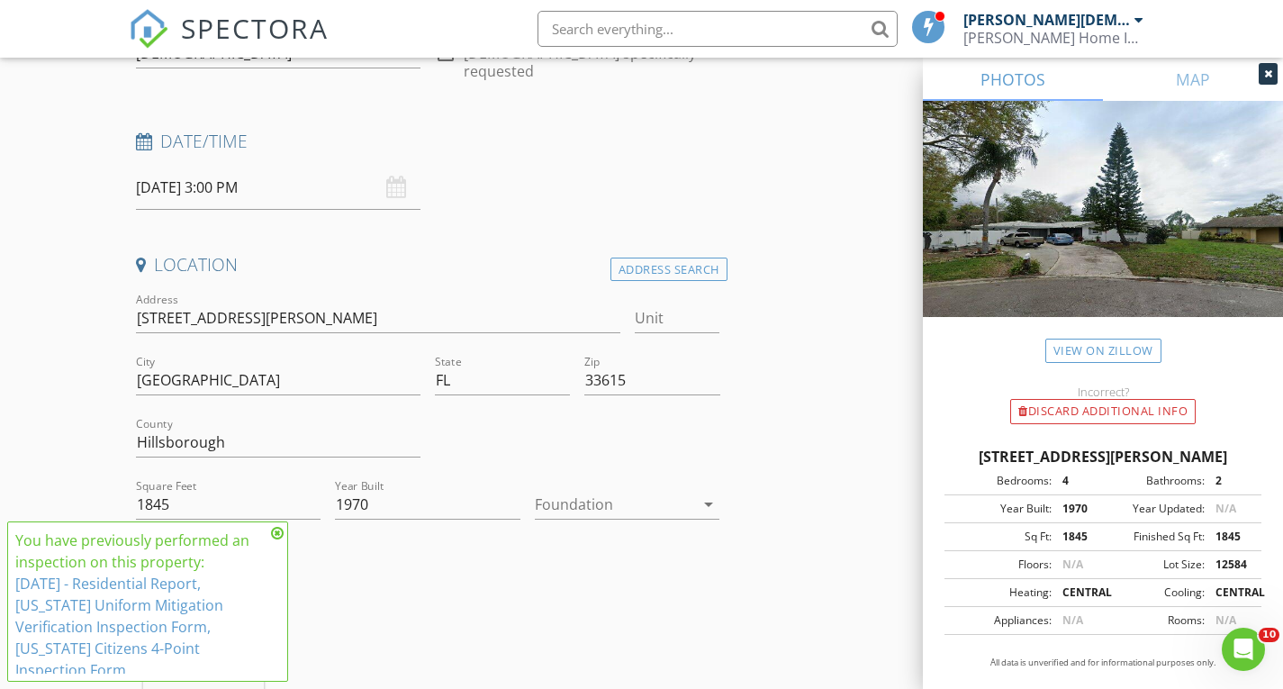
scroll to position [246, 0]
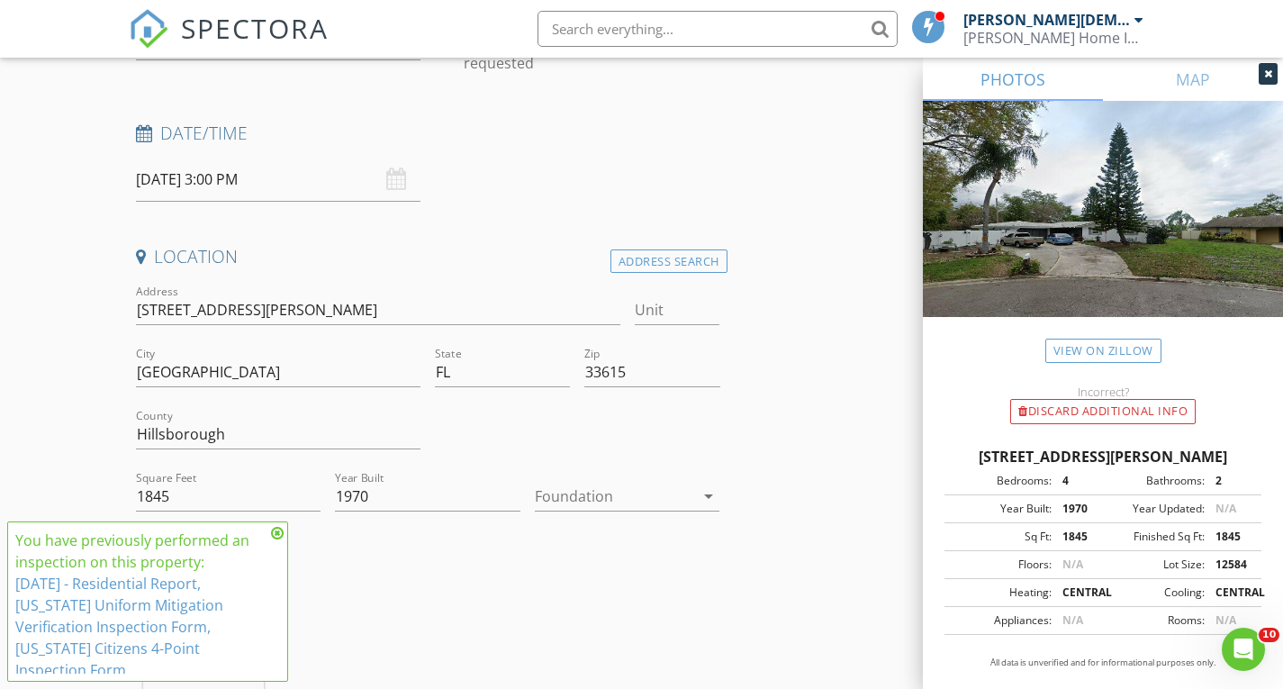
click at [276, 540] on icon at bounding box center [277, 533] width 13 height 14
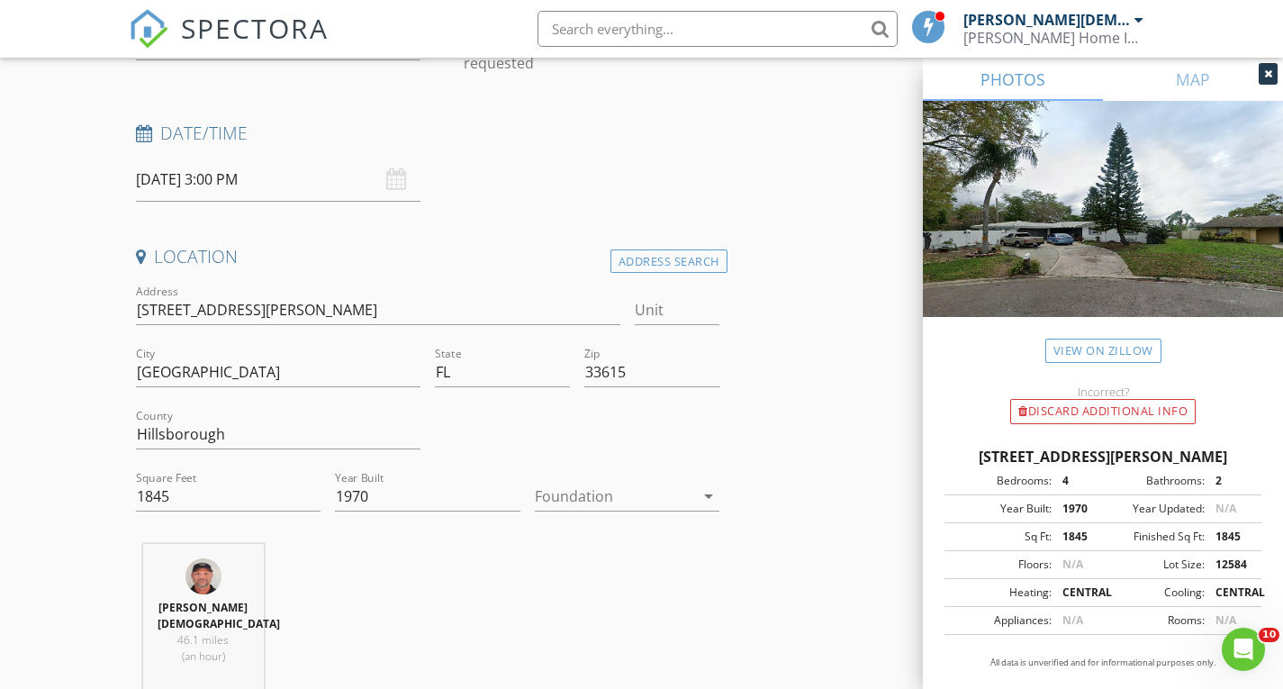
click at [709, 485] on icon "arrow_drop_down" at bounding box center [709, 496] width 22 height 22
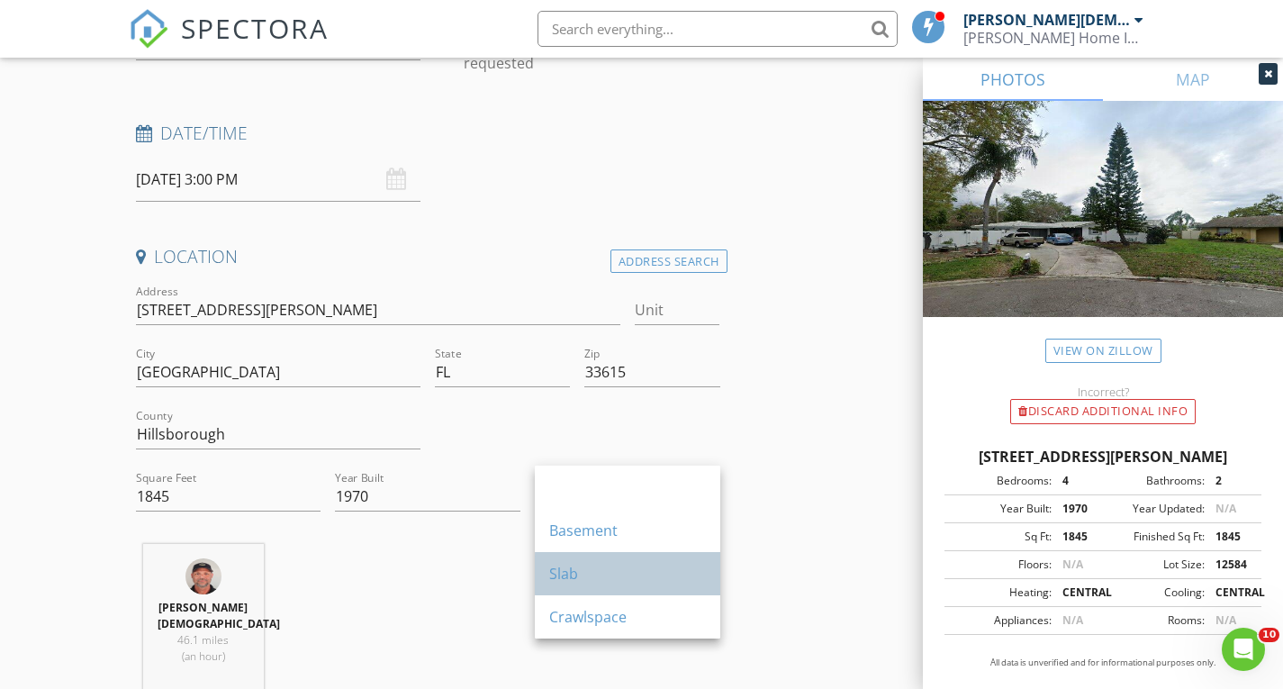
click at [600, 576] on div "Slab" at bounding box center [627, 574] width 157 height 22
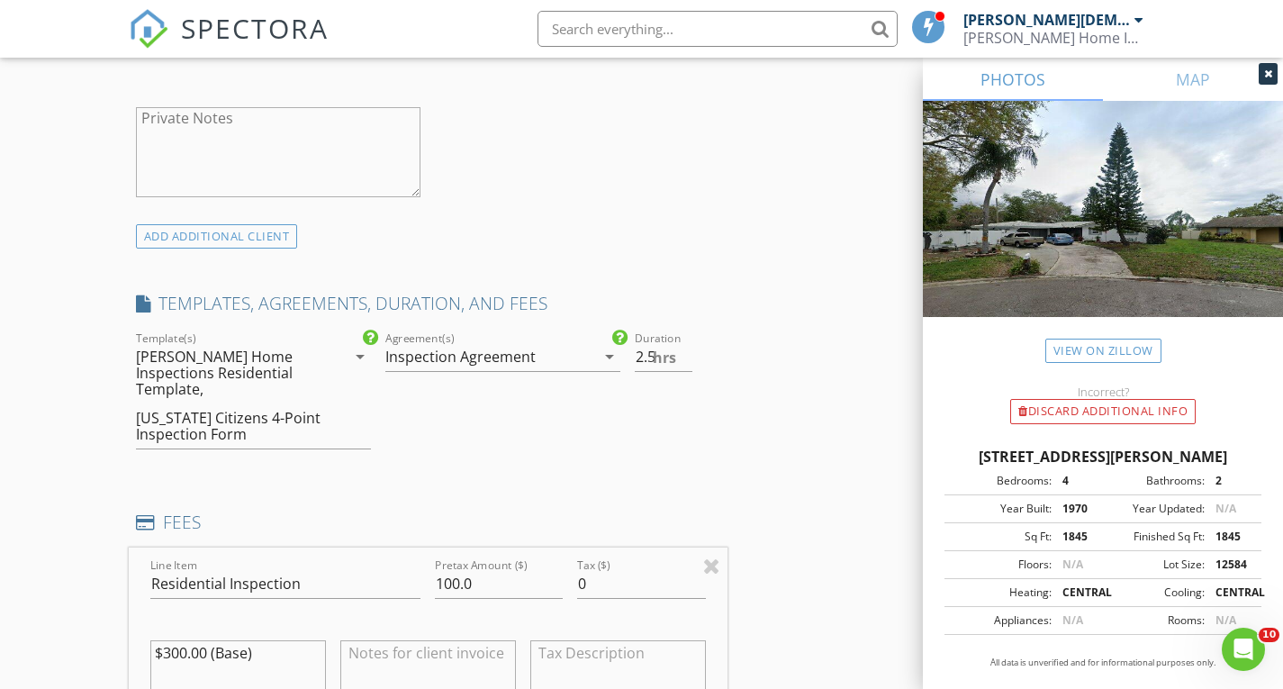
scroll to position [1278, 0]
click at [686, 341] on input "3" at bounding box center [664, 356] width 59 height 30
click at [686, 341] on input "2.5" at bounding box center [664, 356] width 59 height 30
click at [686, 341] on input "2" at bounding box center [664, 356] width 59 height 30
type input "1.5"
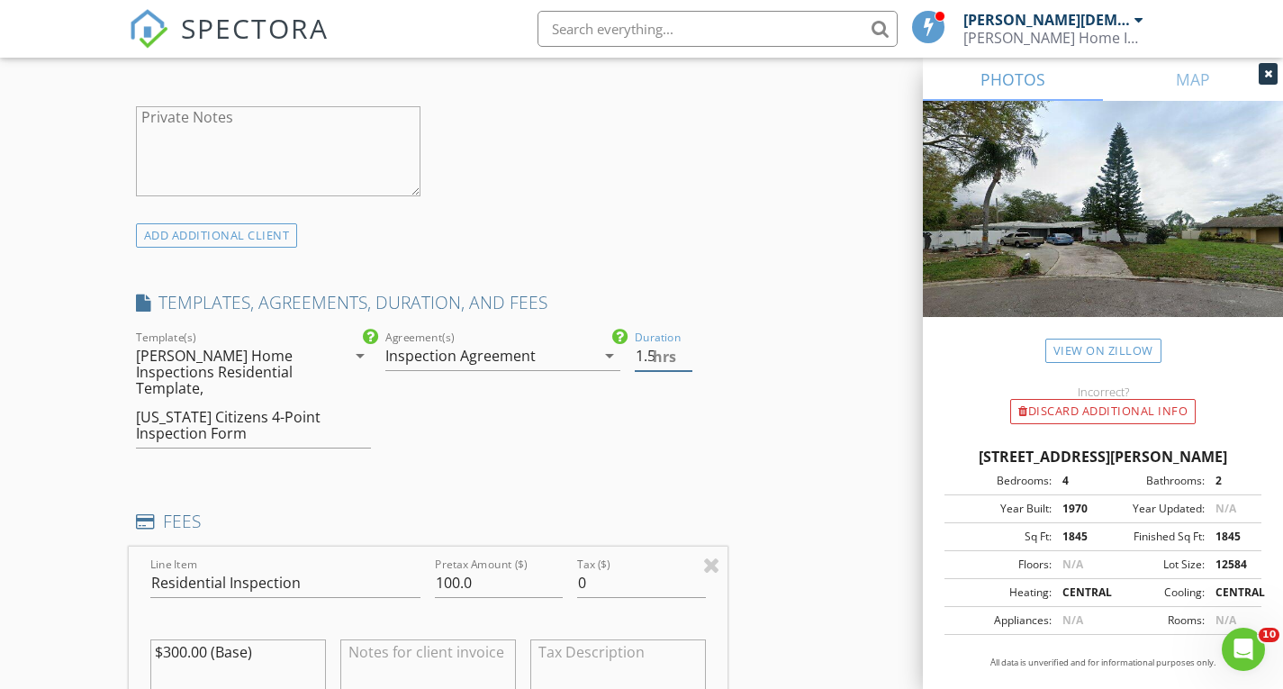
click at [686, 341] on input "1.5" at bounding box center [664, 356] width 59 height 30
click at [759, 380] on div "INSPECTOR(S) check_box_outline_blank Shawn Mizell check_box Dan Crist PRIMARY D…" at bounding box center [642, 683] width 1027 height 3505
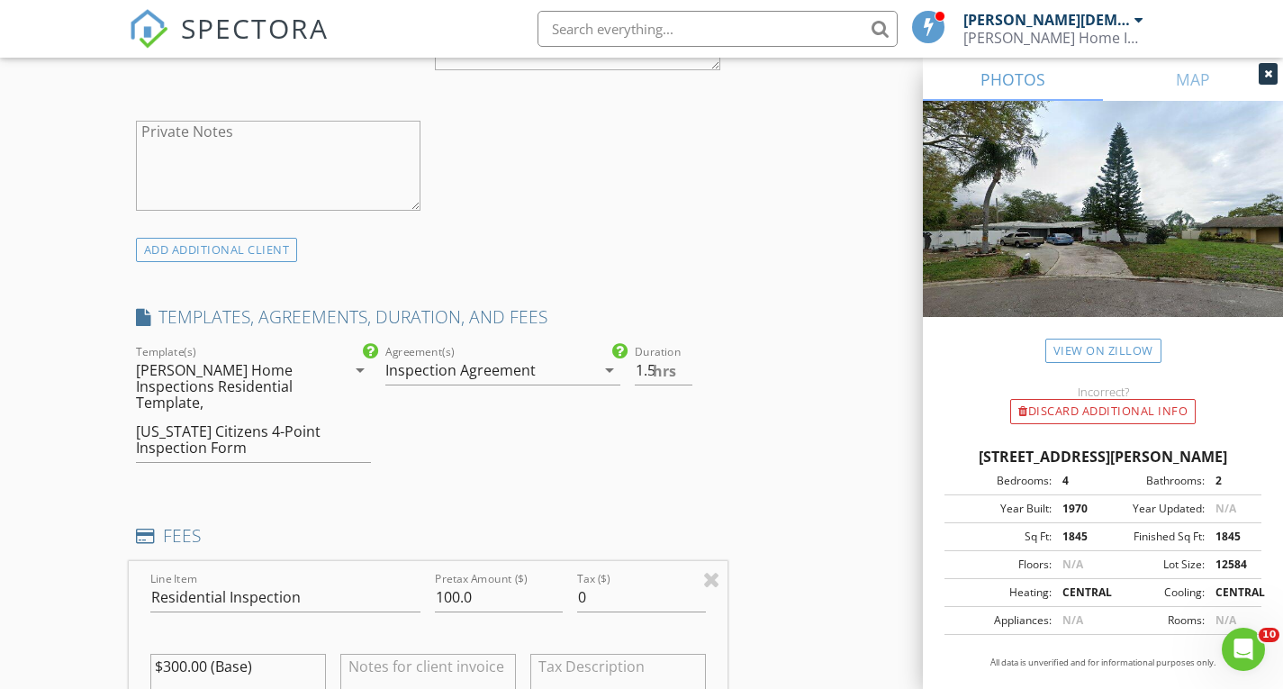
scroll to position [1265, 0]
click at [358, 358] on icon "arrow_drop_down" at bounding box center [360, 369] width 22 height 22
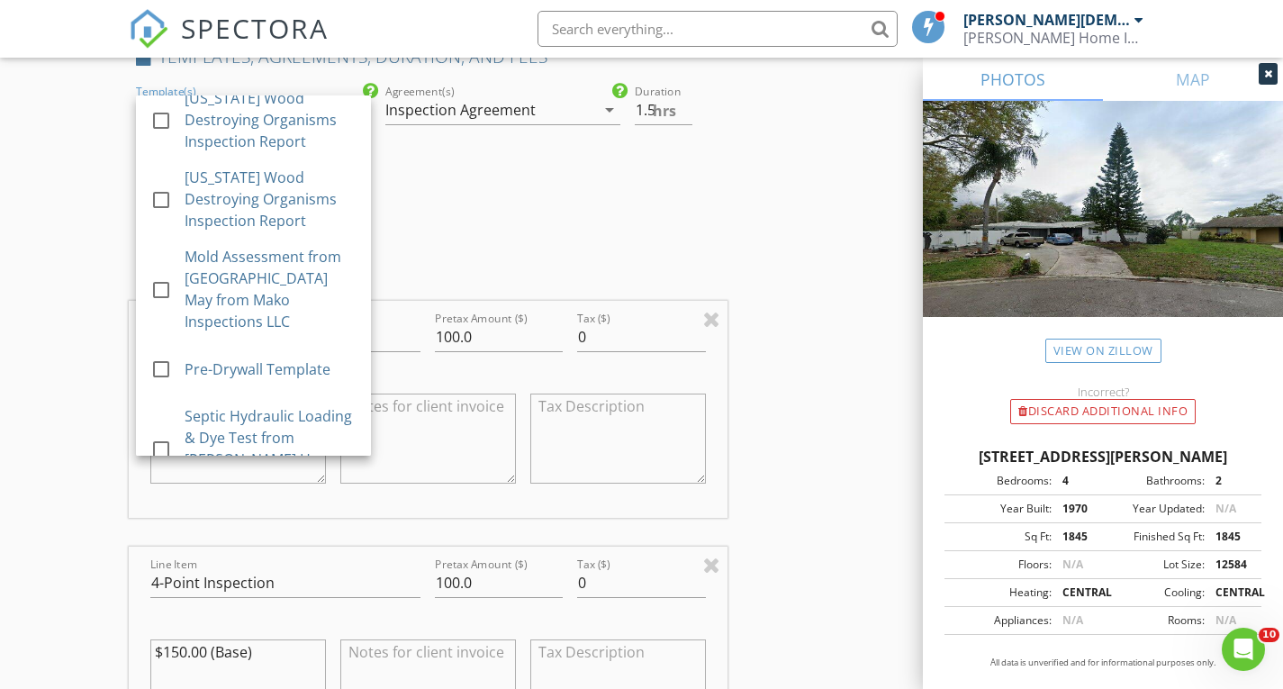
scroll to position [1526, 0]
click at [741, 201] on div "INSPECTOR(S) check_box_outline_blank Shawn Mizell check_box Dan Crist PRIMARY D…" at bounding box center [642, 435] width 1027 height 3505
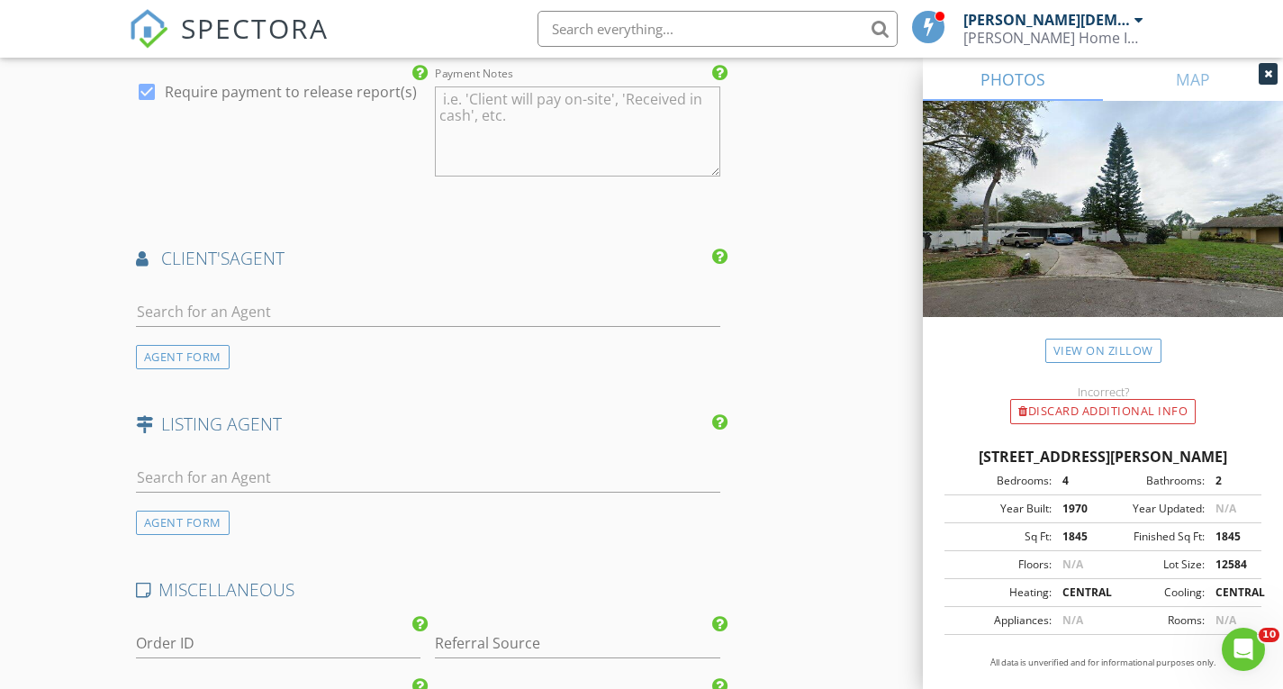
scroll to position [2553, 0]
click at [187, 298] on input "text" at bounding box center [428, 313] width 585 height 30
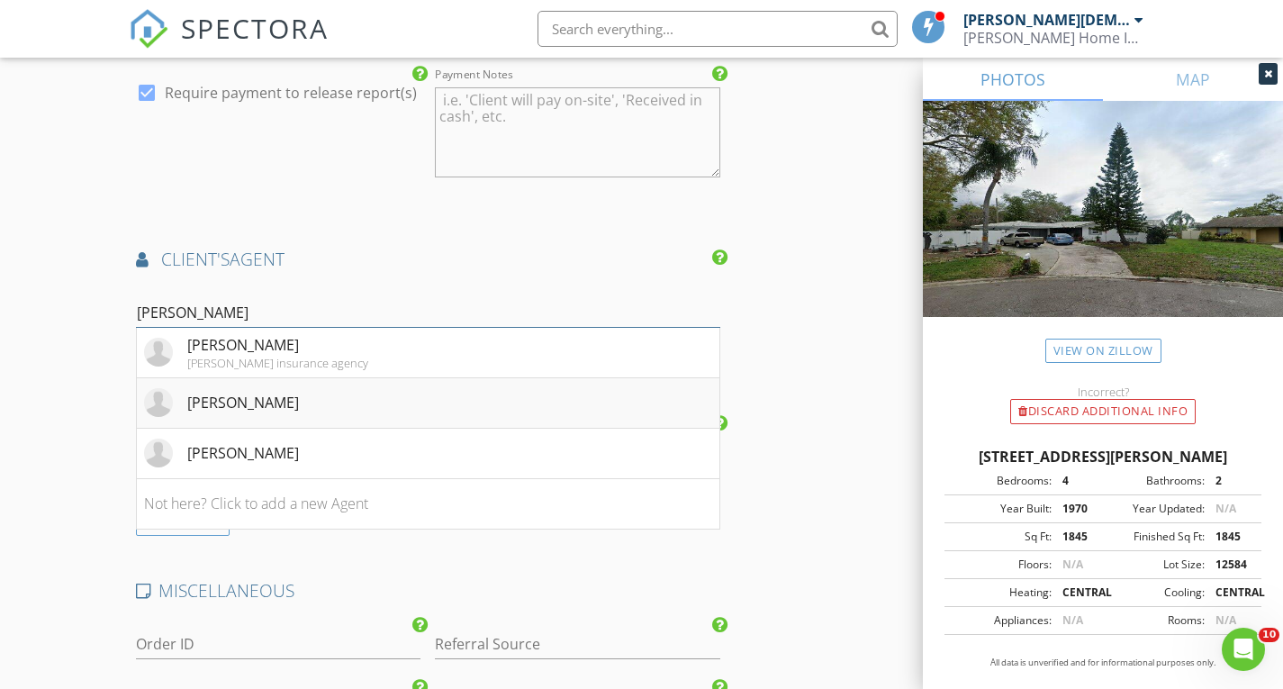
type input "Dylan"
click at [284, 392] on div "[PERSON_NAME]" at bounding box center [243, 403] width 112 height 22
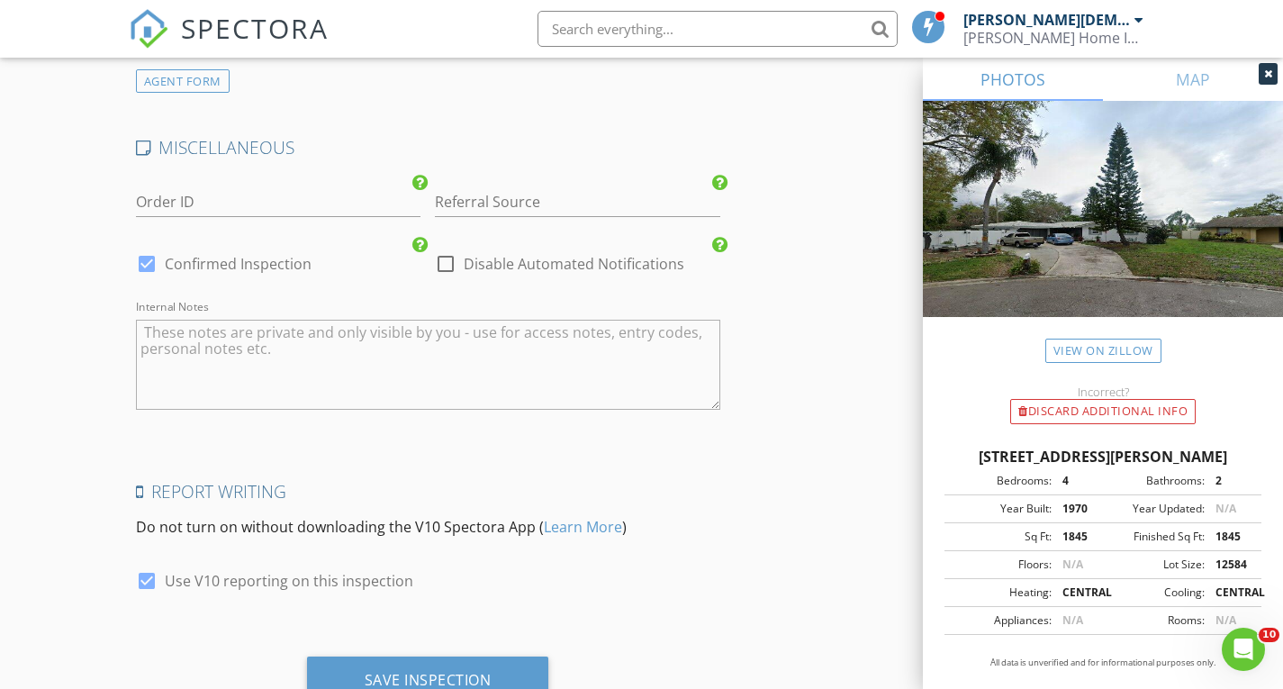
scroll to position [3430, 0]
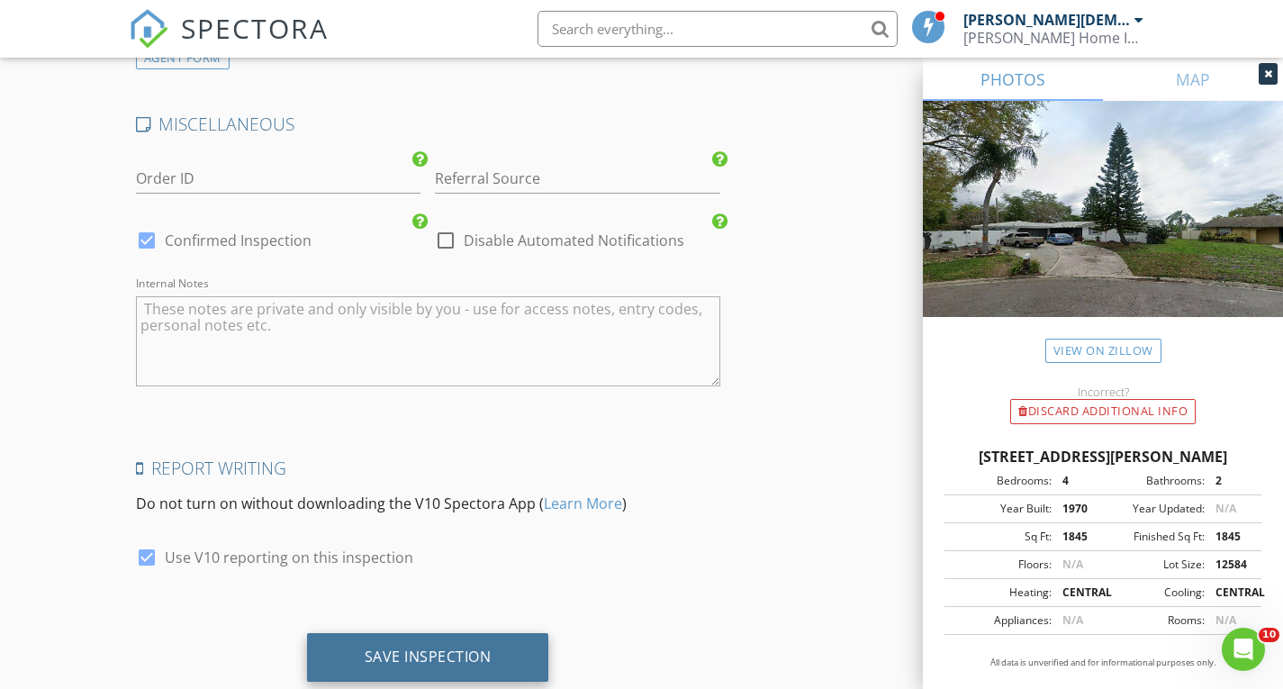
click at [449, 633] on div "Save Inspection" at bounding box center [428, 657] width 242 height 49
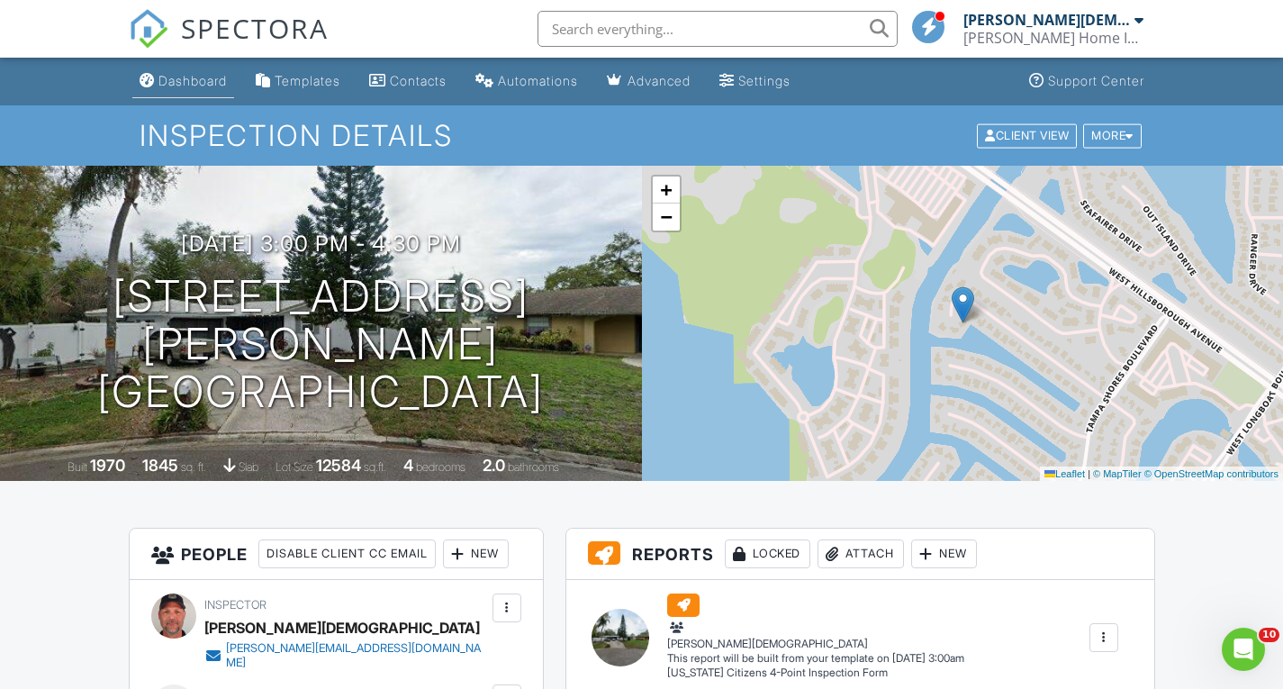
click at [173, 74] on div "Dashboard" at bounding box center [193, 80] width 68 height 15
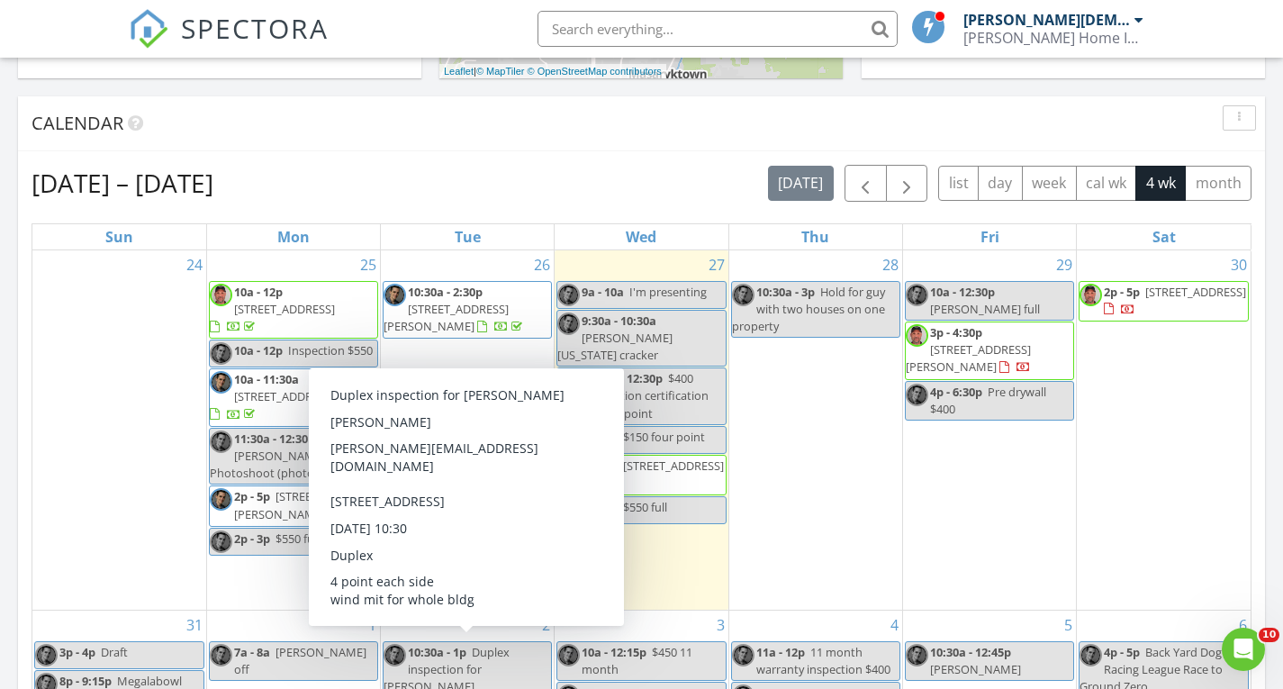
scroll to position [977, 0]
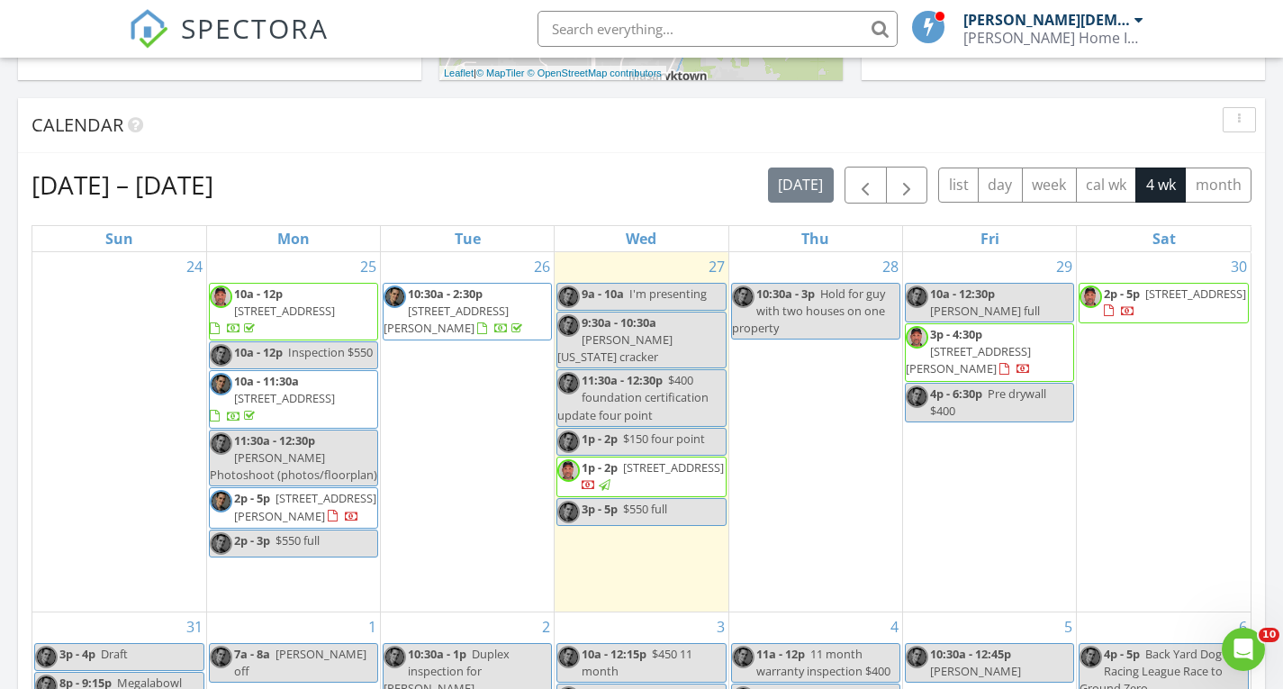
click at [415, 151] on div "Calendar" at bounding box center [641, 125] width 1247 height 55
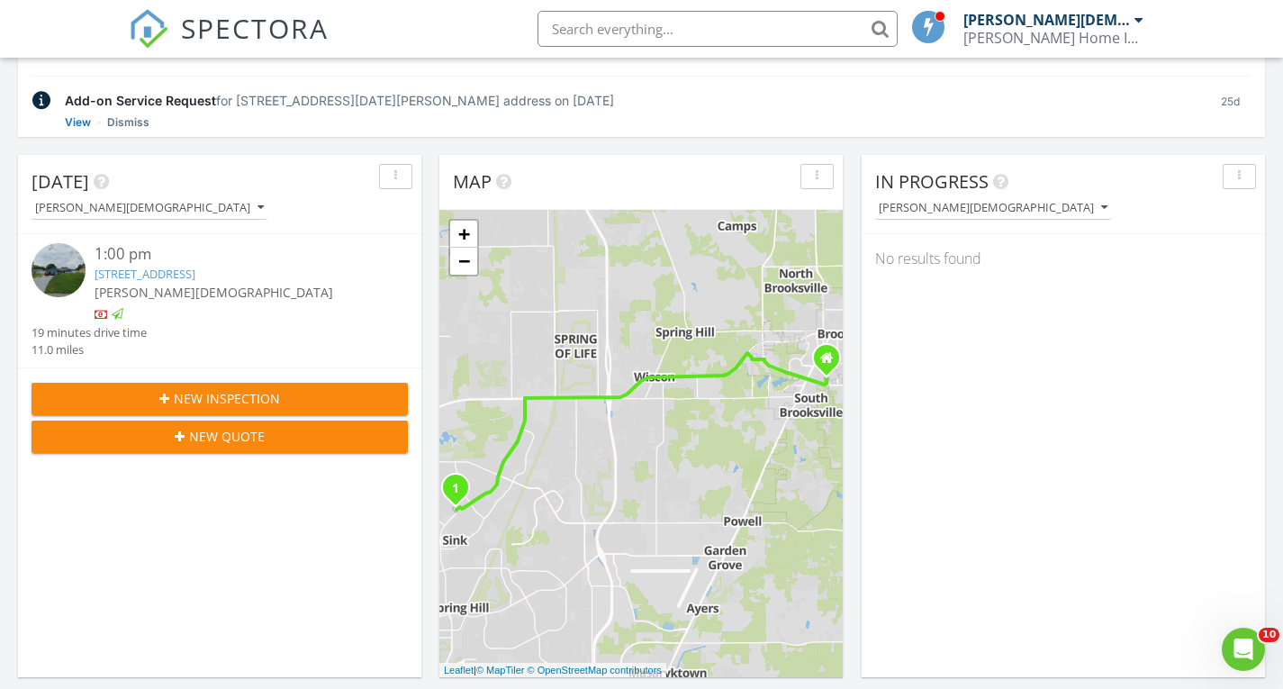
scroll to position [23, 0]
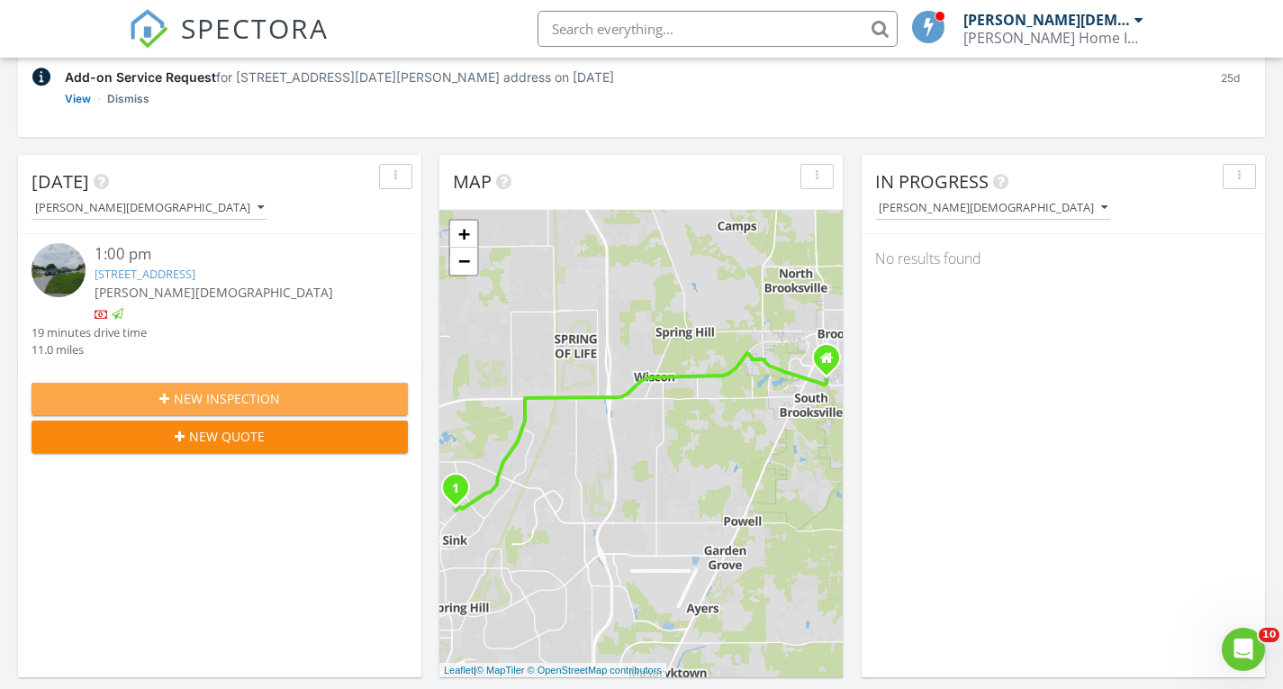
click at [258, 391] on span "New Inspection" at bounding box center [227, 398] width 106 height 19
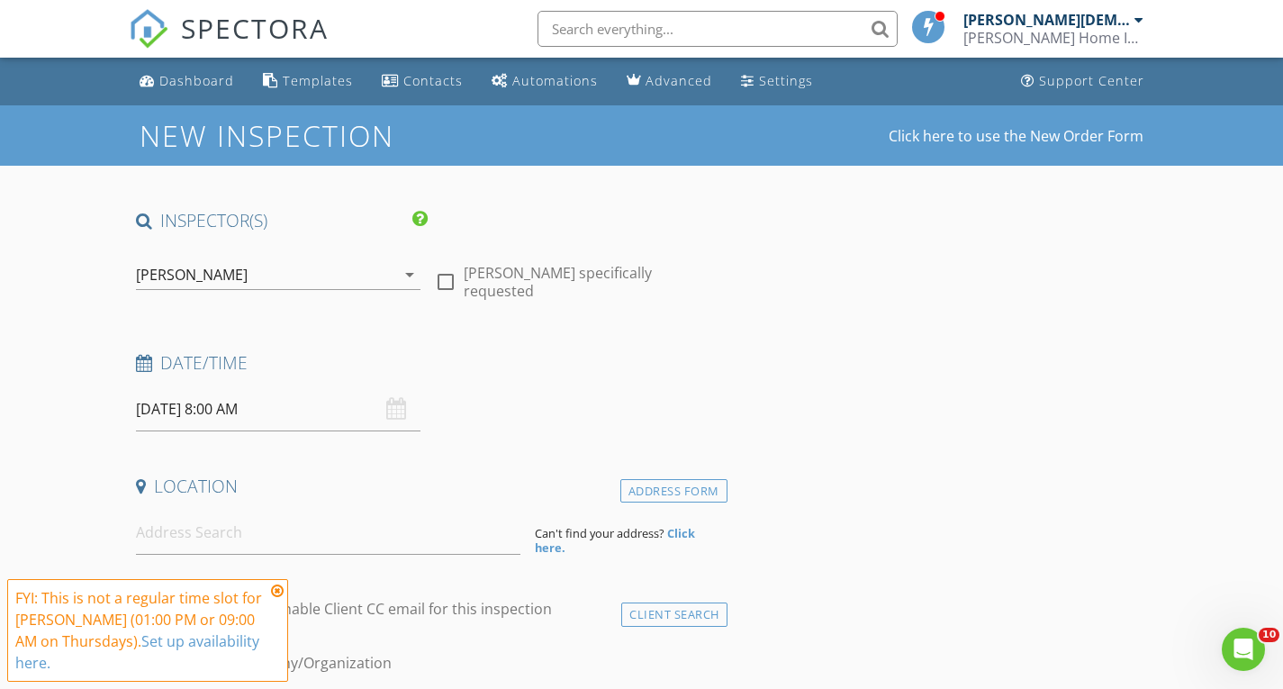
click at [410, 268] on icon "arrow_drop_down" at bounding box center [410, 275] width 22 height 22
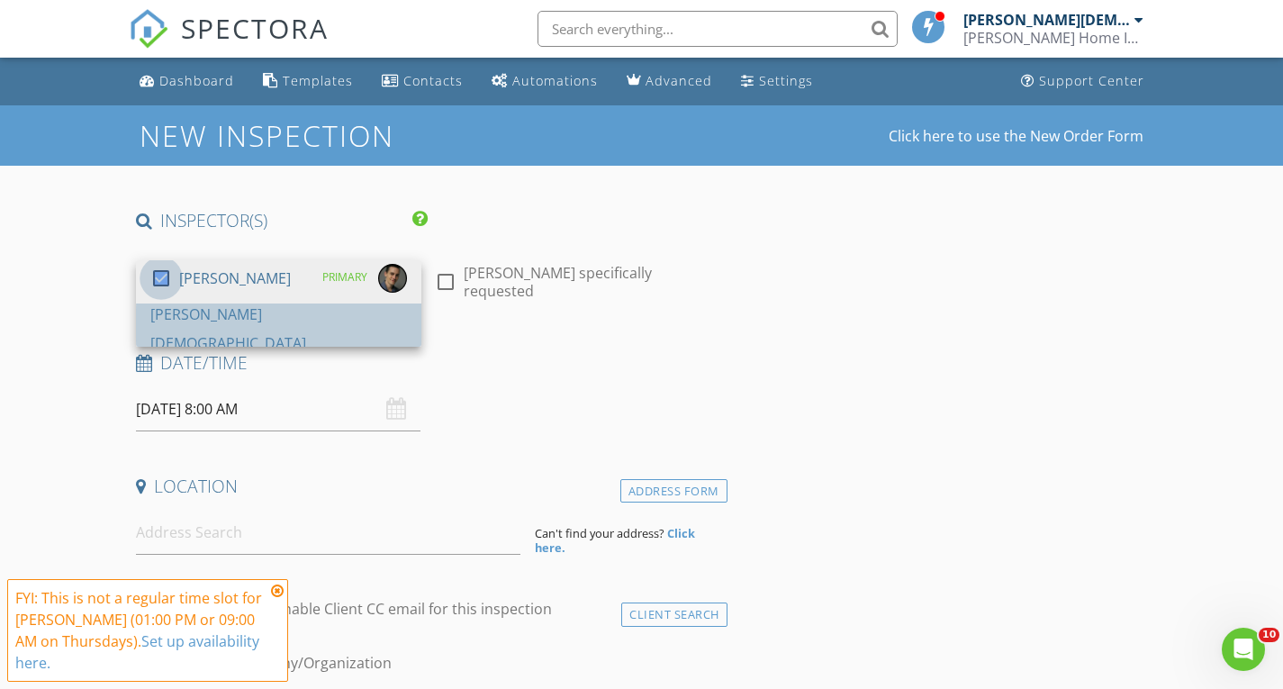
click at [159, 294] on div at bounding box center [161, 278] width 31 height 31
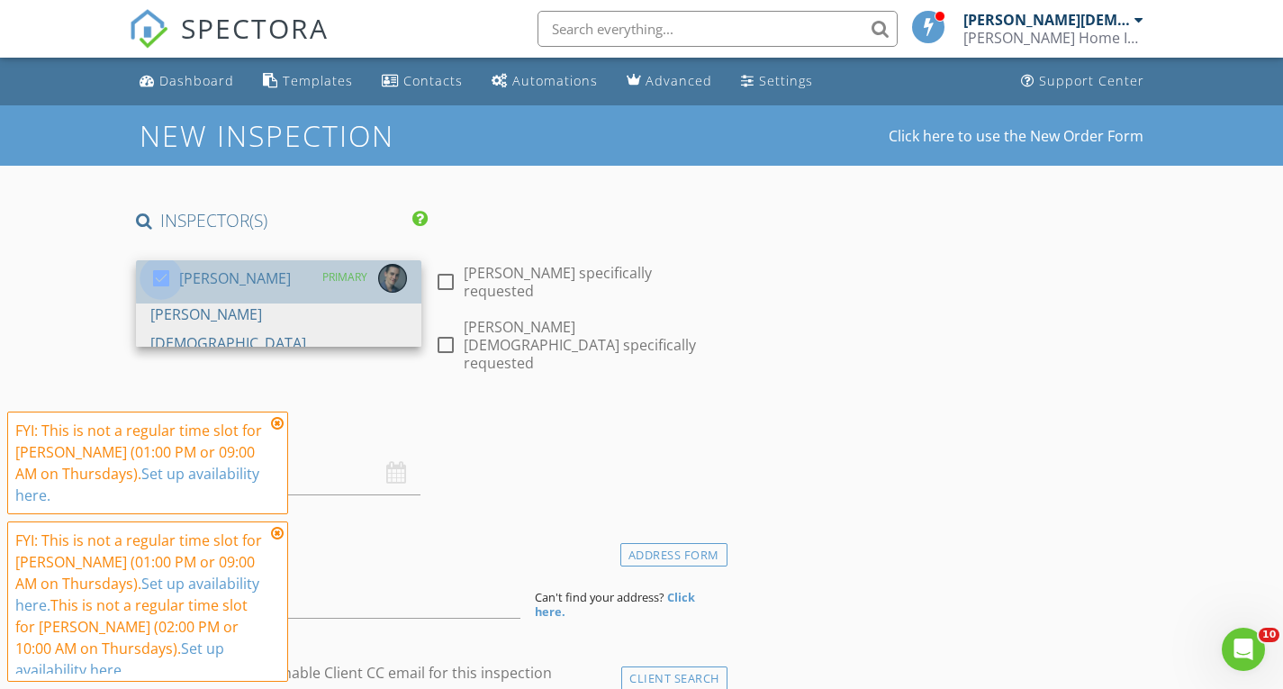
click at [159, 270] on div at bounding box center [161, 278] width 31 height 31
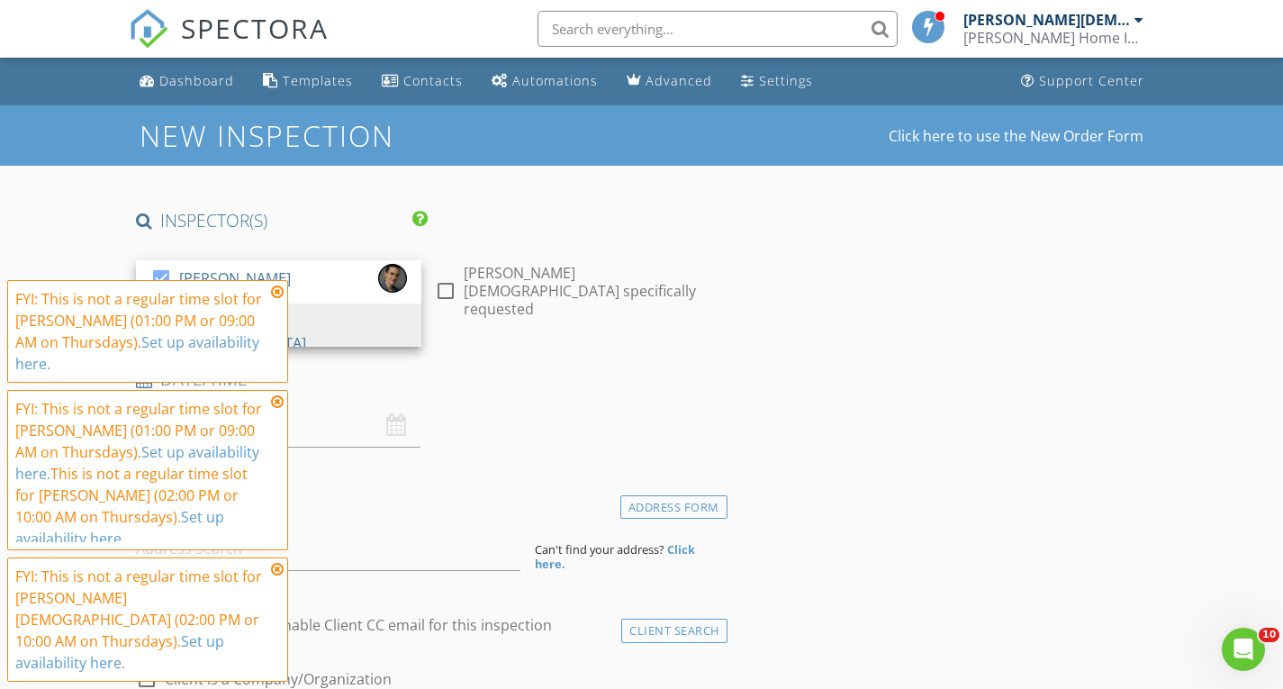
click at [272, 299] on icon at bounding box center [277, 292] width 13 height 14
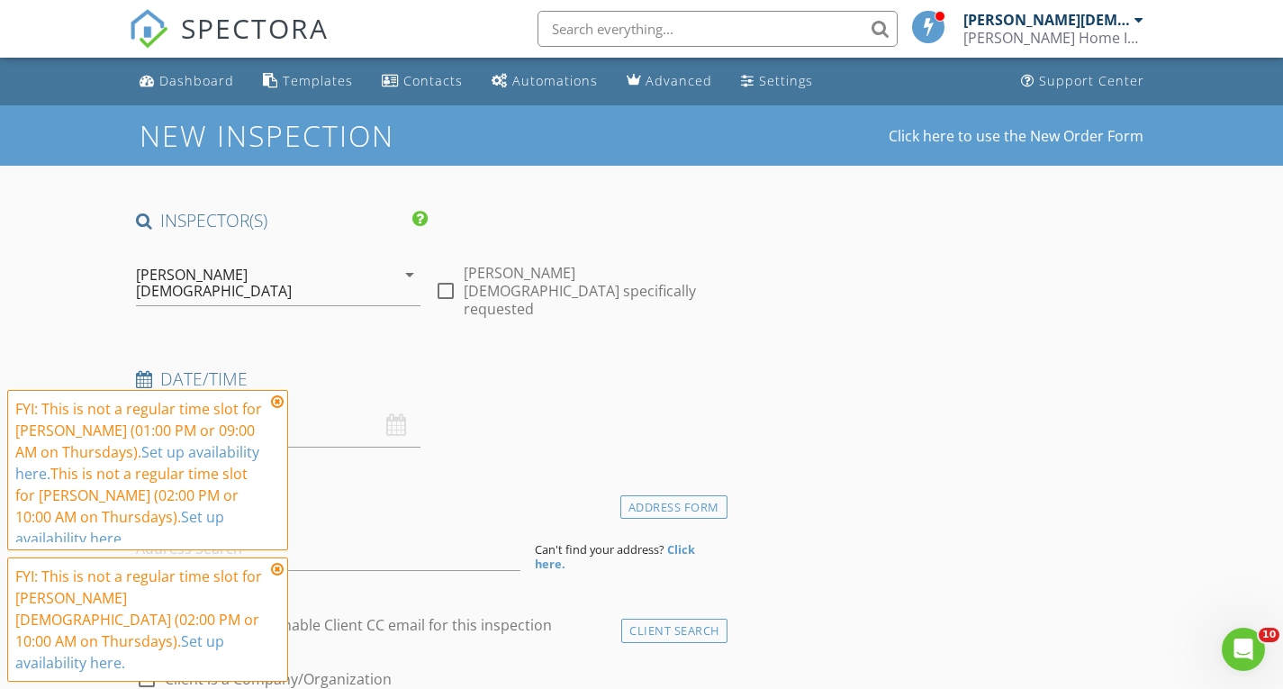
click at [276, 409] on icon at bounding box center [277, 402] width 13 height 14
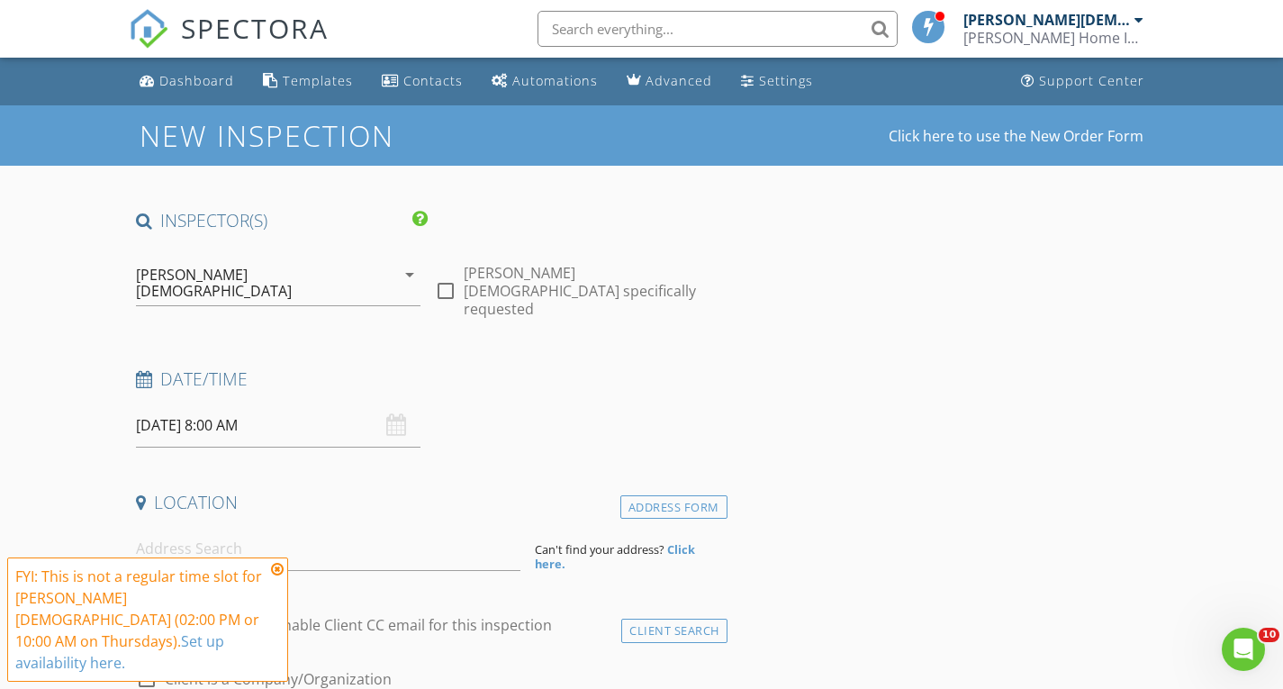
click at [277, 576] on icon at bounding box center [277, 569] width 13 height 14
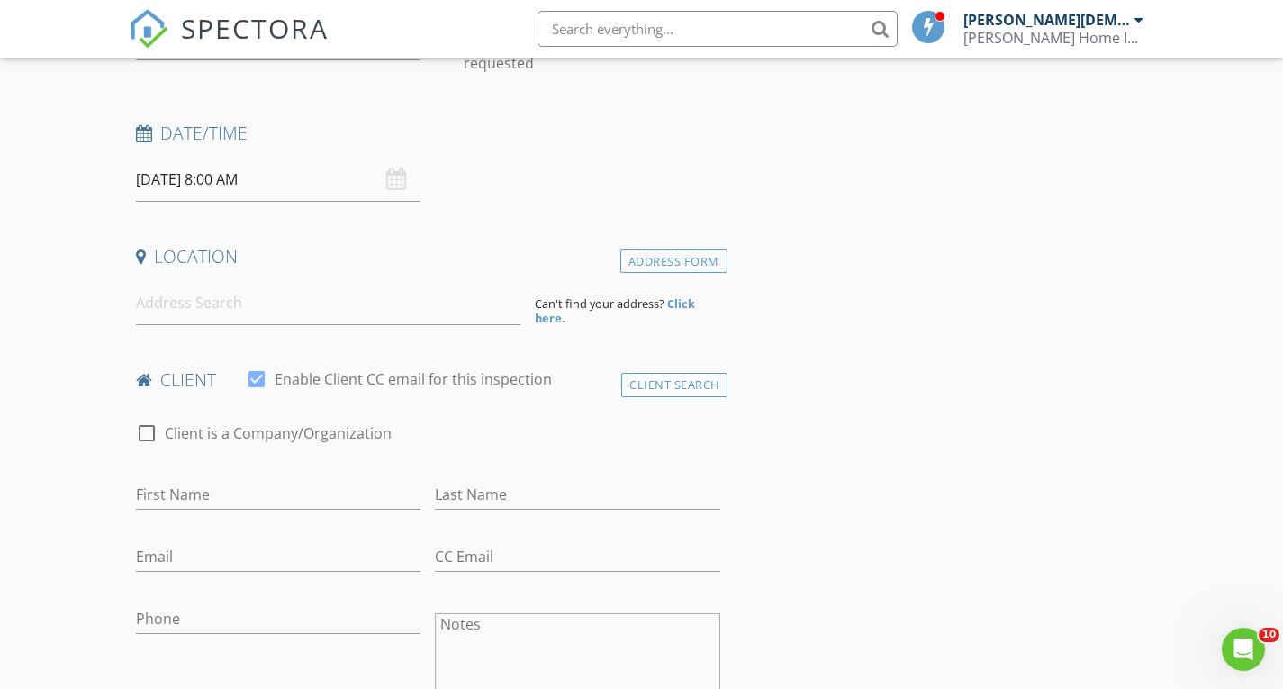
scroll to position [237, 0]
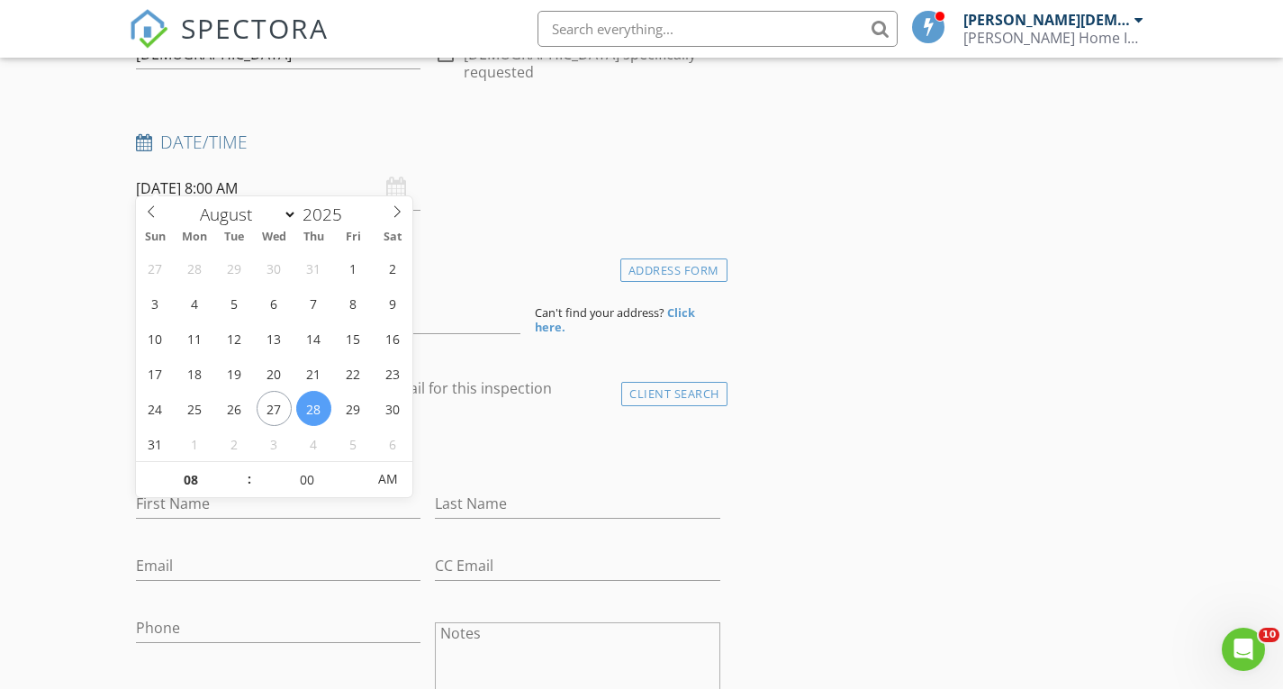
click at [214, 178] on input "[DATE] 8:00 AM" at bounding box center [279, 189] width 286 height 44
type input "09"
type input "[DATE] 9:00 AM"
click at [240, 467] on span at bounding box center [240, 471] width 13 height 18
type input "10"
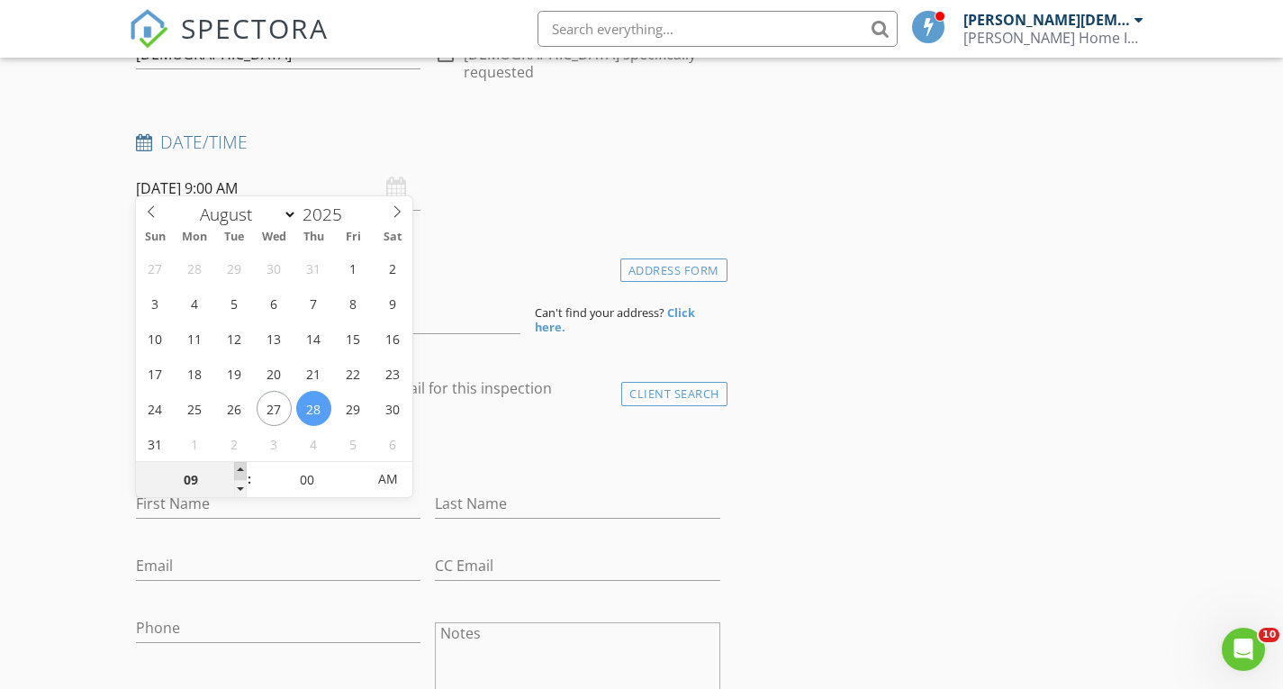
type input "[DATE] 10:00 AM"
click at [240, 467] on span at bounding box center [240, 471] width 13 height 18
type input "05"
type input "[DATE] 10:05 AM"
click at [353, 467] on span at bounding box center [356, 471] width 13 height 18
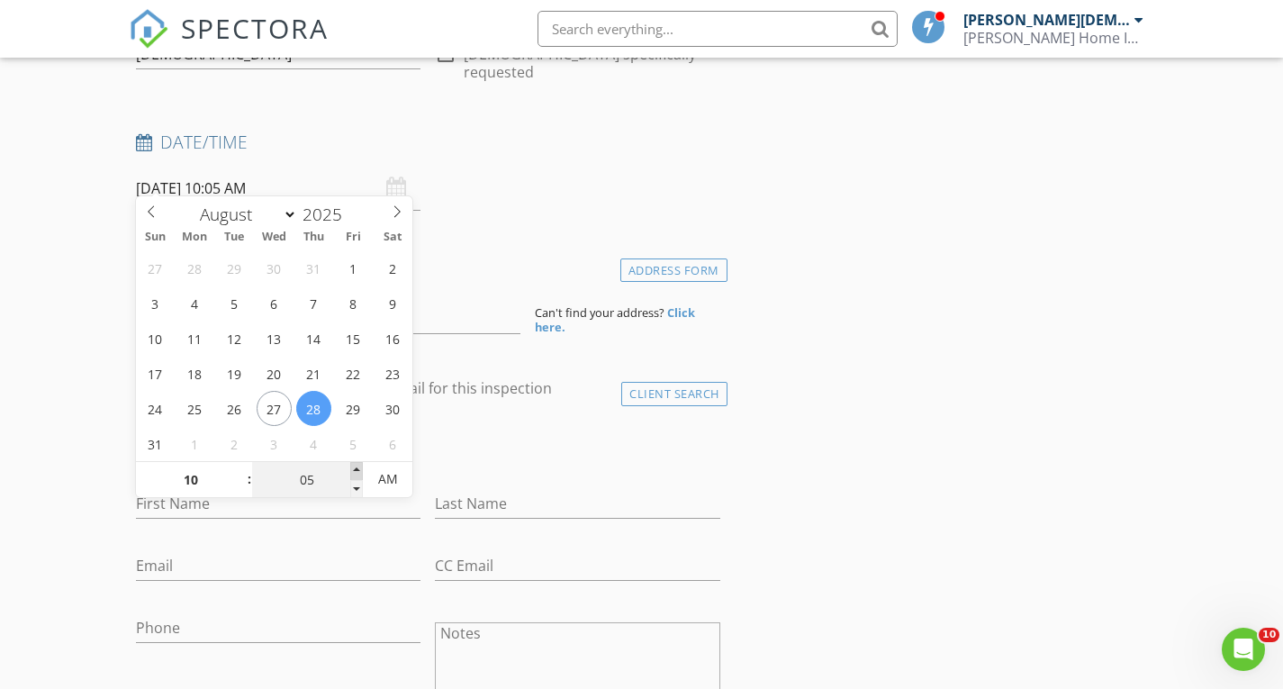
type input "10"
type input "[DATE] 10:10 AM"
click at [353, 467] on span at bounding box center [356, 471] width 13 height 18
type input "15"
type input "[DATE] 10:15 AM"
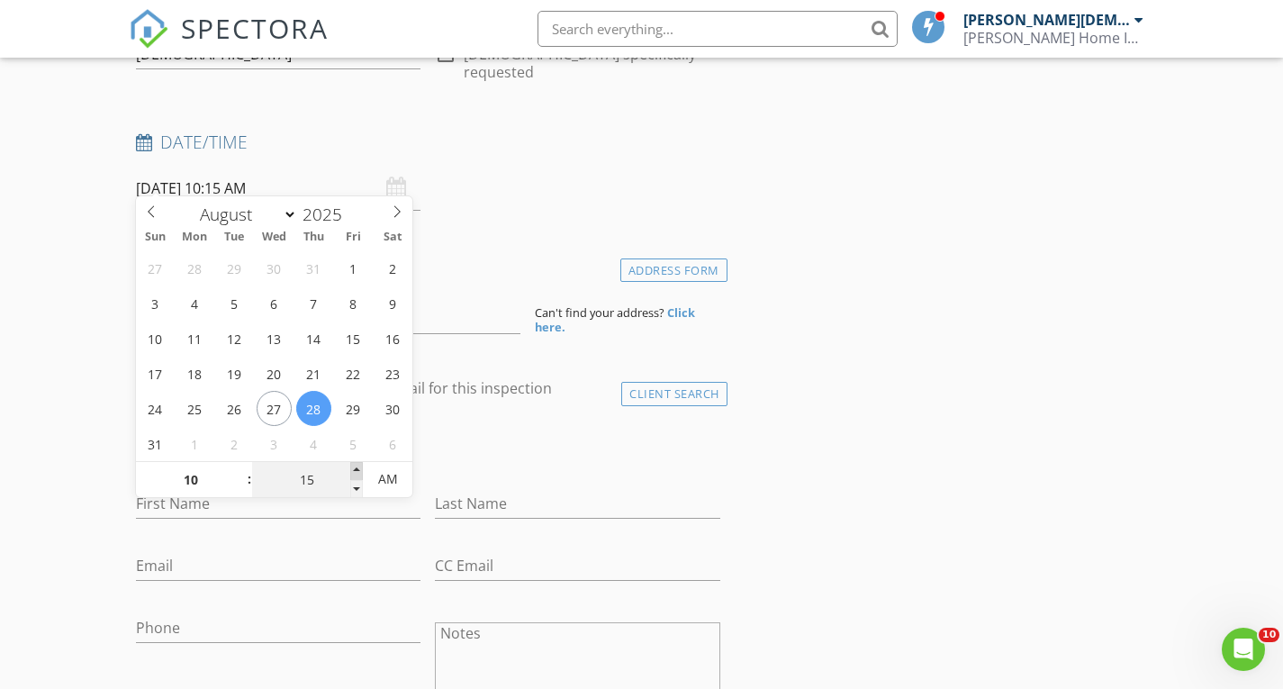
click at [353, 467] on span at bounding box center [356, 471] width 13 height 18
type input "20"
type input "[DATE] 10:20 AM"
click at [353, 467] on span at bounding box center [356, 471] width 13 height 18
type input "25"
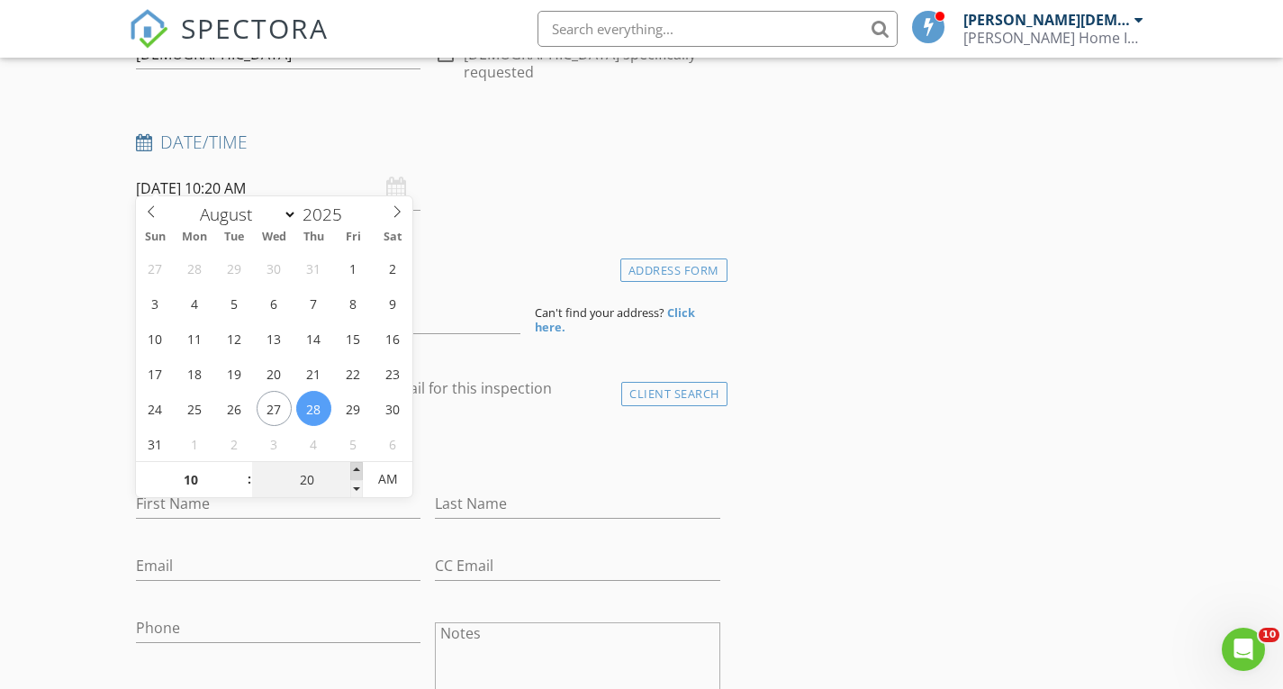
type input "[DATE] 10:25 AM"
click at [353, 467] on span at bounding box center [356, 471] width 13 height 18
type input "30"
type input "[DATE] 10:30 AM"
click at [353, 467] on span at bounding box center [356, 471] width 13 height 18
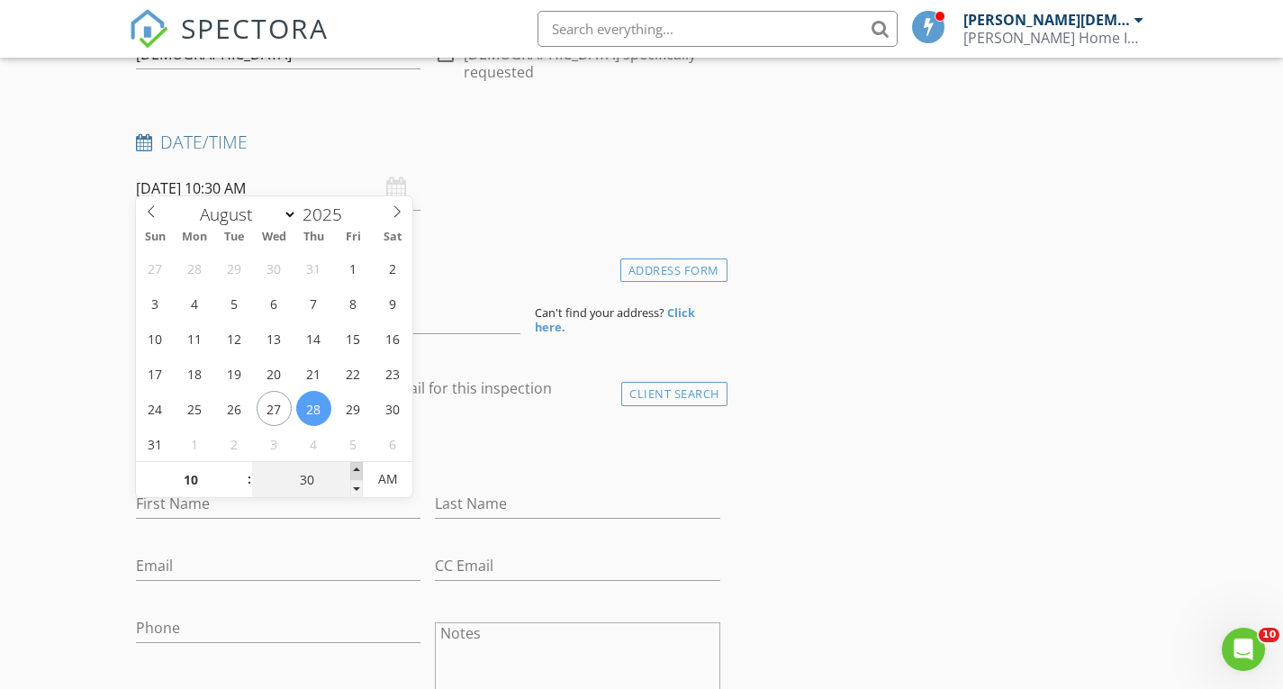
type input "35"
type input "[DATE] 10:35 AM"
click at [353, 467] on span at bounding box center [356, 471] width 13 height 18
type input "30"
type input "[DATE] 10:30 AM"
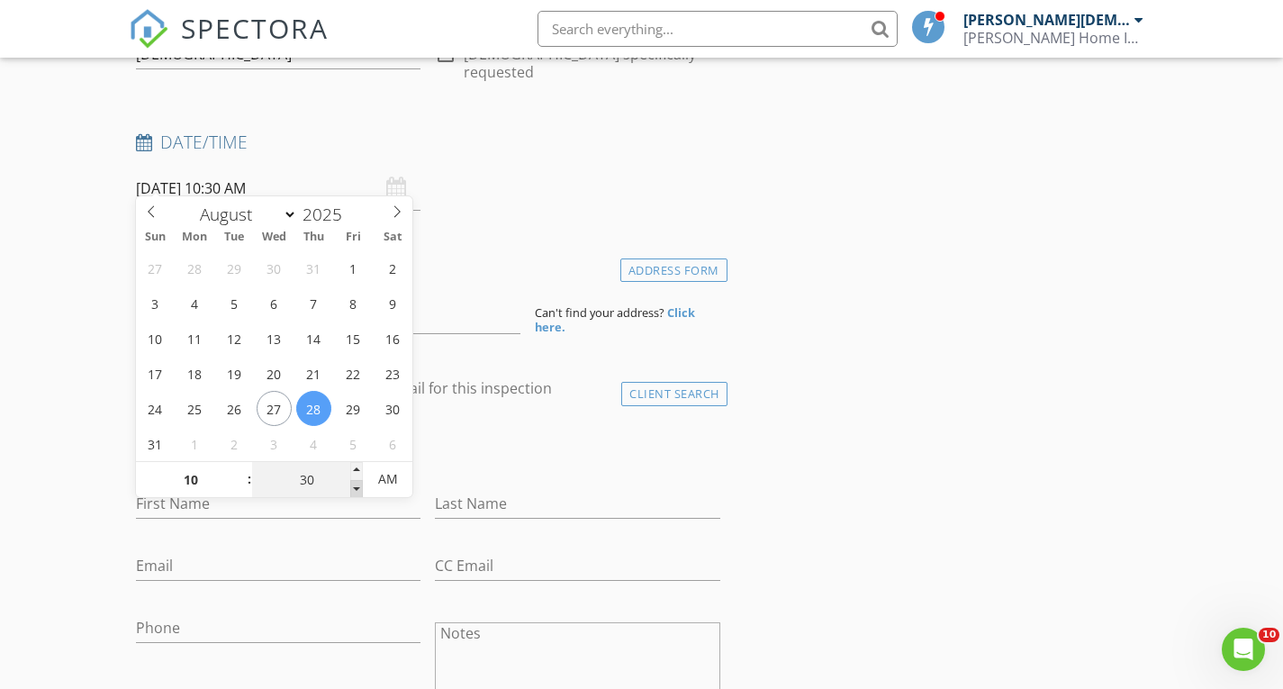
click at [358, 485] on span at bounding box center [356, 489] width 13 height 18
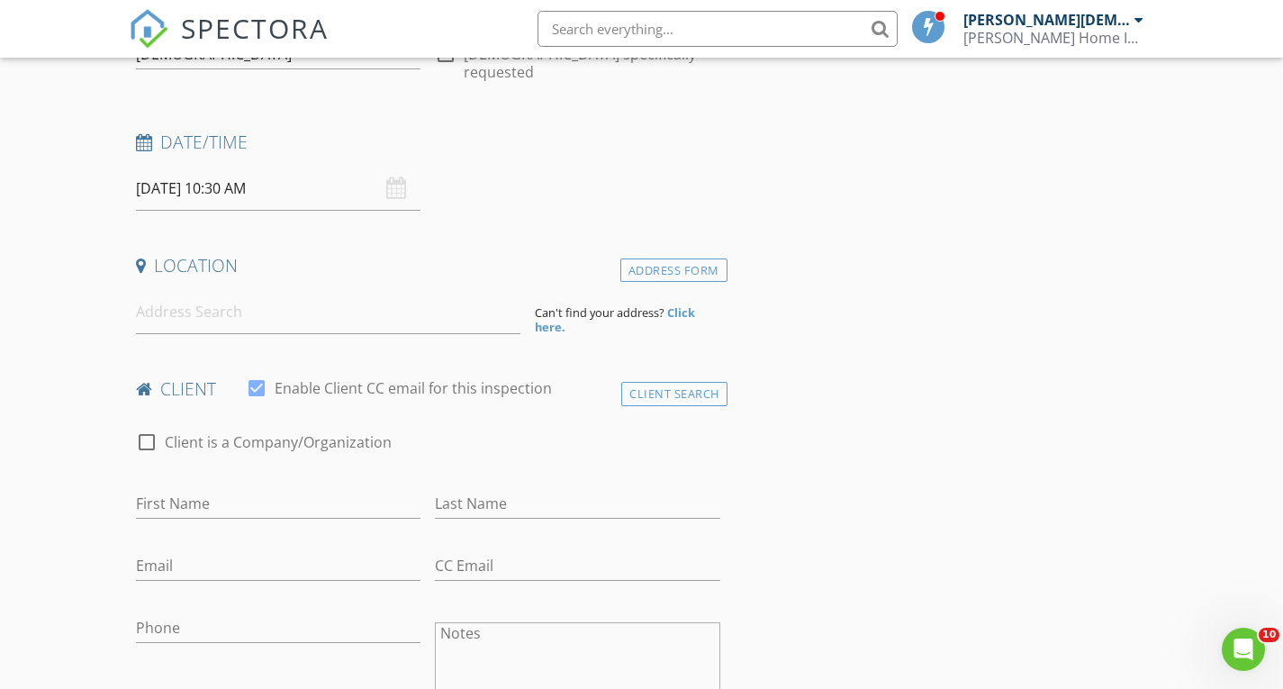
click at [455, 431] on div "check_box_outline_blank Client is a Company/Organization" at bounding box center [428, 451] width 585 height 47
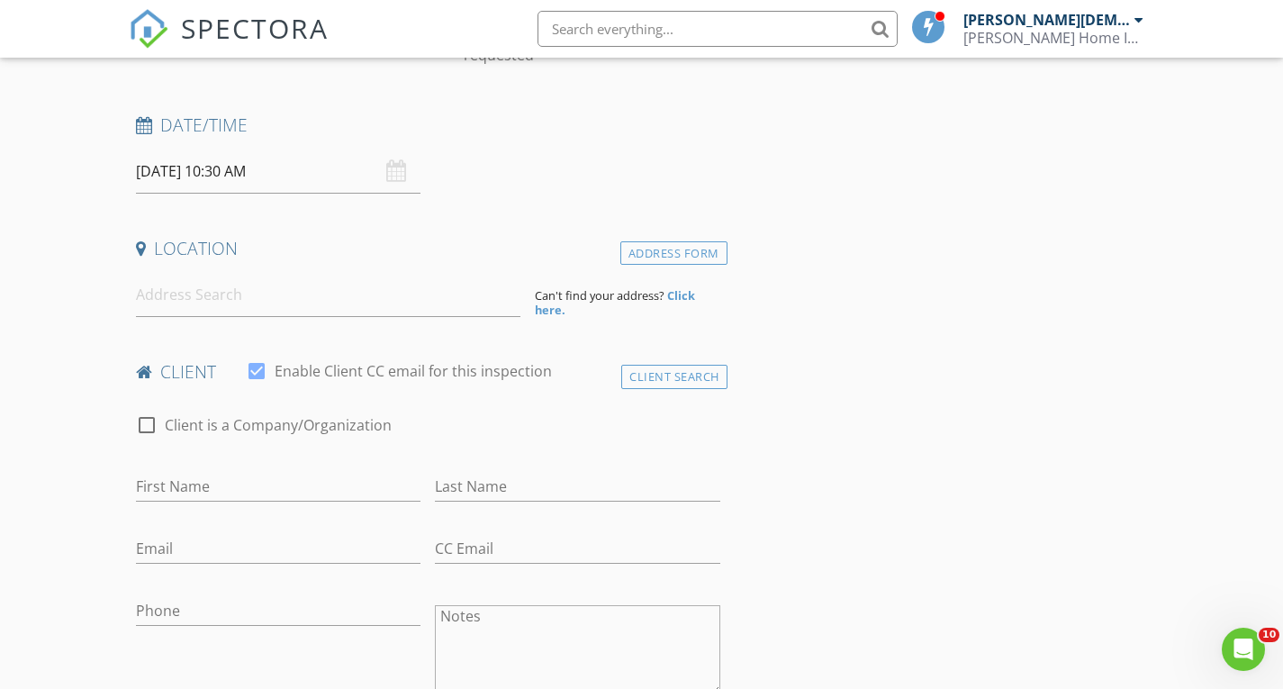
scroll to position [255, 0]
click at [288, 274] on input at bounding box center [328, 294] width 385 height 44
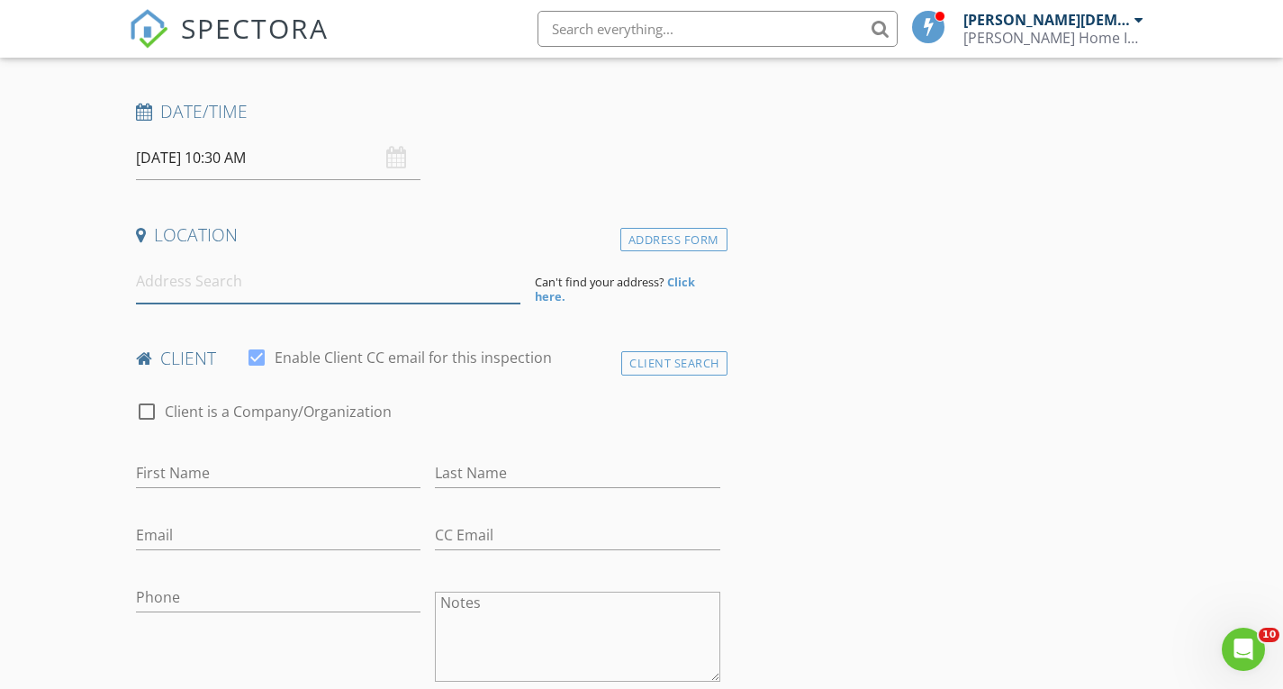
scroll to position [268, 0]
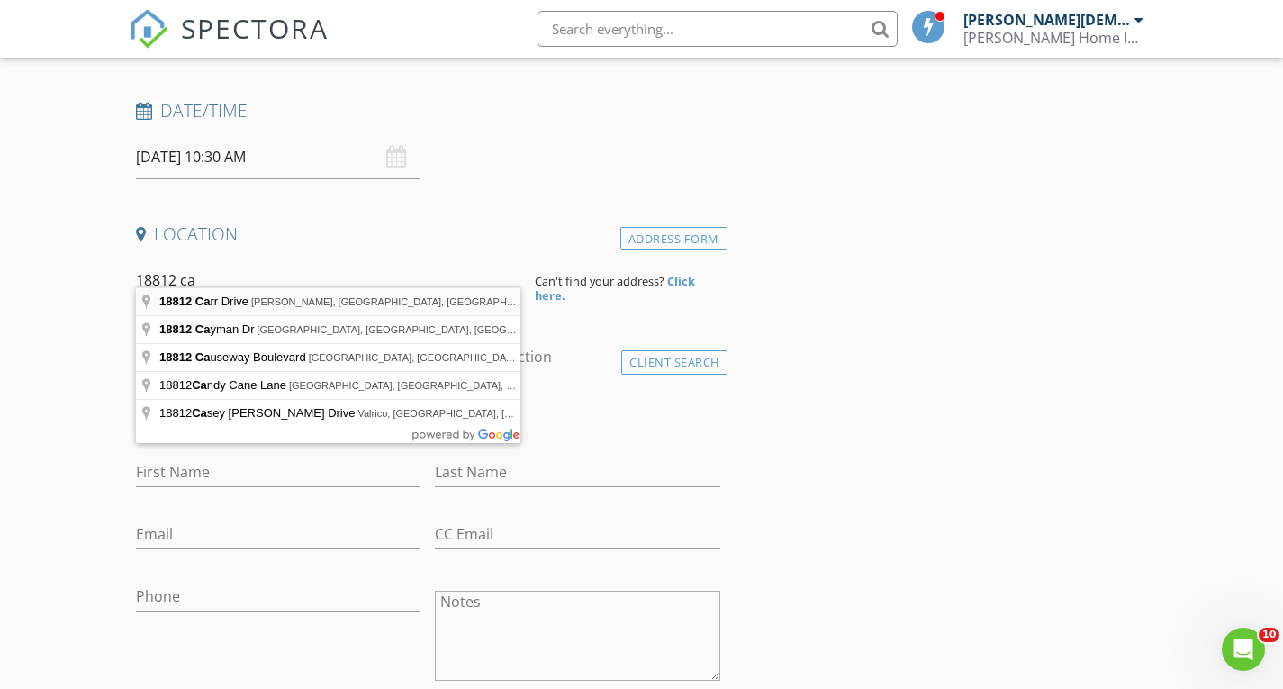
type input "18812 Carr Drive, Lutz, FL, USA"
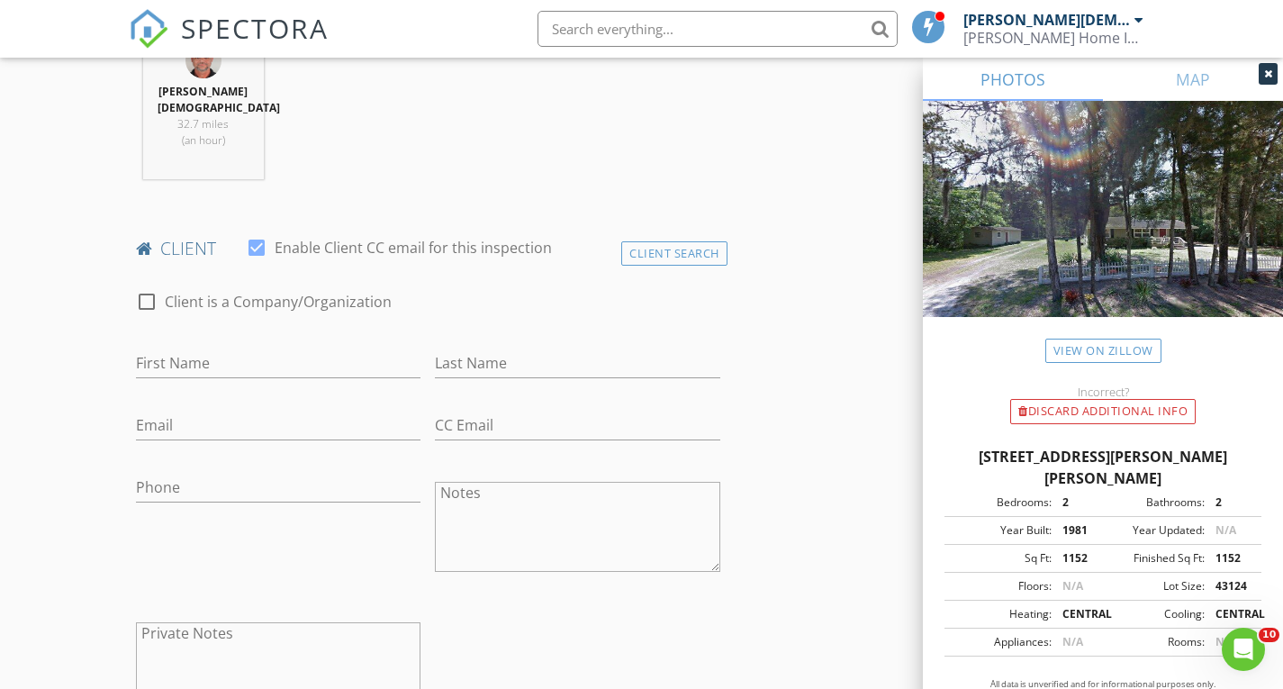
scroll to position [766, 0]
click at [264, 344] on input "First Name" at bounding box center [279, 359] width 286 height 30
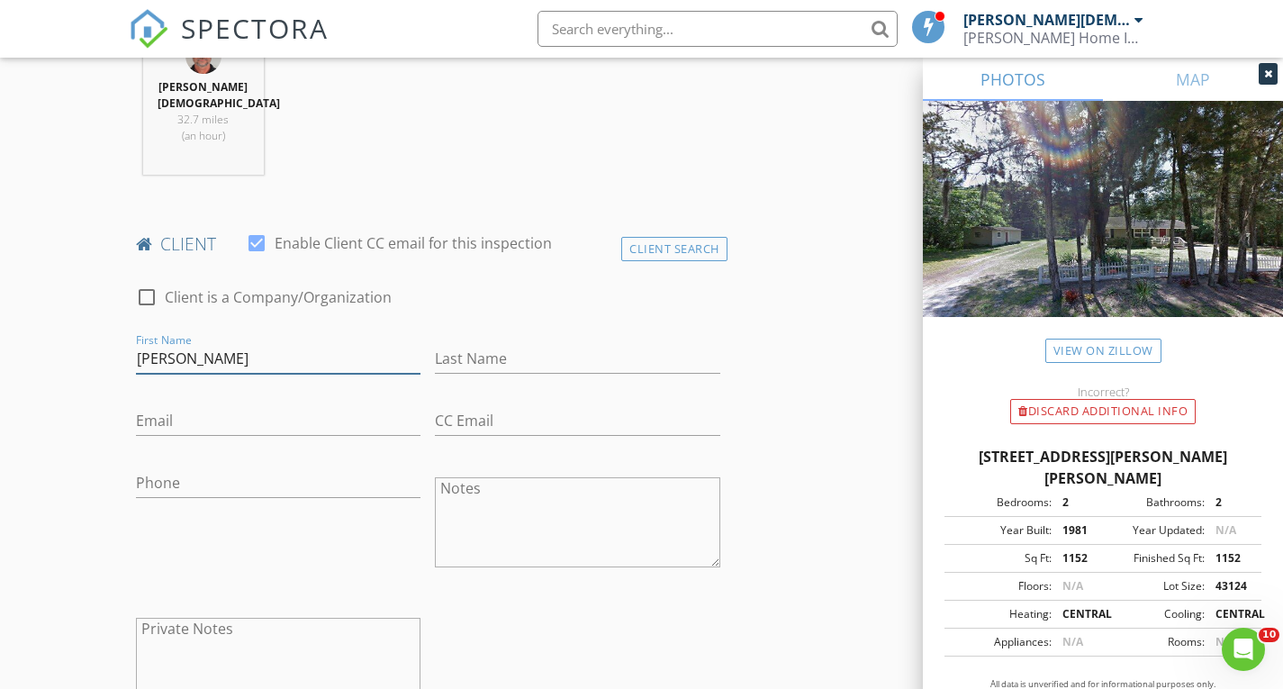
drag, startPoint x: 180, startPoint y: 328, endPoint x: 206, endPoint y: 413, distance: 88.6
click at [206, 413] on div "check_box_outline_blank Client is a Company/Organization First Name Scott wayne…" at bounding box center [428, 501] width 599 height 467
click at [224, 286] on div "check_box_outline_blank Client is a Company/Organization" at bounding box center [264, 307] width 256 height 43
click at [184, 344] on input "Scott wayne" at bounding box center [279, 359] width 286 height 30
type input "Scott Wayne"
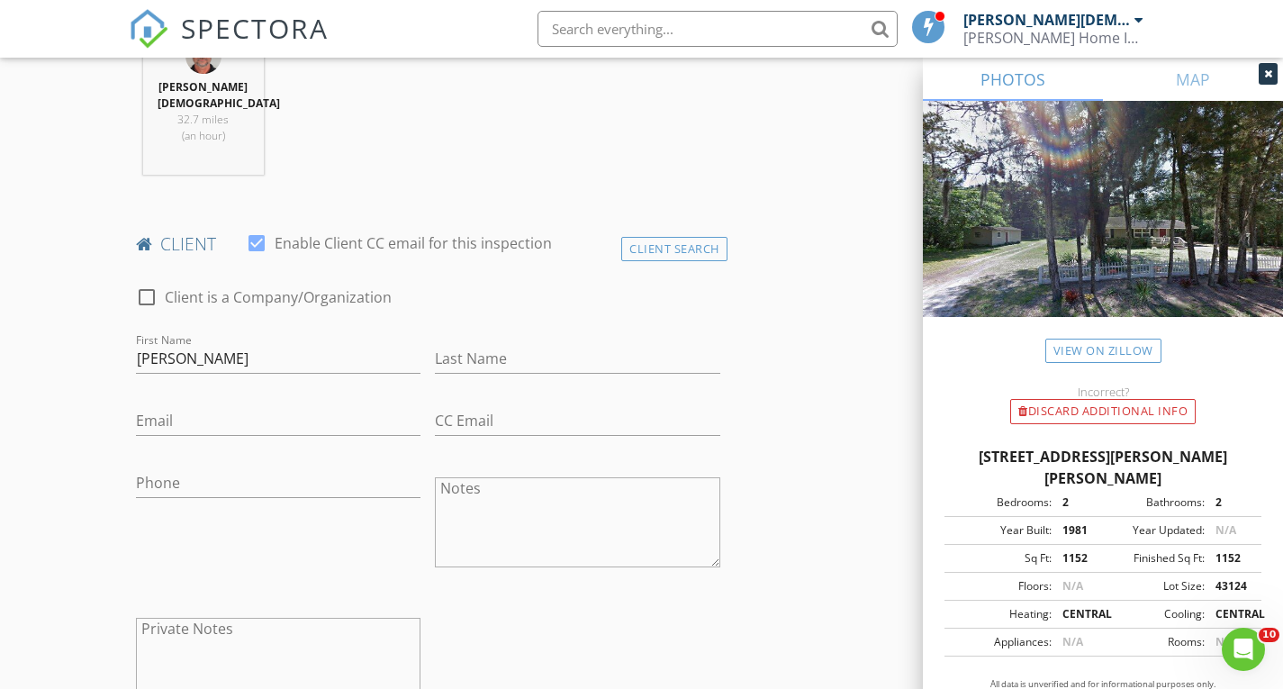
click at [500, 333] on div "Last Name" at bounding box center [578, 362] width 286 height 59
click at [516, 344] on input "Last Name" at bounding box center [578, 359] width 286 height 30
type input "Abriel"
click at [165, 406] on input "Email" at bounding box center [279, 421] width 286 height 30
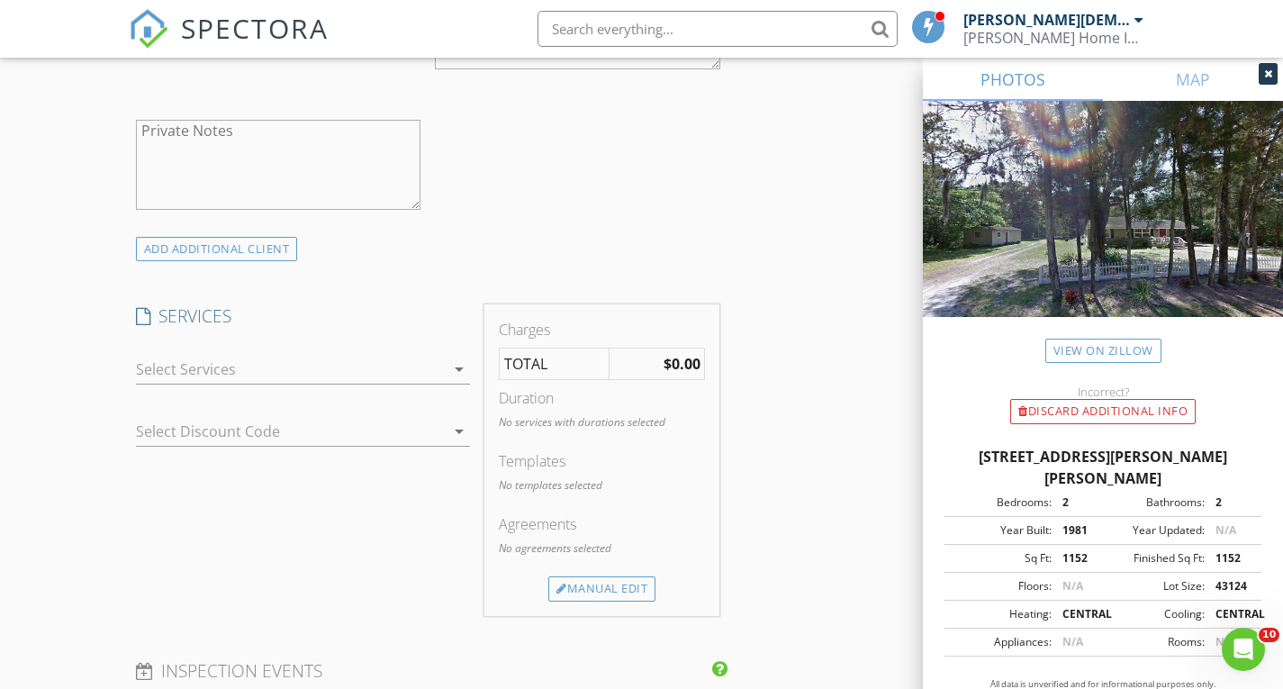
scroll to position [1264, 0]
type input "[EMAIL_ADDRESS][DOMAIN_NAME]"
click at [463, 359] on icon "arrow_drop_down" at bounding box center [460, 370] width 22 height 22
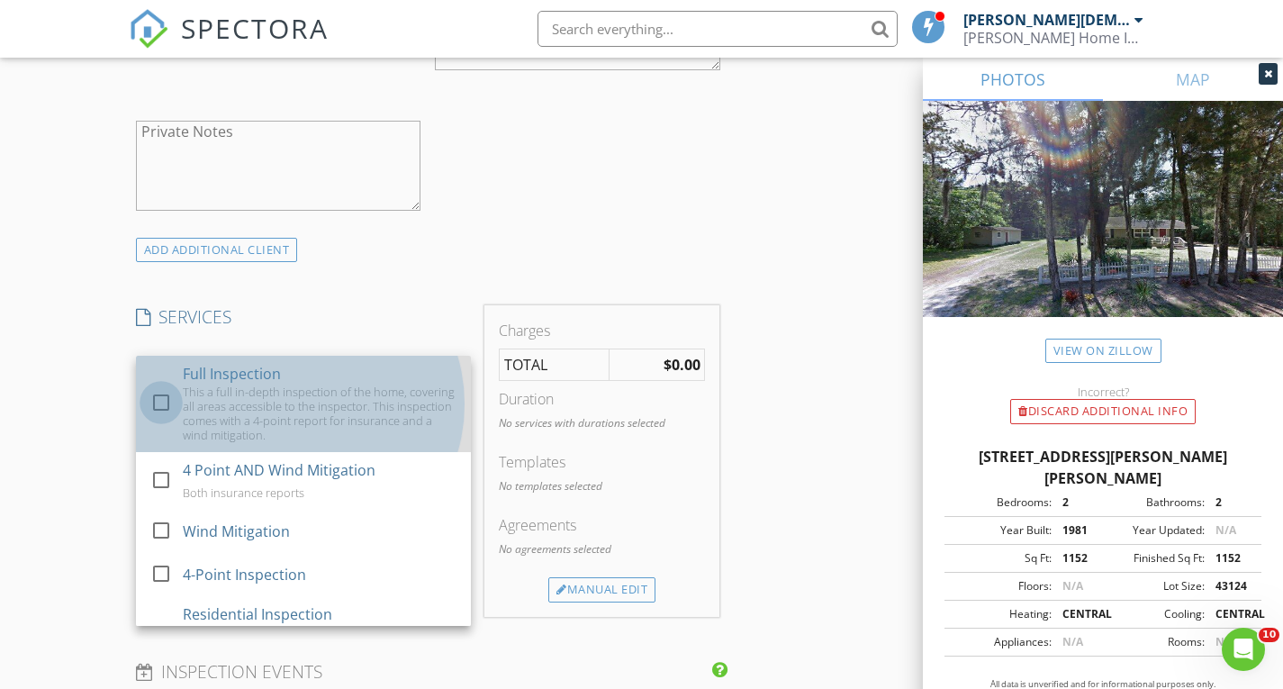
click at [161, 387] on div at bounding box center [161, 402] width 31 height 31
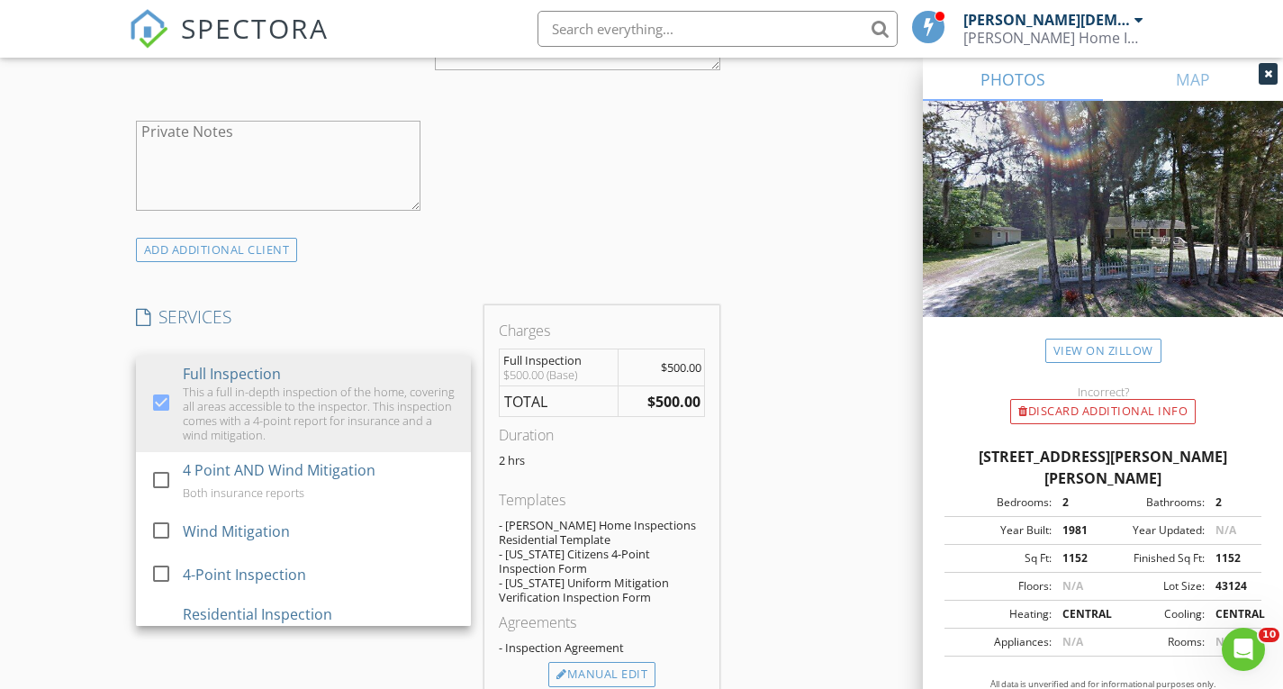
click at [762, 376] on div "INSPECTOR(S) check_box_outline_blank Shawn Mizell check_box Dan Crist PRIMARY D…" at bounding box center [642, 480] width 1027 height 3070
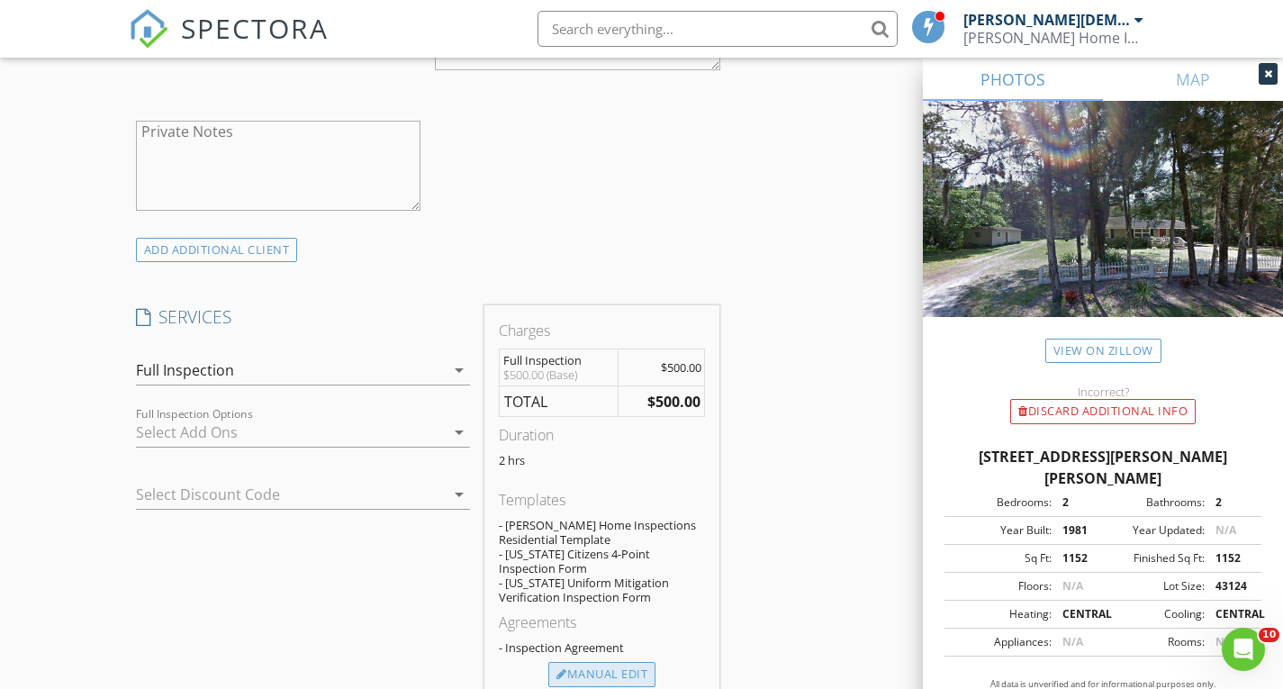
click at [613, 662] on div "Manual Edit" at bounding box center [602, 674] width 107 height 25
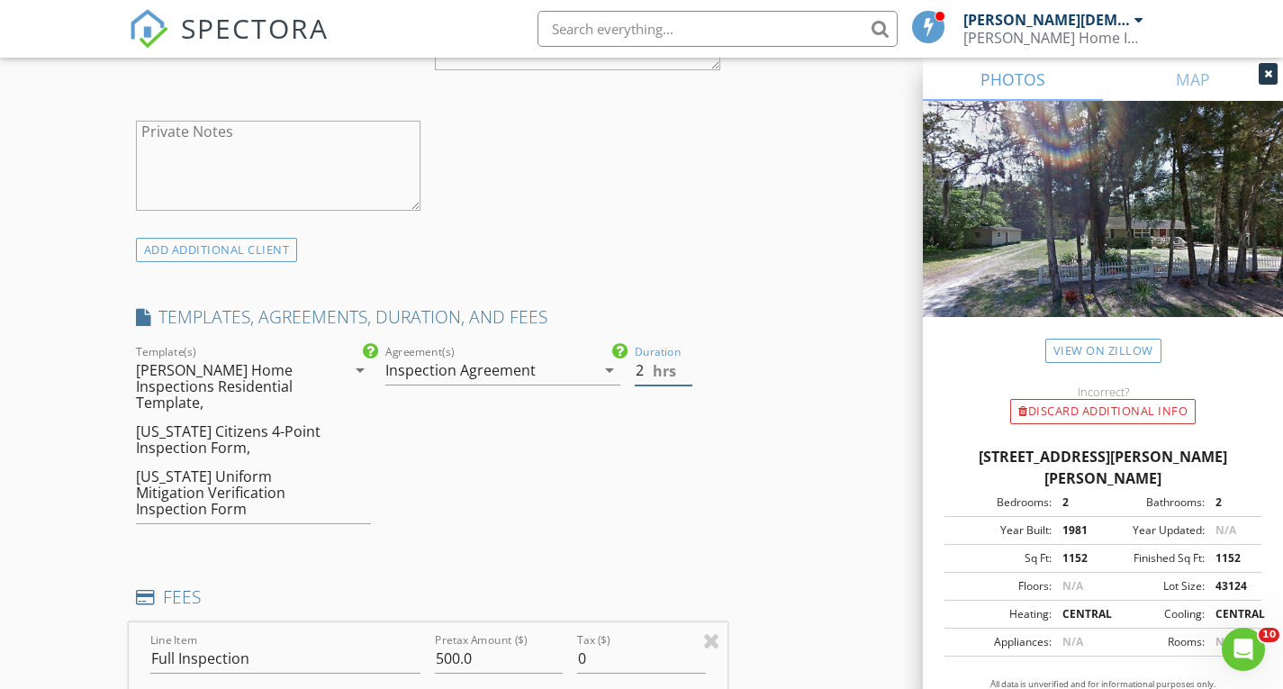
click at [686, 356] on input "2" at bounding box center [664, 371] width 59 height 30
click at [687, 356] on input "2.5" at bounding box center [664, 371] width 59 height 30
click at [687, 356] on input "3" at bounding box center [664, 371] width 59 height 30
click at [687, 356] on input "3.5" at bounding box center [664, 371] width 59 height 30
type input "4"
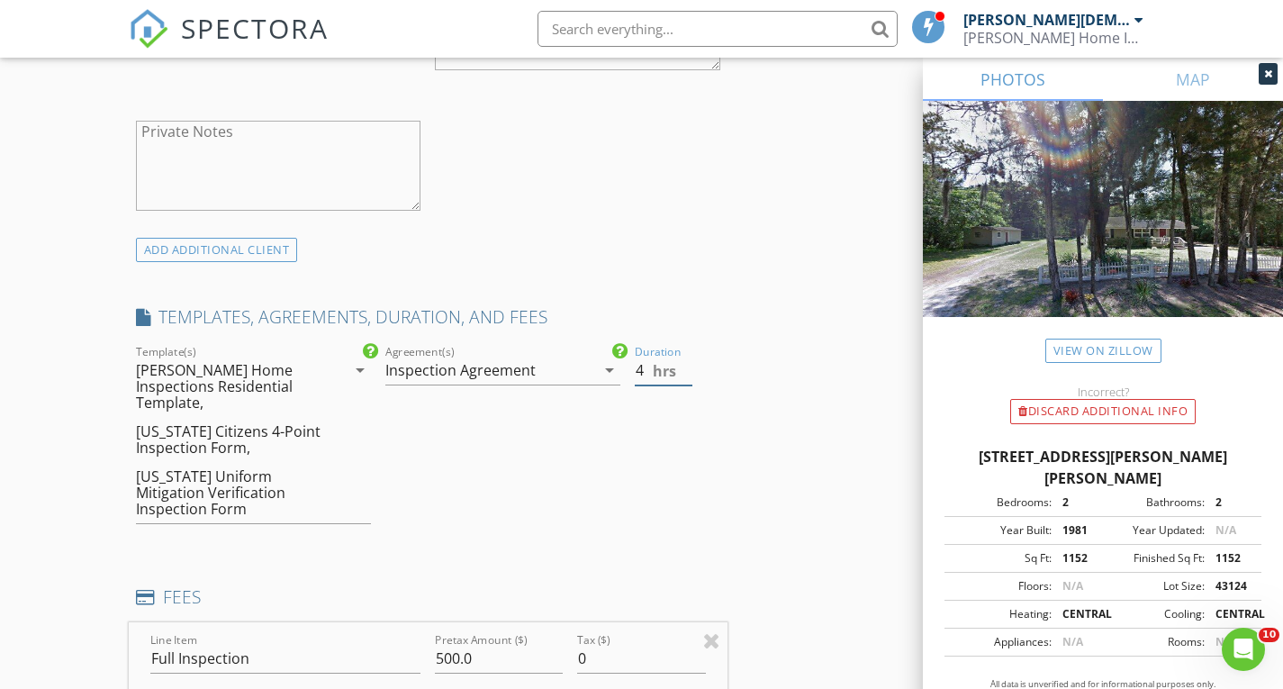
click at [687, 356] on input "4" at bounding box center [664, 371] width 59 height 30
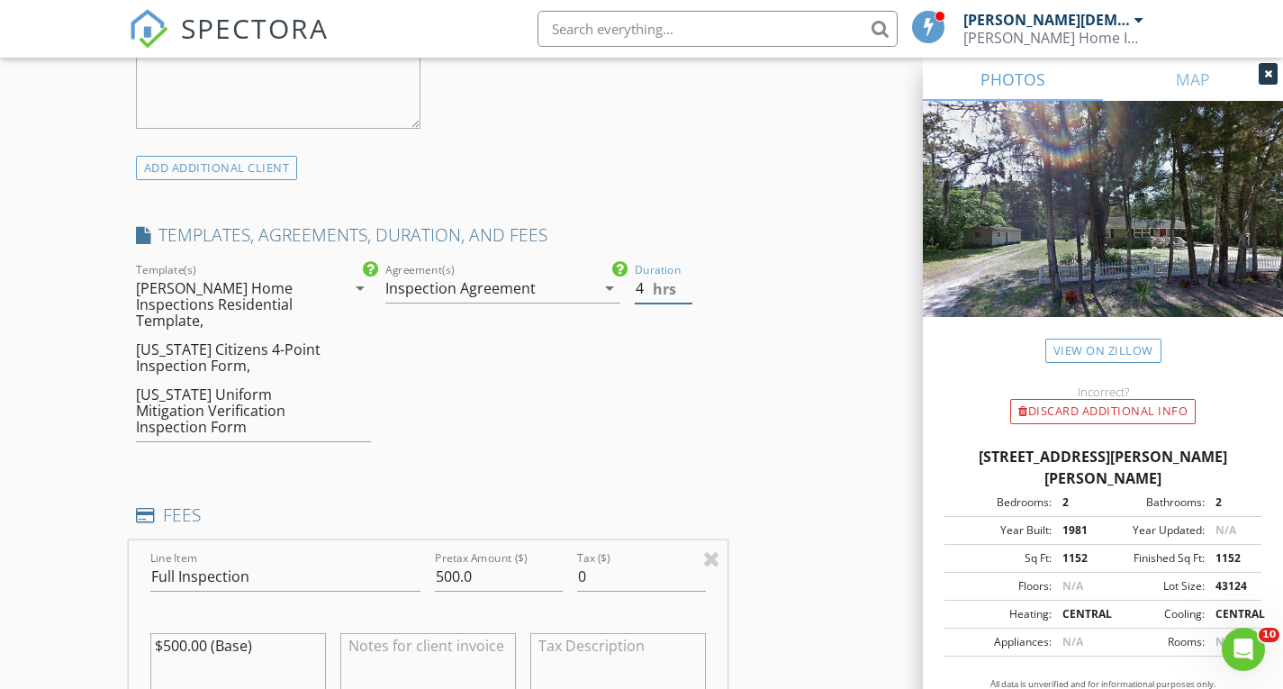
scroll to position [1347, 0]
click at [440, 561] on input "500.0" at bounding box center [499, 576] width 128 height 30
type input "900.0"
click at [806, 455] on div "INSPECTOR(S) check_box_outline_blank Shawn Mizell check_box Dan Crist PRIMARY D…" at bounding box center [642, 522] width 1027 height 3321
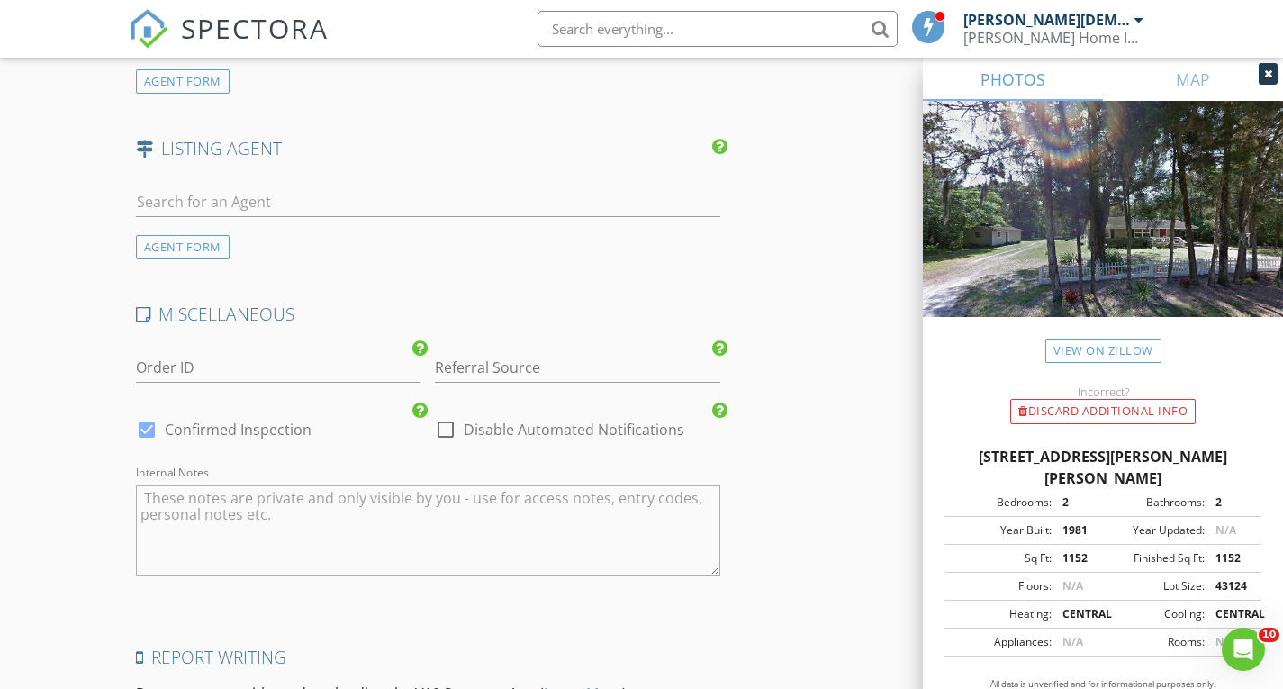
scroll to position [2819, 0]
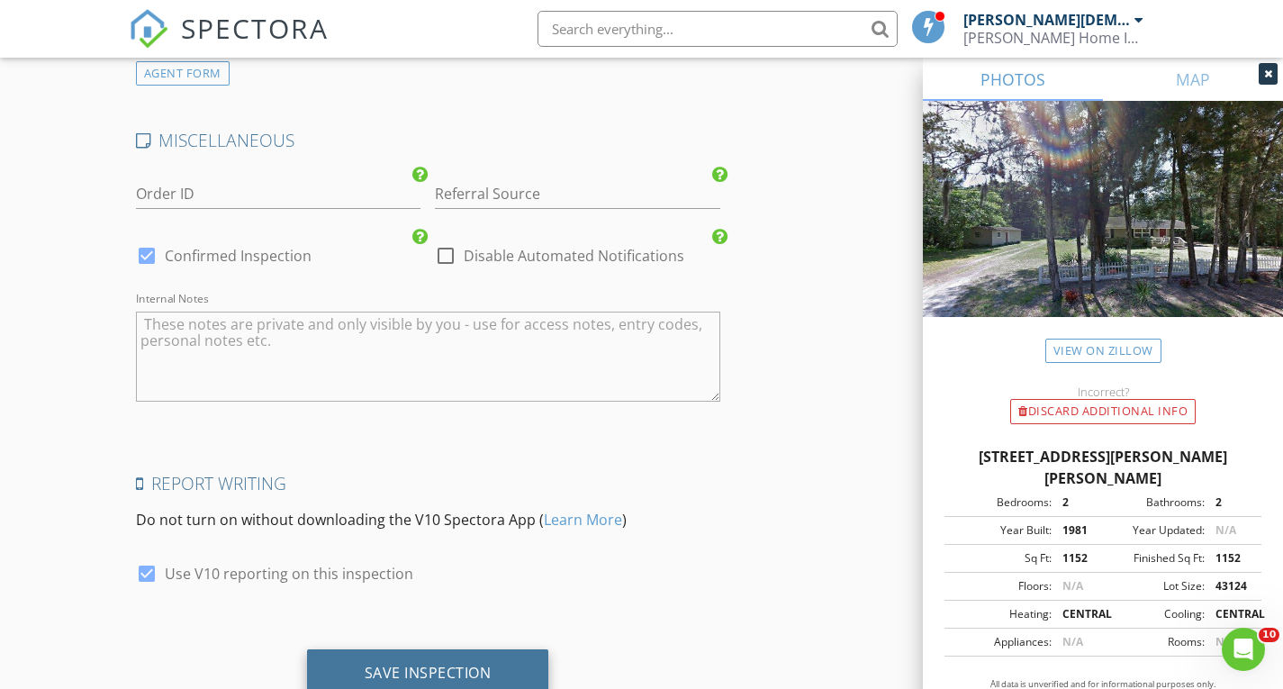
click at [422, 664] on div "Save Inspection" at bounding box center [428, 673] width 127 height 18
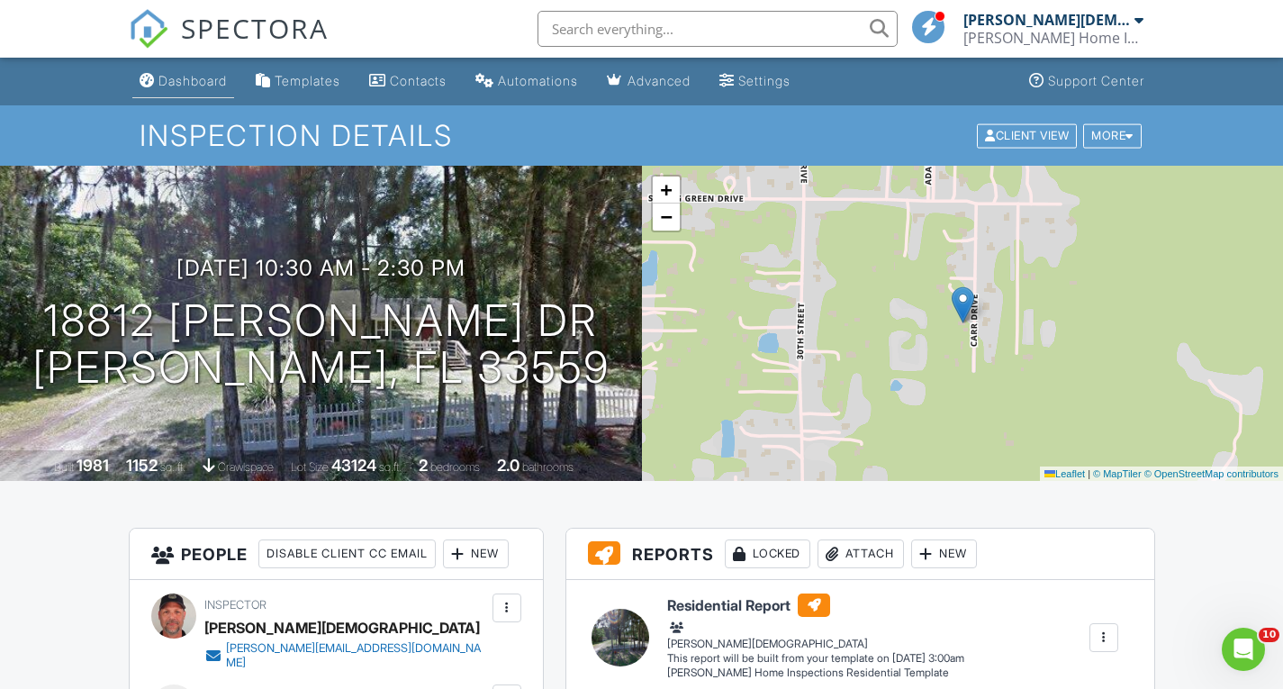
click at [206, 69] on link "Dashboard" at bounding box center [183, 81] width 102 height 33
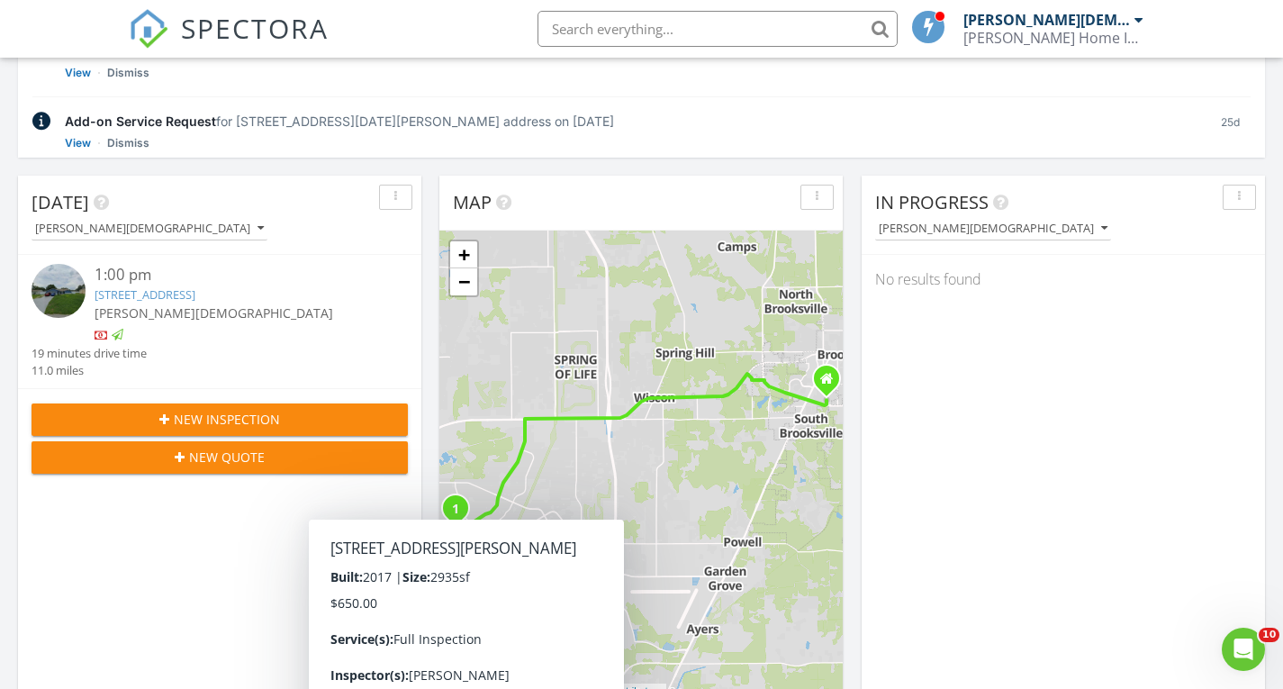
scroll to position [358, 0]
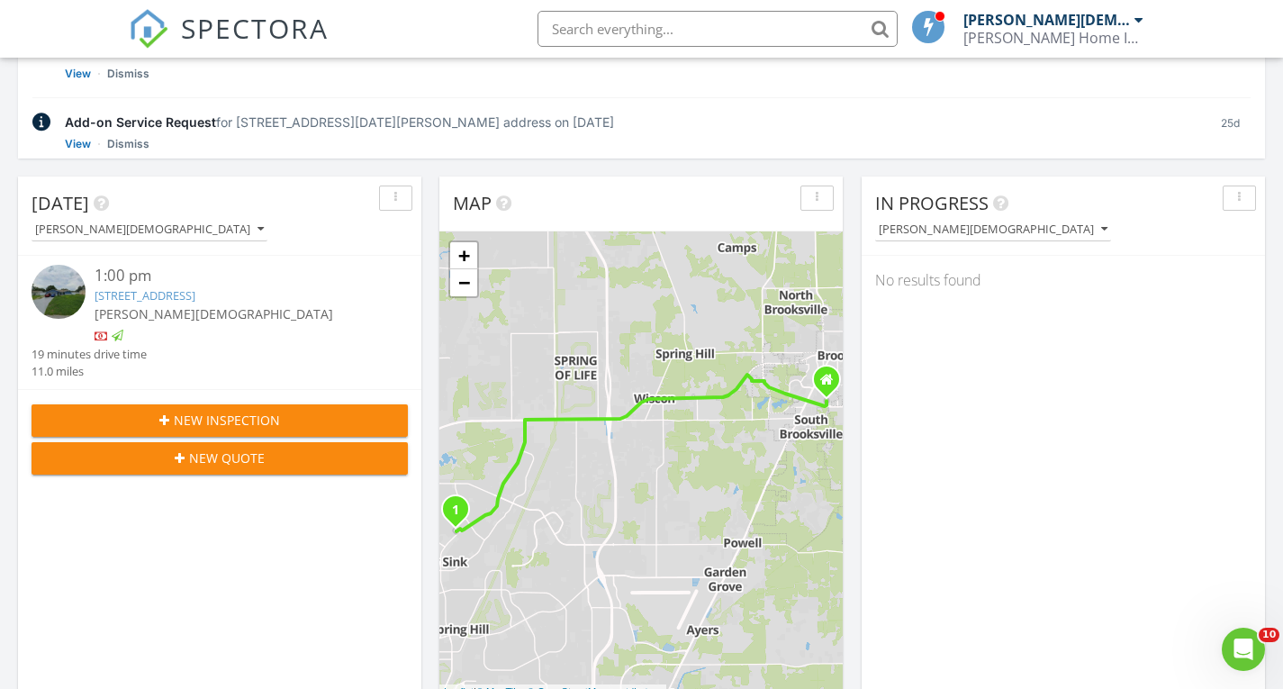
click at [697, 126] on div "Add-on Service Request for [STREET_ADDRESS][DATE][PERSON_NAME] address on [DATE]" at bounding box center [630, 122] width 1131 height 19
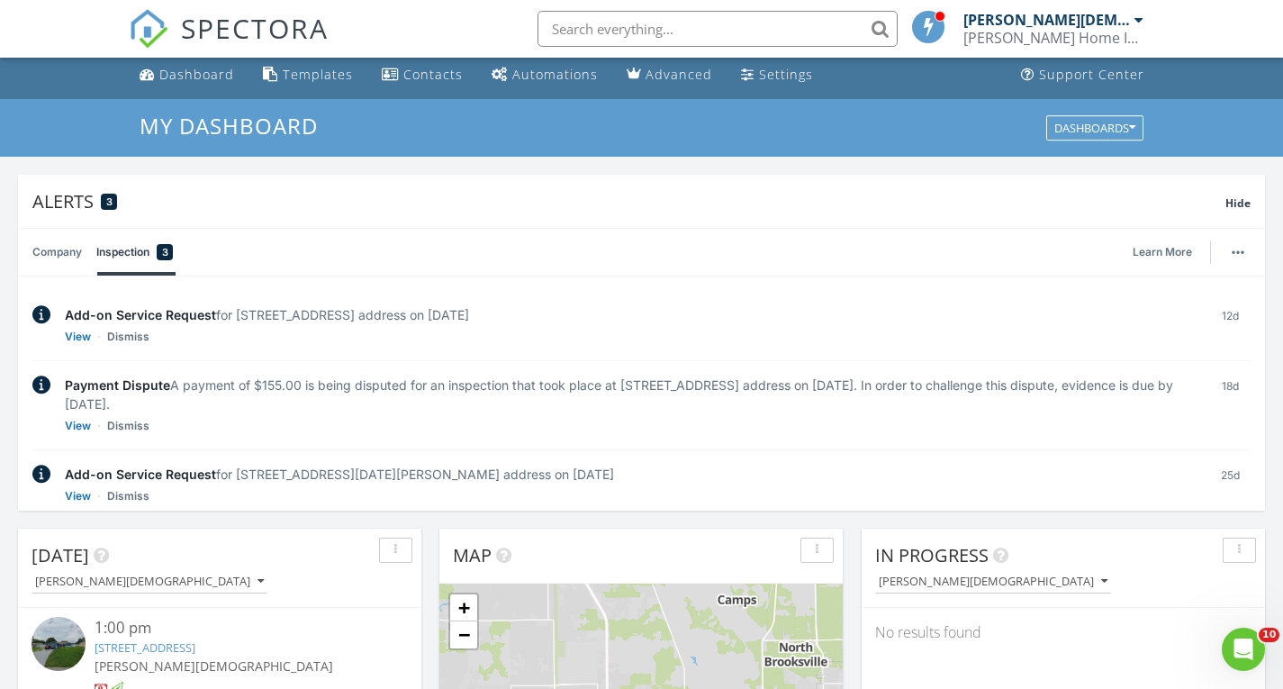
scroll to position [0, 0]
